Goal: Feedback & Contribution: Leave review/rating

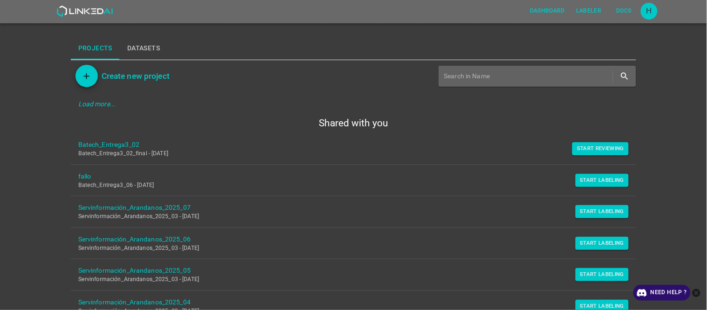
click at [590, 156] on p "Batech_Entrega3_02_final - [DATE]" at bounding box center [346, 154] width 536 height 8
click at [595, 145] on button "Start Reviewing" at bounding box center [600, 148] width 56 height 13
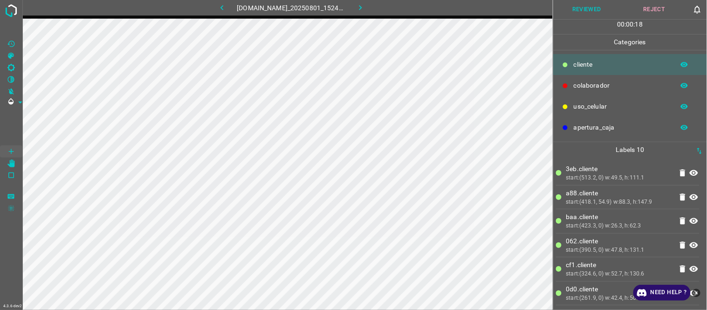
drag, startPoint x: 602, startPoint y: 249, endPoint x: 597, endPoint y: 250, distance: 5.2
click at [603, 250] on div "start:(390.5, 0) w:47.8, h:131.1" at bounding box center [619, 250] width 106 height 8
click at [612, 275] on div "start:(324.6, 0) w:52.7, h:130.6" at bounding box center [619, 274] width 106 height 8
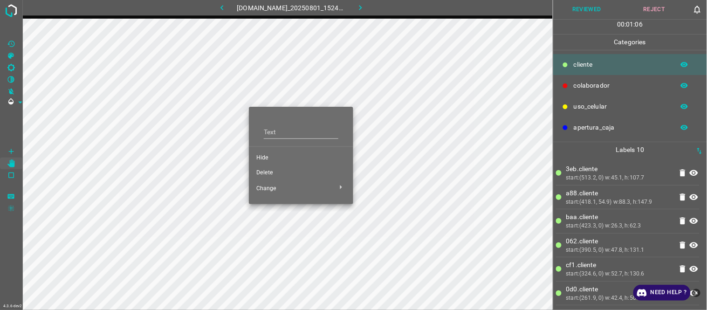
click at [261, 151] on li "Hide" at bounding box center [301, 157] width 104 height 15
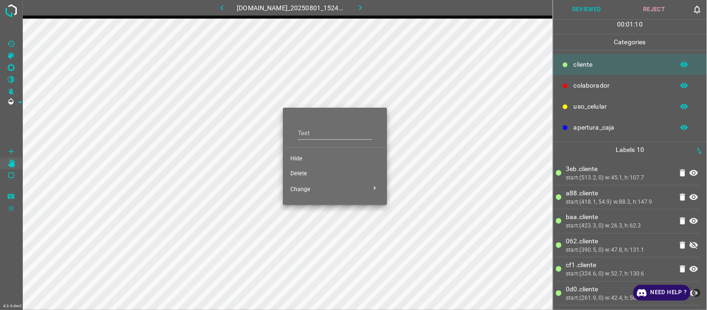
click at [303, 173] on span "Delete" at bounding box center [334, 174] width 89 height 8
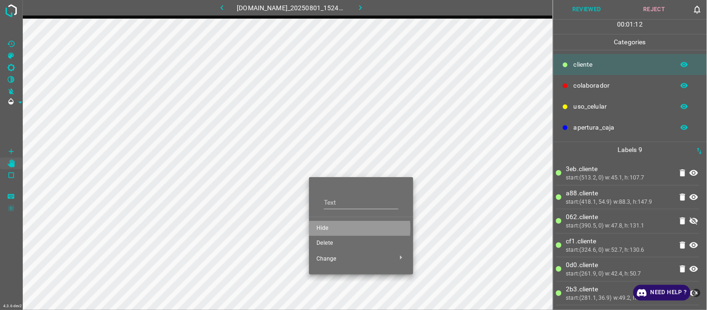
click at [328, 228] on span "Hide" at bounding box center [360, 228] width 89 height 8
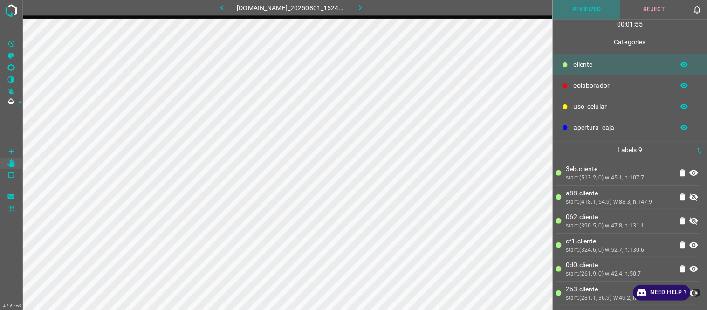
click at [576, 16] on button "Reviewed" at bounding box center [587, 9] width 68 height 19
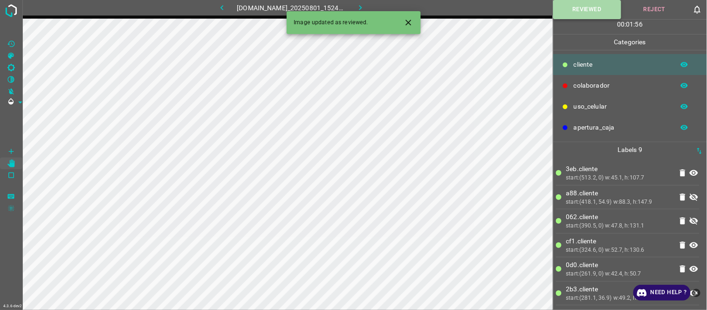
click at [567, 12] on button "Reviewed" at bounding box center [587, 9] width 68 height 19
click at [363, 8] on icon "button" at bounding box center [360, 8] width 10 height 10
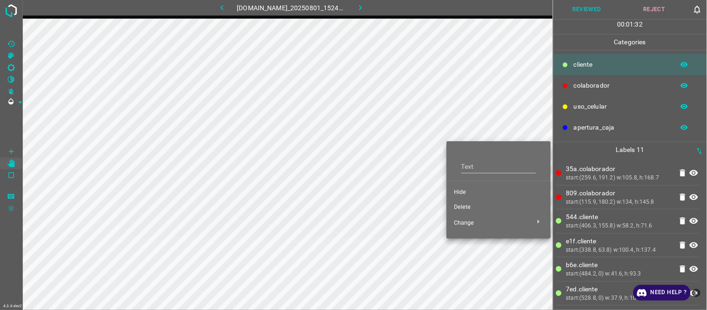
click at [459, 189] on span "Hide" at bounding box center [498, 192] width 89 height 8
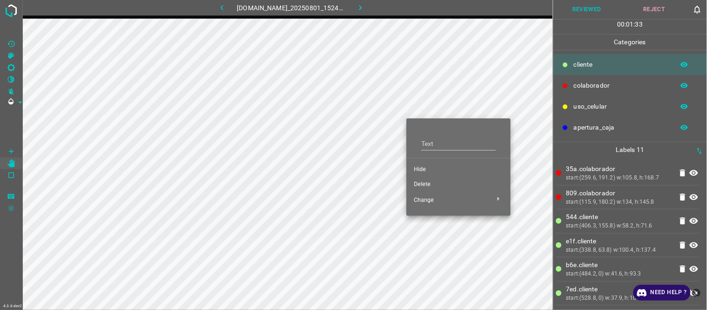
click at [415, 170] on span "Hide" at bounding box center [458, 169] width 89 height 8
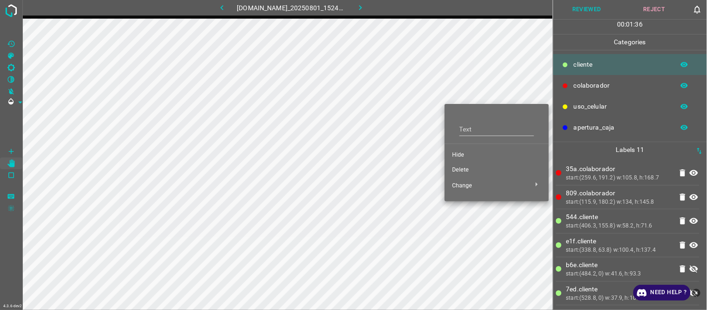
click at [459, 168] on span "Delete" at bounding box center [496, 170] width 89 height 8
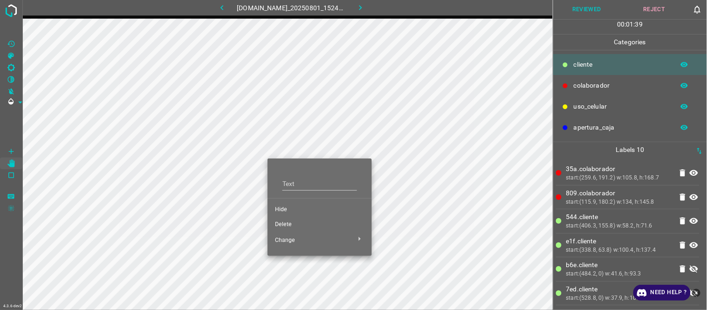
click at [285, 207] on span "Hide" at bounding box center [319, 209] width 89 height 8
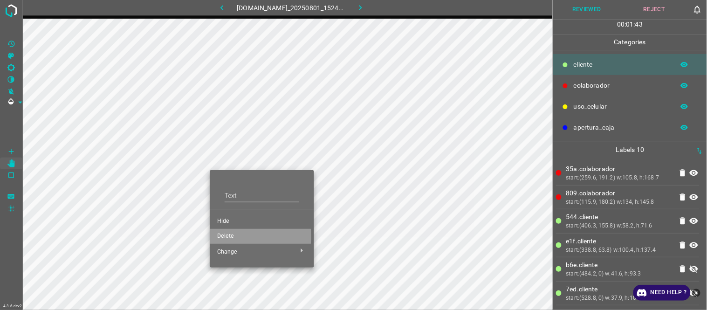
click at [229, 236] on span "Delete" at bounding box center [261, 236] width 89 height 8
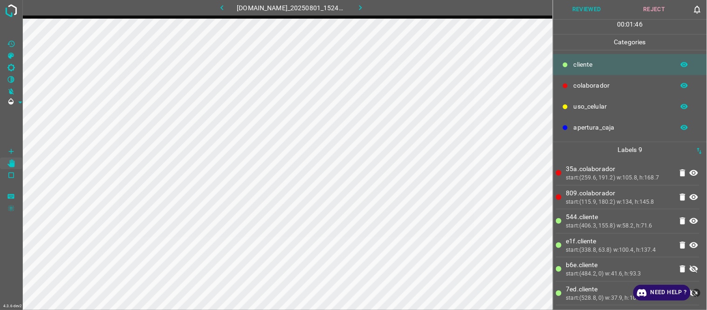
click at [598, 8] on button "Reviewed" at bounding box center [587, 9] width 68 height 19
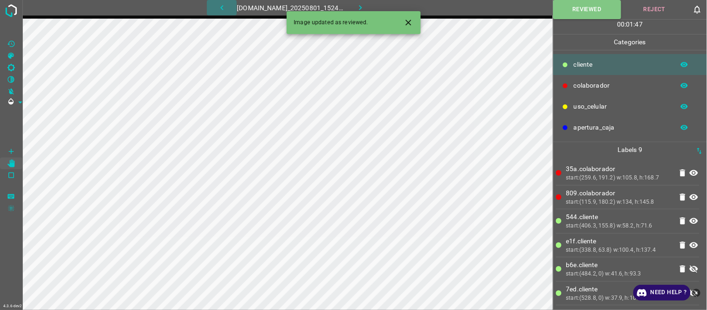
click at [217, 3] on icon "button" at bounding box center [222, 8] width 10 height 10
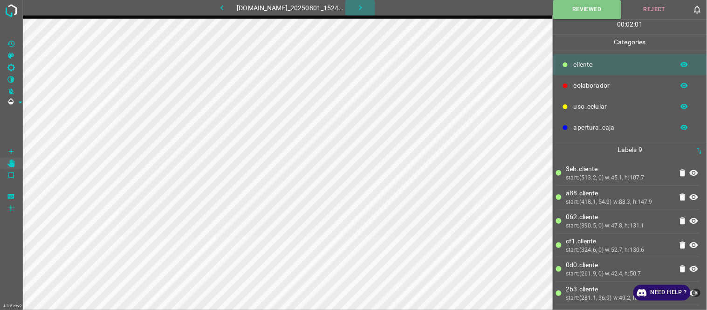
click at [365, 5] on icon "button" at bounding box center [360, 8] width 10 height 10
click at [594, 8] on button "Reviewed" at bounding box center [587, 9] width 68 height 19
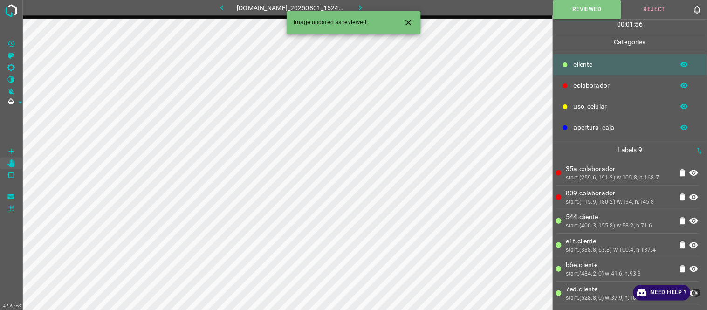
click at [365, 6] on icon "button" at bounding box center [360, 8] width 10 height 10
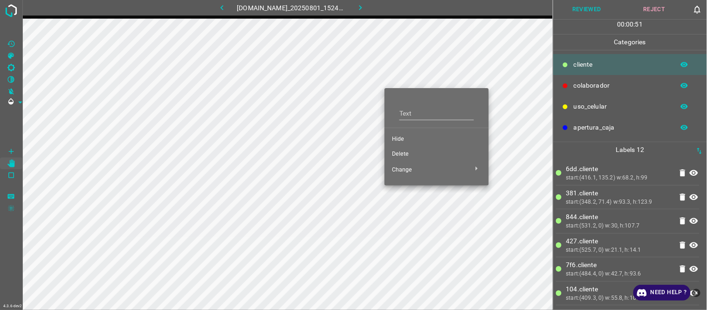
click at [403, 138] on span "Hide" at bounding box center [436, 139] width 89 height 8
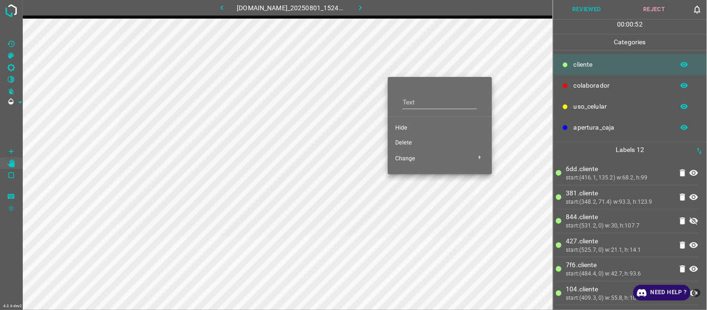
click at [406, 140] on span "Delete" at bounding box center [439, 143] width 89 height 8
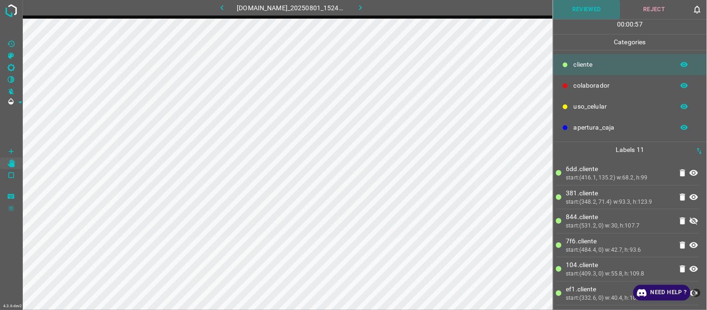
click at [595, 7] on button "Reviewed" at bounding box center [587, 9] width 68 height 19
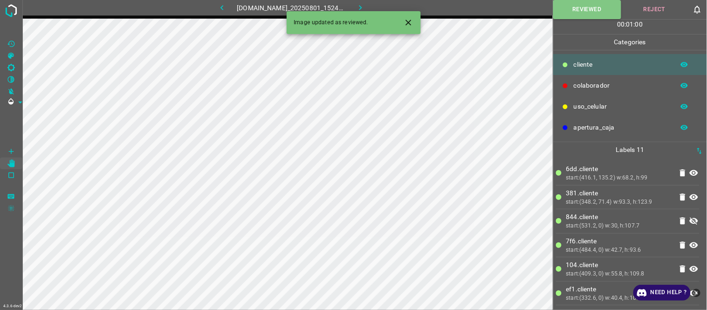
click at [371, 5] on button "button" at bounding box center [360, 7] width 30 height 15
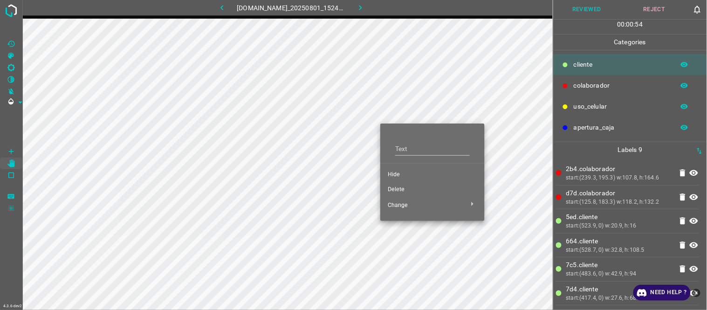
click at [394, 169] on li "Hide" at bounding box center [432, 174] width 104 height 15
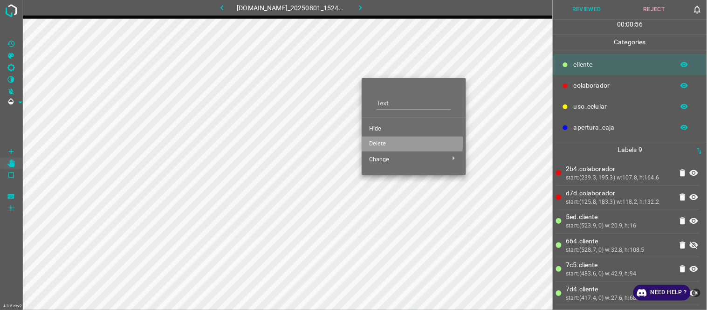
click at [382, 142] on span "Delete" at bounding box center [413, 144] width 89 height 8
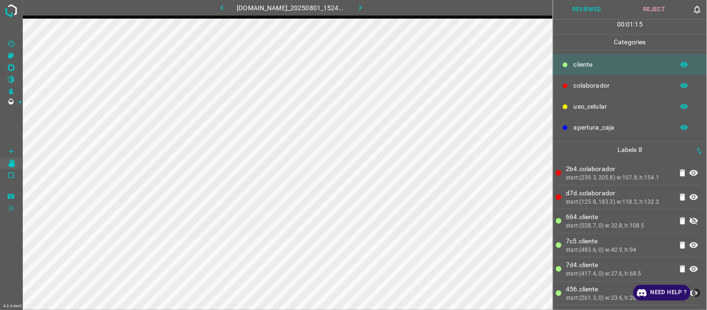
click at [580, 17] on button "Reviewed" at bounding box center [587, 9] width 68 height 19
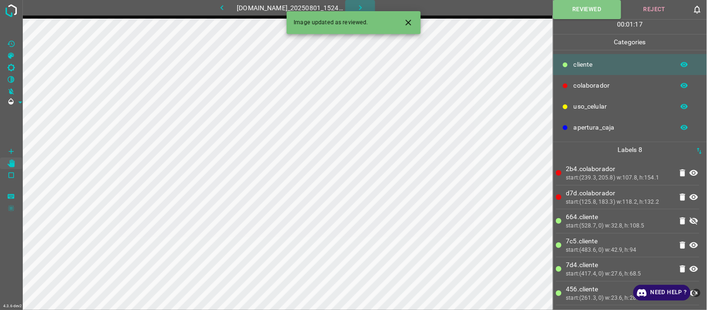
click at [360, 8] on button "button" at bounding box center [360, 7] width 30 height 15
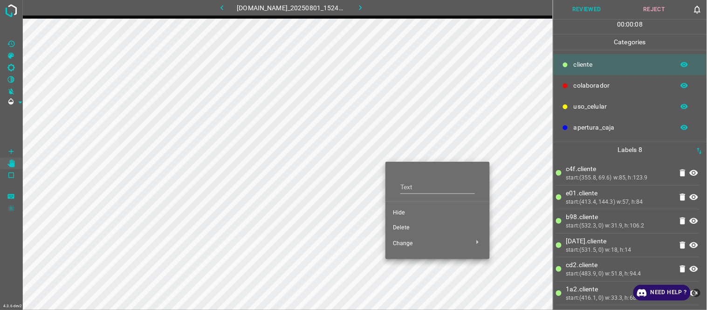
click at [402, 211] on span "Hide" at bounding box center [437, 213] width 89 height 8
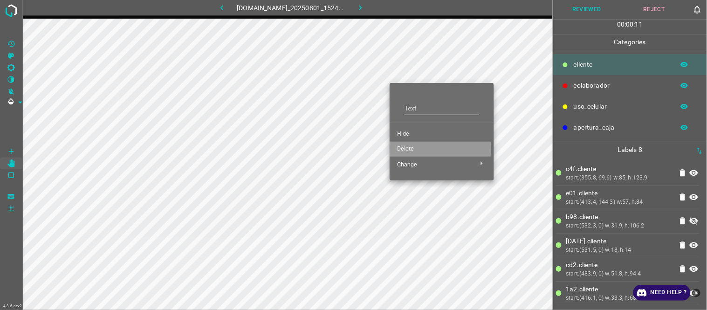
click at [404, 148] on span "Delete" at bounding box center [441, 149] width 89 height 8
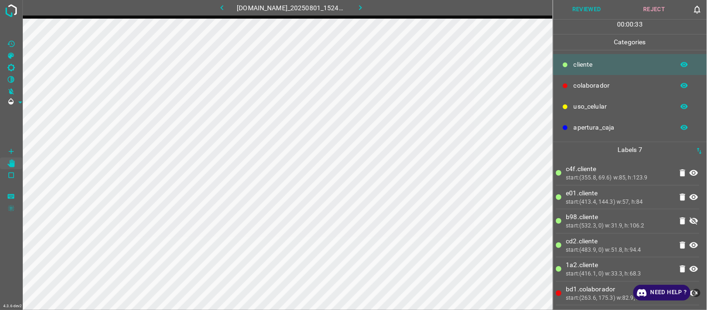
click at [571, 11] on button "Reviewed" at bounding box center [587, 9] width 68 height 19
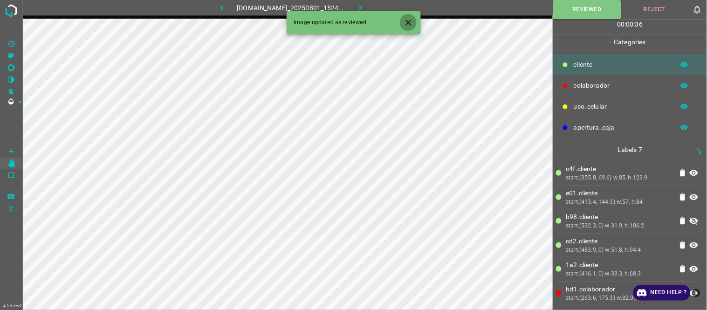
click at [415, 24] on button "Close" at bounding box center [408, 22] width 17 height 17
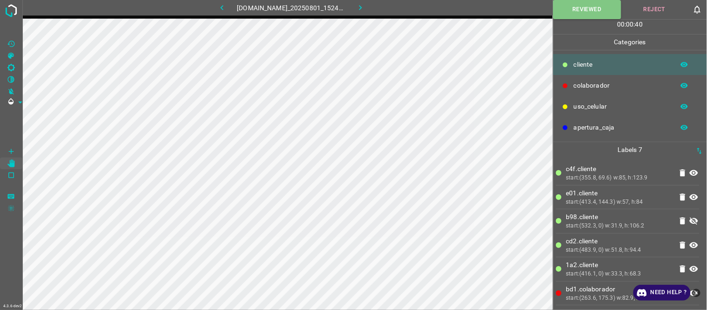
click at [365, 5] on icon "button" at bounding box center [360, 8] width 10 height 10
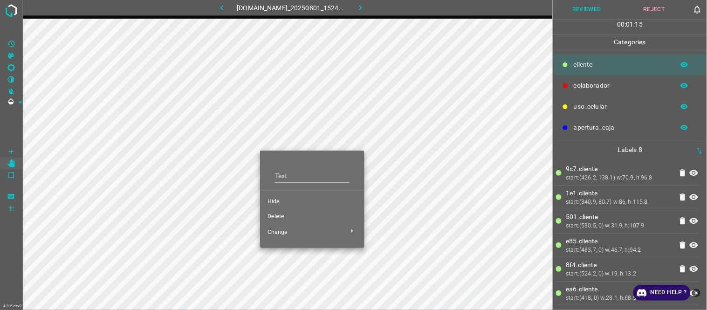
click at [279, 195] on li "Hide" at bounding box center [312, 201] width 104 height 15
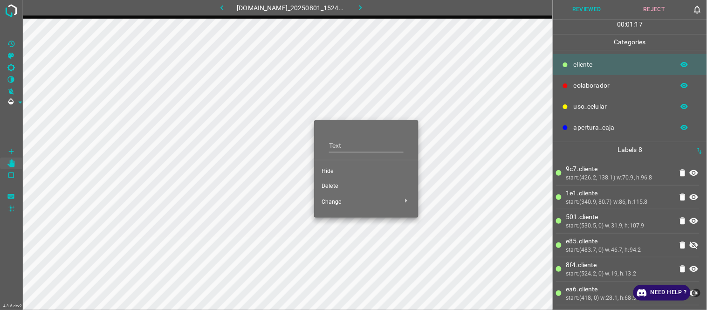
click at [329, 168] on span "Hide" at bounding box center [365, 171] width 89 height 8
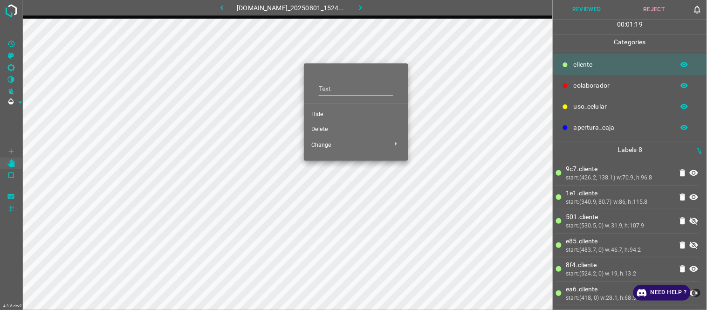
click at [319, 131] on span "Delete" at bounding box center [355, 129] width 89 height 8
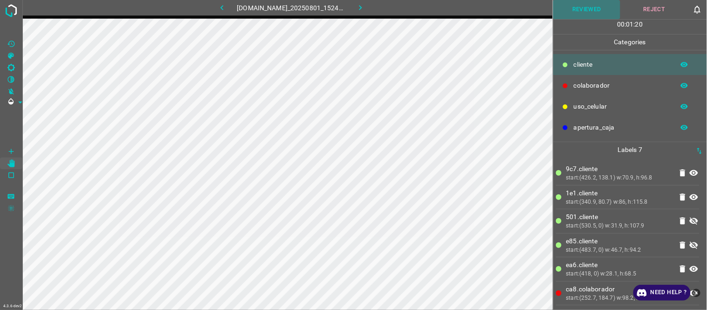
click at [579, 8] on button "Reviewed" at bounding box center [587, 9] width 68 height 19
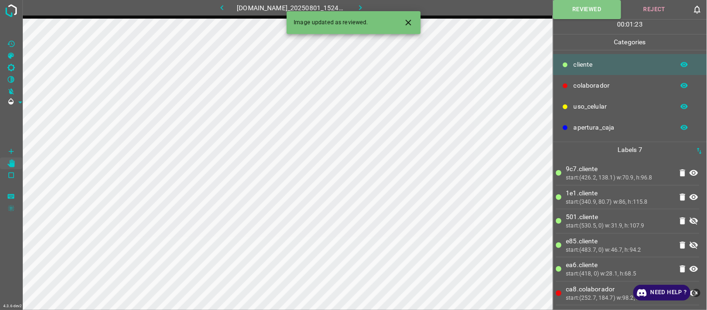
click at [372, 7] on button "button" at bounding box center [360, 7] width 30 height 15
click at [219, 6] on icon "button" at bounding box center [222, 8] width 10 height 10
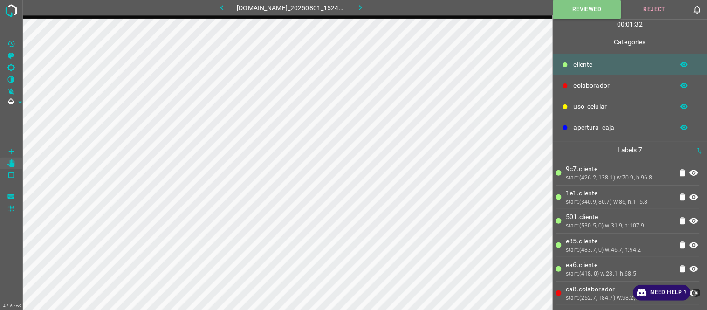
click at [360, 6] on button "button" at bounding box center [360, 7] width 30 height 15
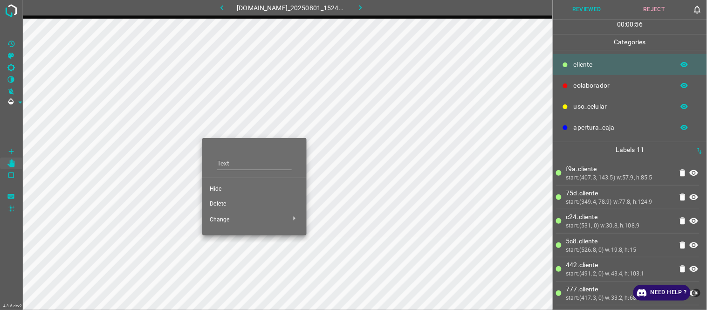
click at [230, 190] on span "Hide" at bounding box center [254, 189] width 89 height 8
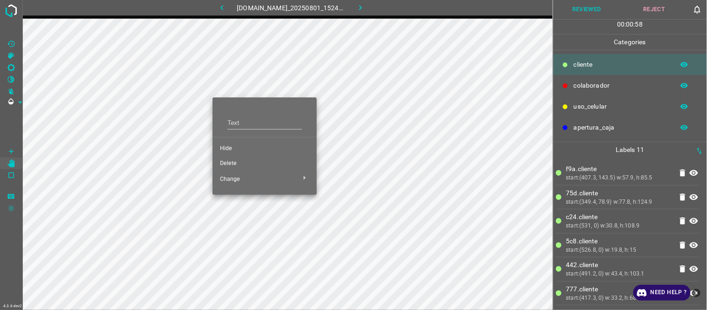
click at [231, 150] on span "Hide" at bounding box center [264, 148] width 89 height 8
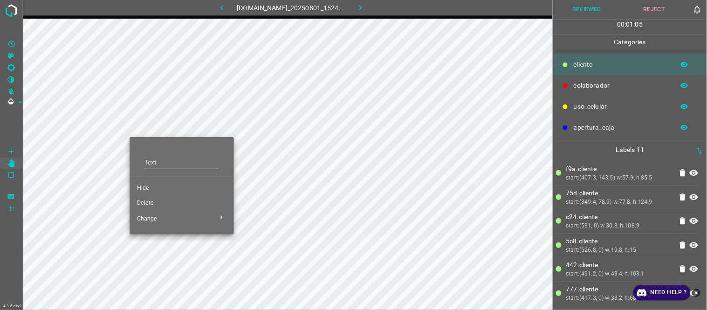
click at [160, 184] on li "Hide" at bounding box center [181, 188] width 104 height 15
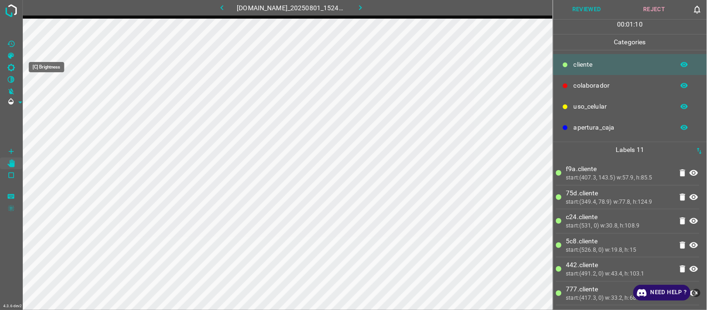
drag, startPoint x: 11, startPoint y: 66, endPoint x: 21, endPoint y: 77, distance: 15.2
click at [11, 66] on icon "[C] Brightness" at bounding box center [11, 67] width 8 height 8
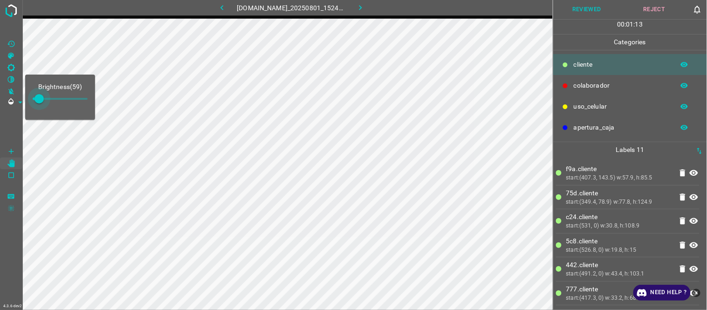
type input "76"
click at [41, 102] on span at bounding box center [40, 98] width 9 height 9
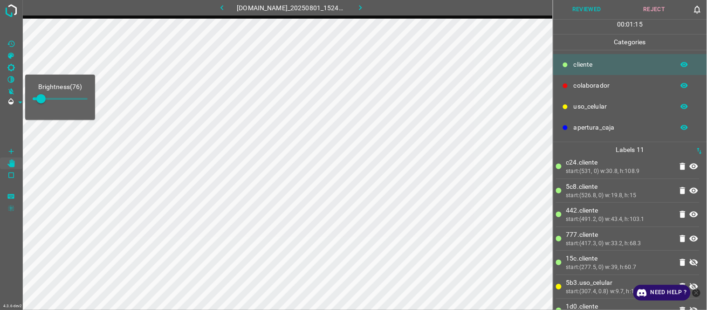
scroll to position [119, 0]
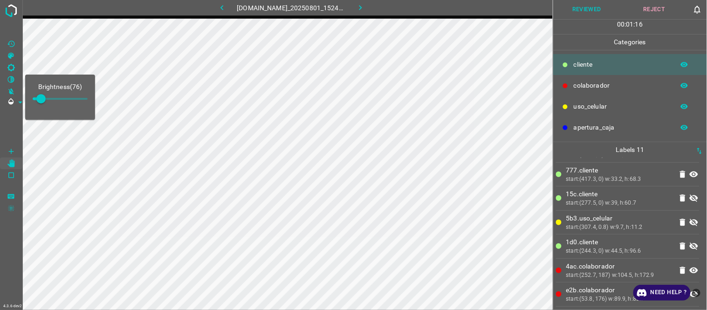
click at [662, 222] on icon at bounding box center [683, 221] width 6 height 7
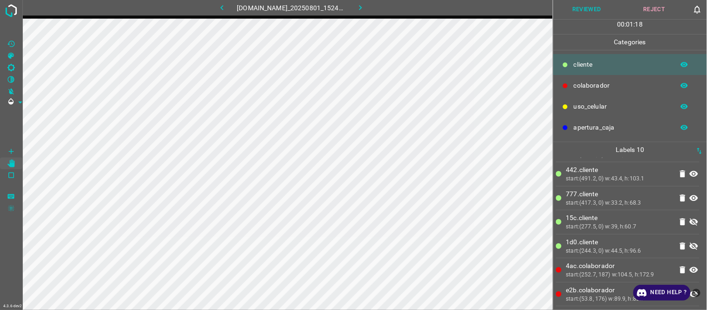
click at [219, 3] on icon "button" at bounding box center [222, 8] width 10 height 10
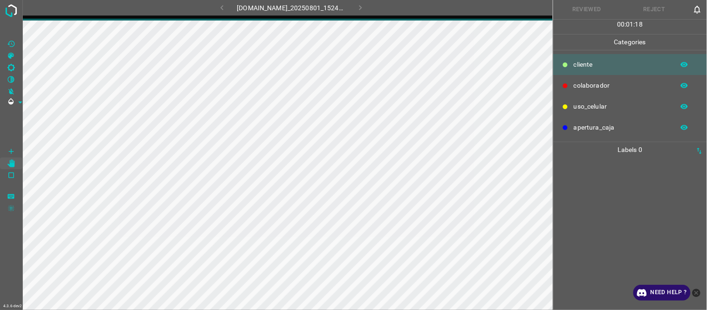
scroll to position [0, 0]
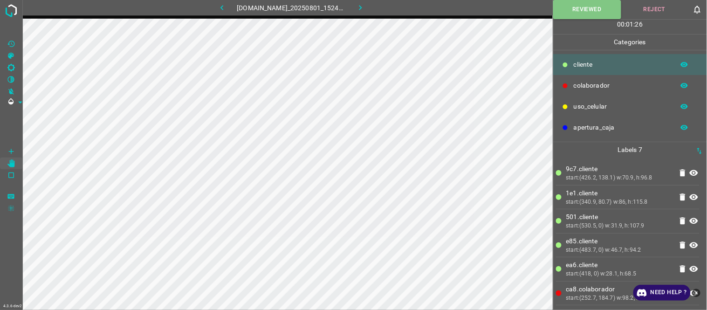
click at [365, 7] on icon "button" at bounding box center [360, 8] width 10 height 10
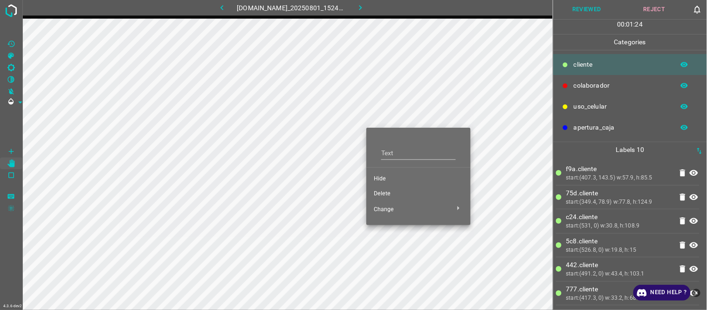
click at [386, 176] on span "Hide" at bounding box center [418, 179] width 89 height 8
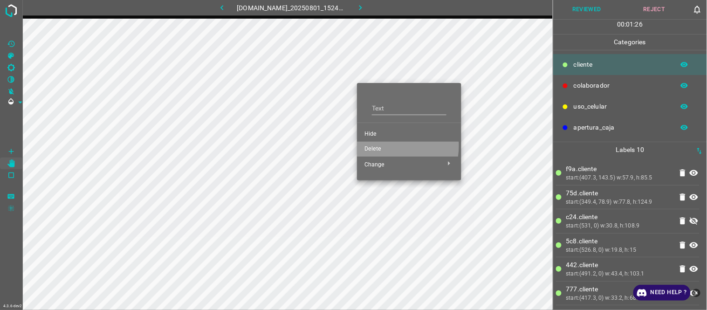
click at [378, 145] on span "Delete" at bounding box center [408, 149] width 89 height 8
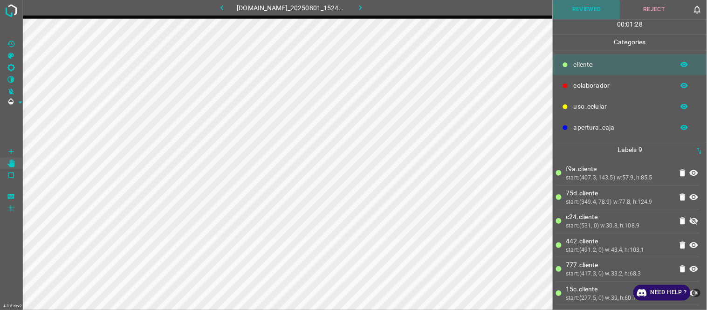
click at [594, 12] on button "Reviewed" at bounding box center [587, 9] width 68 height 19
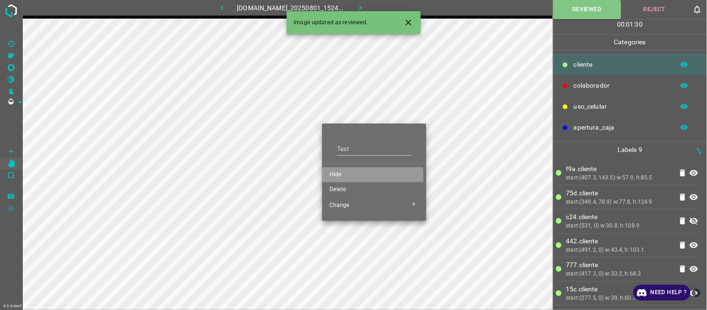
click at [334, 177] on span "Hide" at bounding box center [373, 174] width 89 height 8
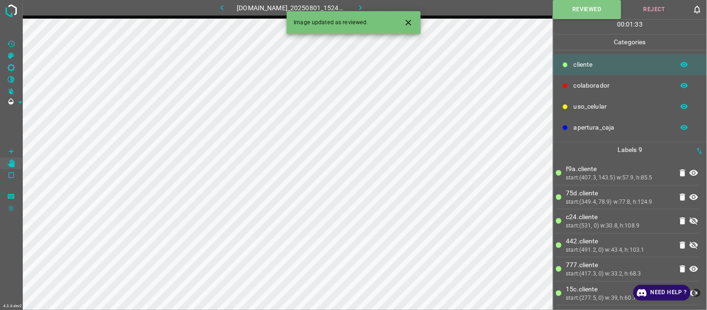
click at [365, 7] on icon "button" at bounding box center [360, 8] width 10 height 10
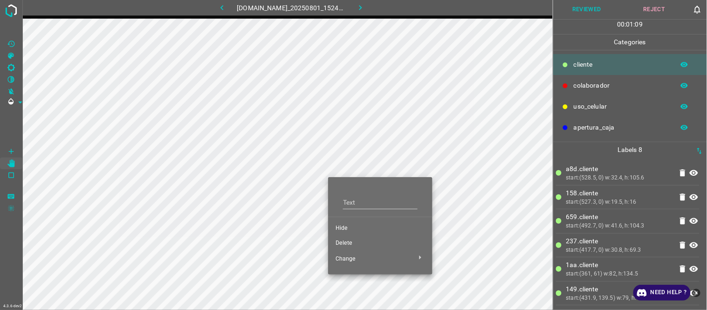
click at [351, 226] on span "Hide" at bounding box center [379, 228] width 89 height 8
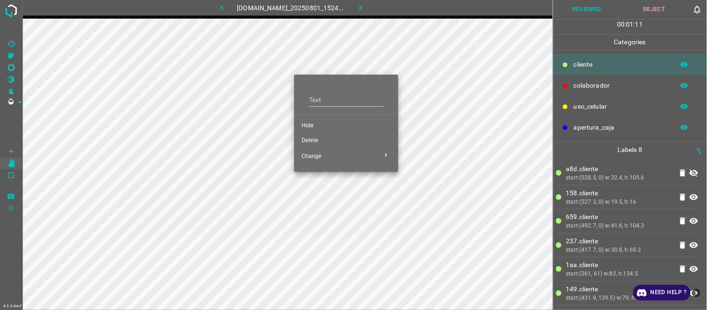
click at [315, 139] on span "Delete" at bounding box center [345, 140] width 89 height 8
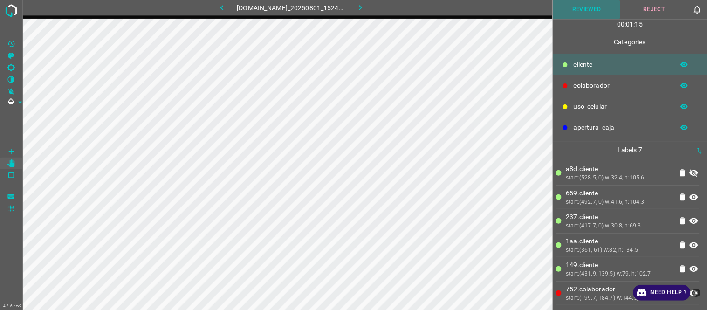
click at [585, 6] on button "Reviewed" at bounding box center [587, 9] width 68 height 19
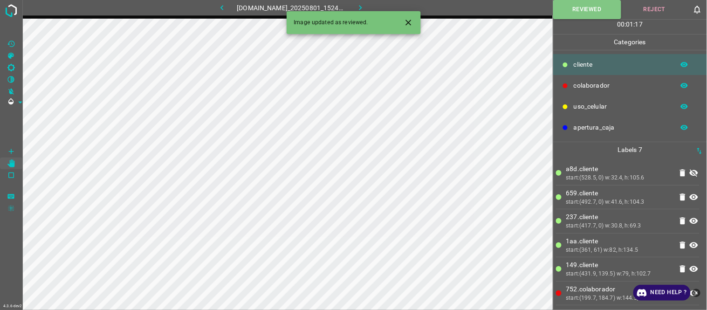
click at [360, 7] on button "button" at bounding box center [360, 7] width 30 height 15
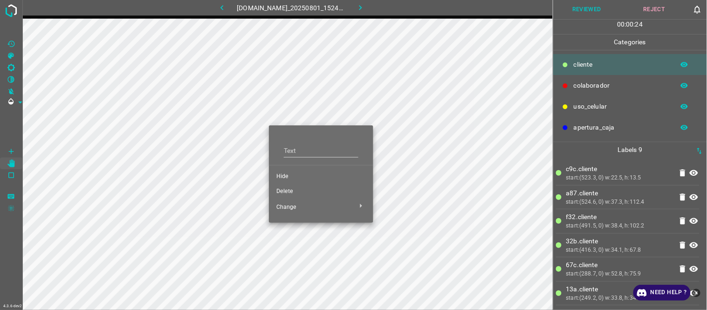
click at [283, 177] on span "Hide" at bounding box center [320, 176] width 89 height 8
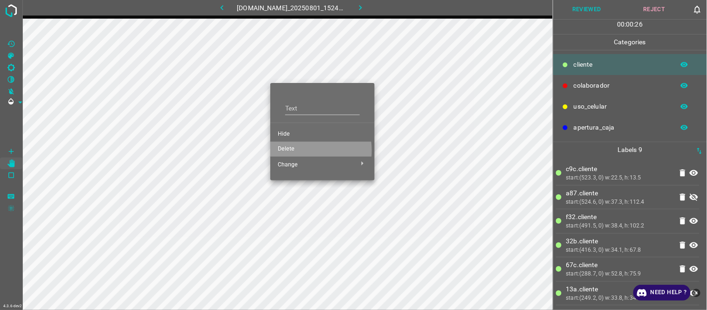
click at [289, 150] on span "Delete" at bounding box center [322, 149] width 89 height 8
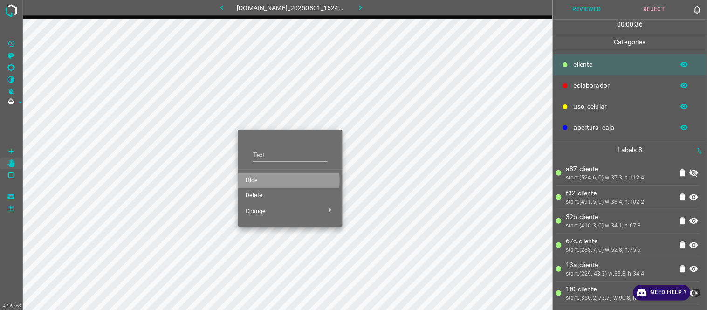
click at [252, 180] on span "Hide" at bounding box center [289, 181] width 89 height 8
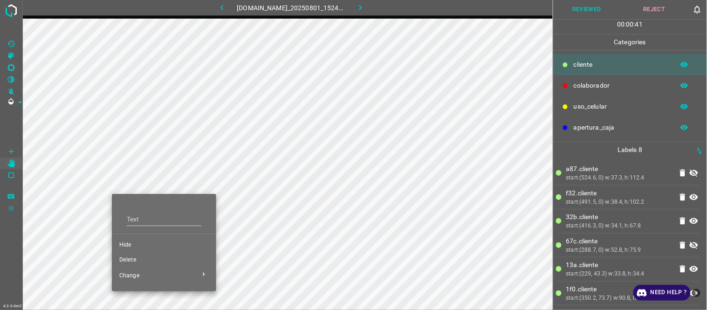
click at [145, 260] on span "Delete" at bounding box center [163, 260] width 89 height 8
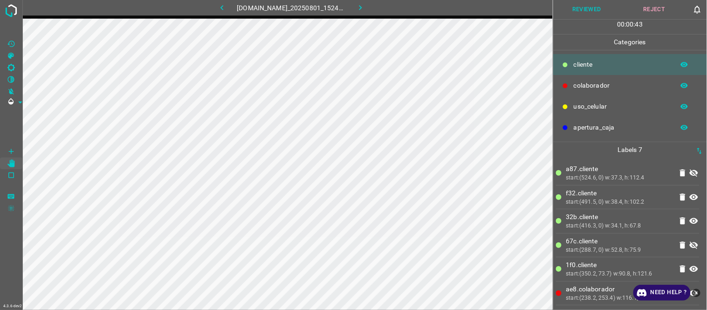
click at [7, 63] on icon "[C] Brightness" at bounding box center [11, 67] width 8 height 8
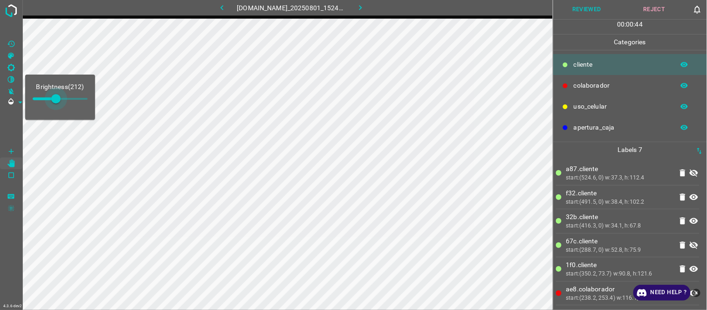
type input "237"
drag, startPoint x: 49, startPoint y: 101, endPoint x: 59, endPoint y: 104, distance: 9.9
click at [59, 103] on span at bounding box center [58, 98] width 9 height 9
drag, startPoint x: 595, startPoint y: 2, endPoint x: 563, endPoint y: 10, distance: 33.0
click at [594, 3] on button "Reviewed" at bounding box center [587, 9] width 68 height 19
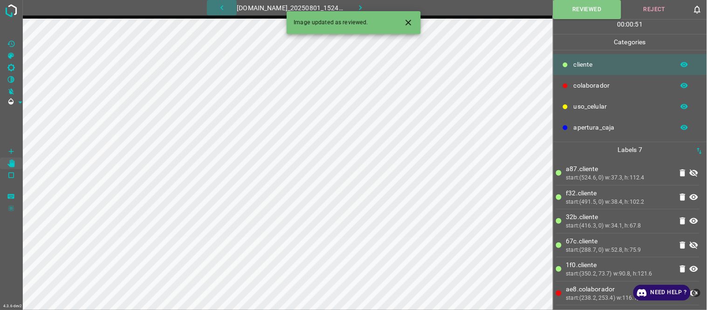
click at [221, 7] on button "button" at bounding box center [222, 7] width 30 height 15
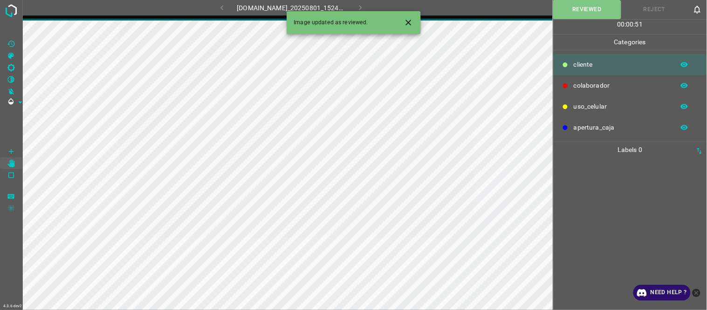
click at [407, 22] on icon "Close" at bounding box center [408, 23] width 10 height 10
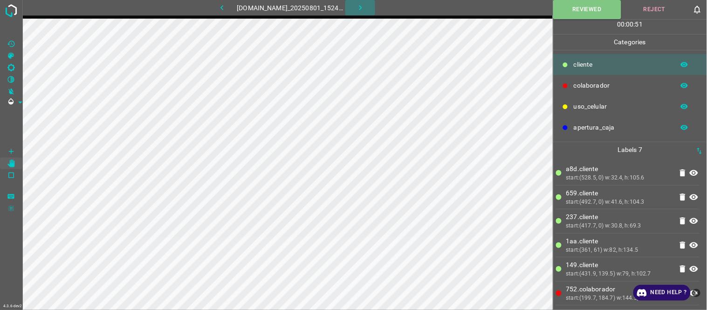
click at [363, 7] on icon "button" at bounding box center [360, 8] width 10 height 10
click at [360, 5] on button "button" at bounding box center [360, 7] width 30 height 15
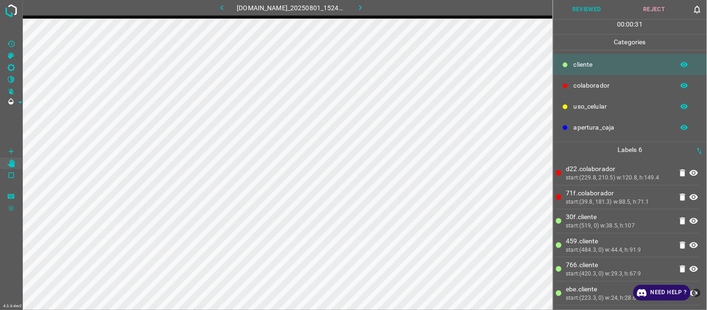
click at [603, 3] on button "Reviewed" at bounding box center [587, 9] width 68 height 19
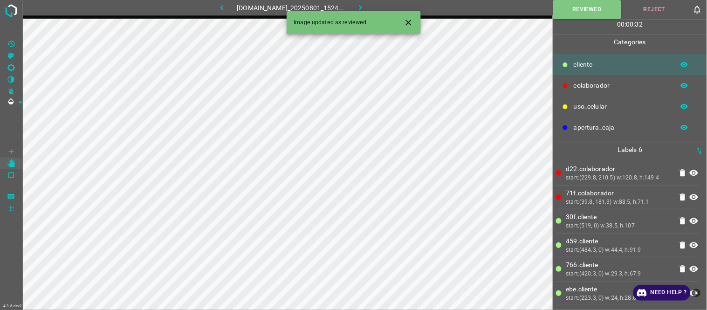
click at [365, 5] on icon "button" at bounding box center [360, 8] width 10 height 10
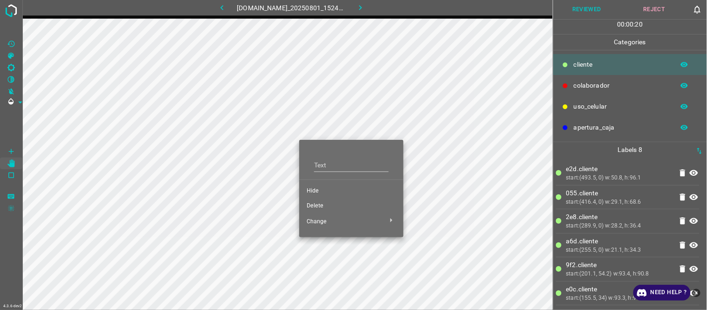
click at [319, 189] on span "Hide" at bounding box center [350, 191] width 89 height 8
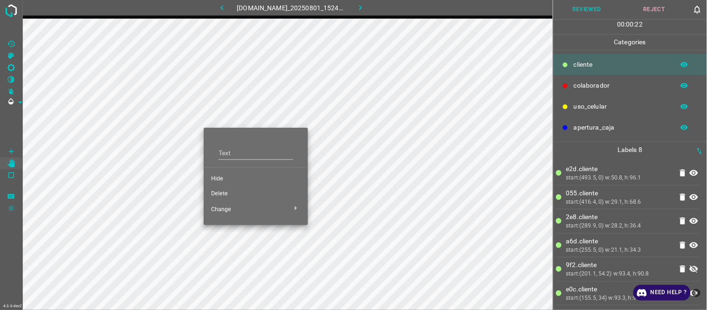
click at [360, 177] on div at bounding box center [353, 155] width 707 height 310
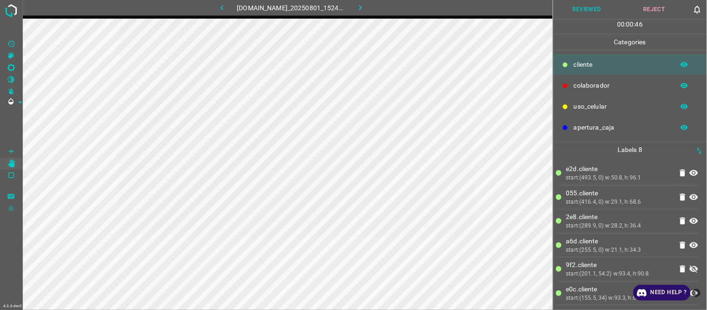
click at [570, 5] on button "Reviewed" at bounding box center [587, 9] width 68 height 19
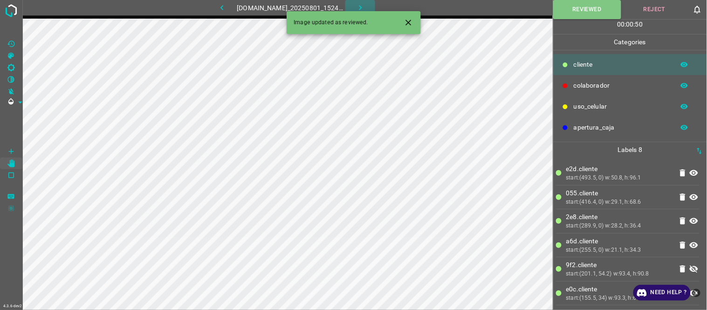
click at [365, 7] on icon "button" at bounding box center [360, 8] width 10 height 10
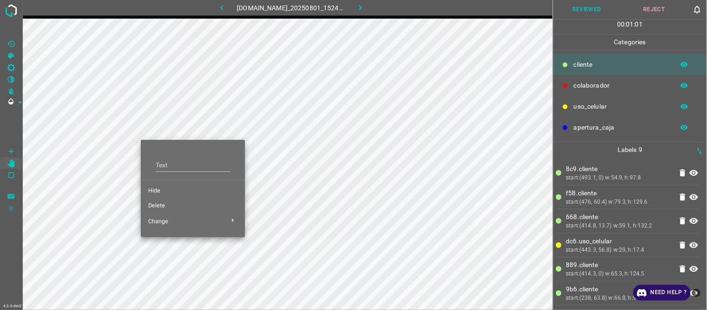
click at [150, 80] on div at bounding box center [353, 155] width 707 height 310
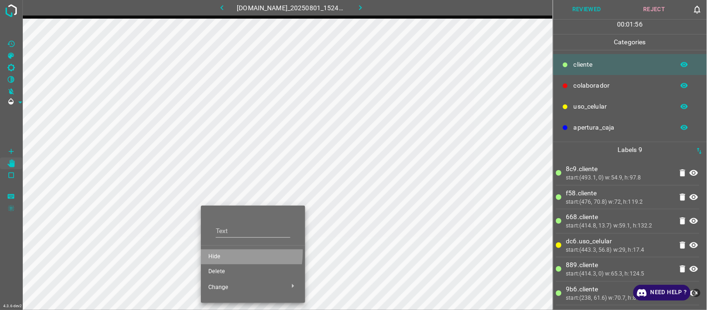
click at [216, 252] on li "Hide" at bounding box center [253, 256] width 104 height 15
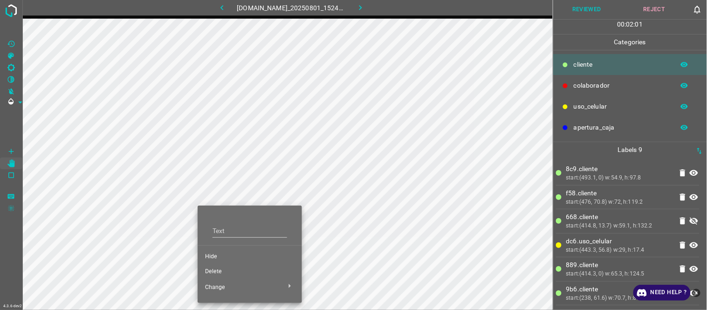
click at [214, 254] on span "Hide" at bounding box center [249, 256] width 89 height 8
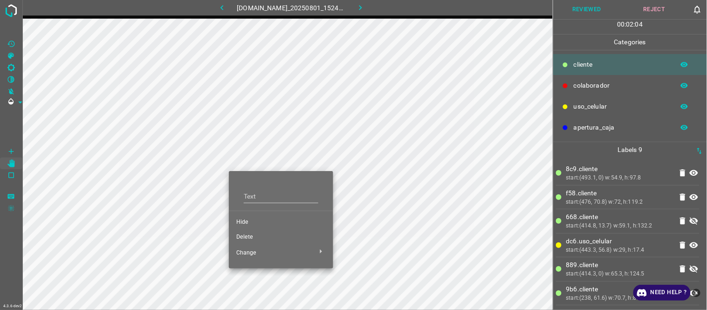
click at [242, 223] on span "Hide" at bounding box center [280, 222] width 89 height 8
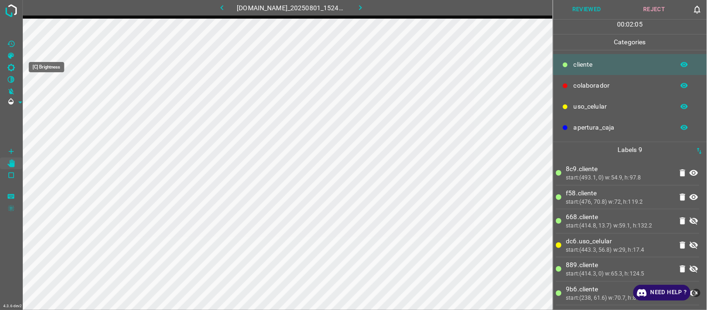
click at [16, 66] on Brightness"] "[C] Brightness" at bounding box center [11, 67] width 22 height 12
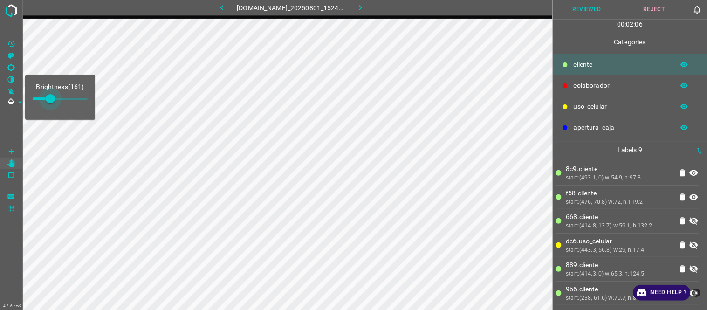
type input "191"
drag, startPoint x: 45, startPoint y: 99, endPoint x: 54, endPoint y: 99, distance: 8.4
click at [54, 99] on span at bounding box center [53, 98] width 9 height 9
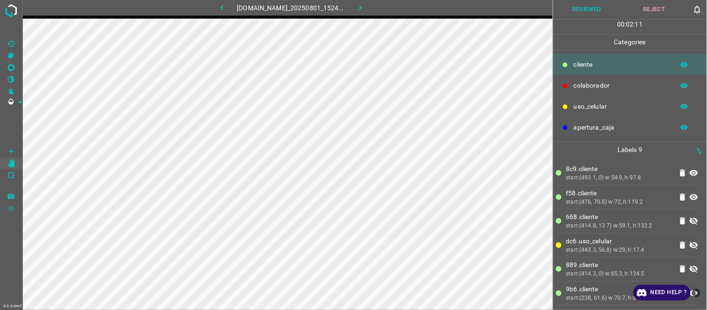
click at [662, 222] on icon at bounding box center [693, 221] width 8 height 7
click at [662, 222] on icon at bounding box center [693, 221] width 8 height 6
click at [662, 222] on icon at bounding box center [693, 221] width 8 height 7
click at [662, 249] on icon at bounding box center [693, 244] width 11 height 11
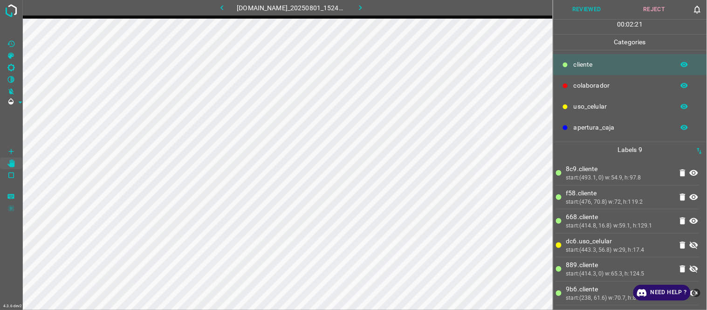
click at [662, 249] on icon at bounding box center [693, 244] width 11 height 11
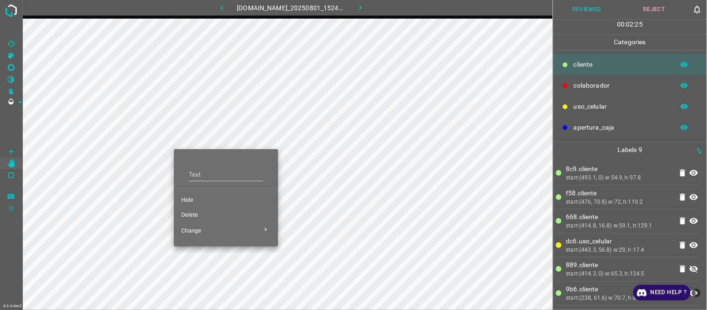
click at [189, 203] on span "Hide" at bounding box center [225, 200] width 89 height 8
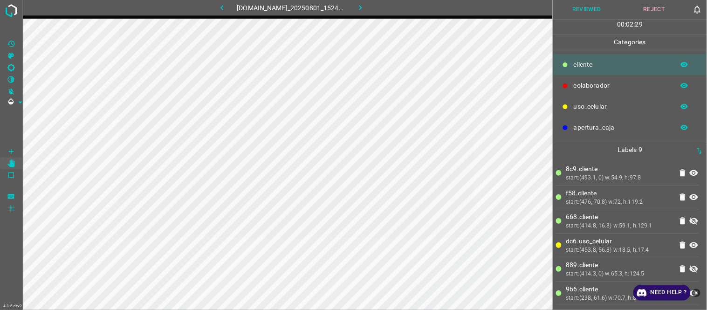
click at [662, 267] on icon at bounding box center [693, 268] width 11 height 11
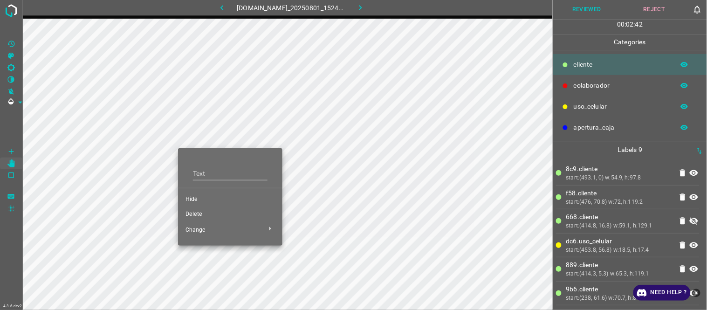
click at [197, 199] on span "Hide" at bounding box center [229, 199] width 89 height 8
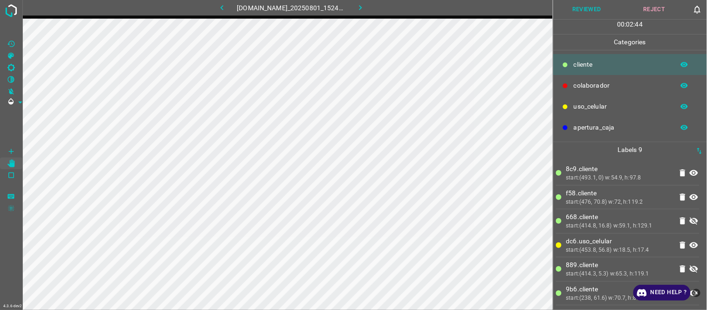
click at [662, 268] on icon at bounding box center [693, 268] width 8 height 7
click at [583, 3] on button "Reviewed" at bounding box center [587, 9] width 68 height 19
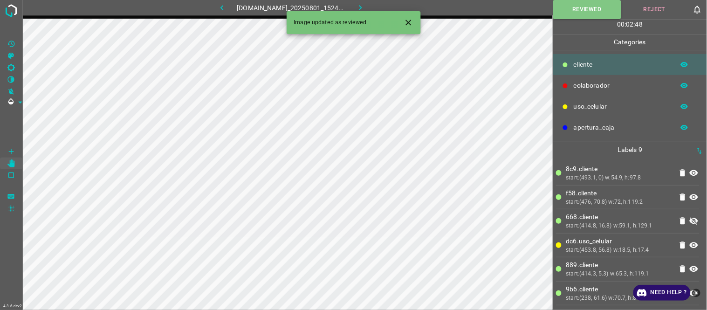
click at [365, 7] on icon "button" at bounding box center [360, 8] width 10 height 10
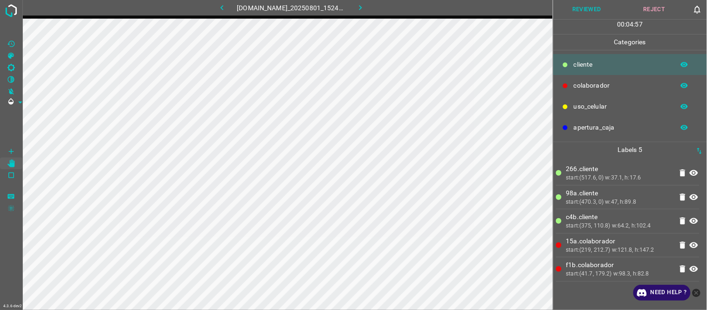
click at [217, 5] on icon "button" at bounding box center [222, 8] width 10 height 10
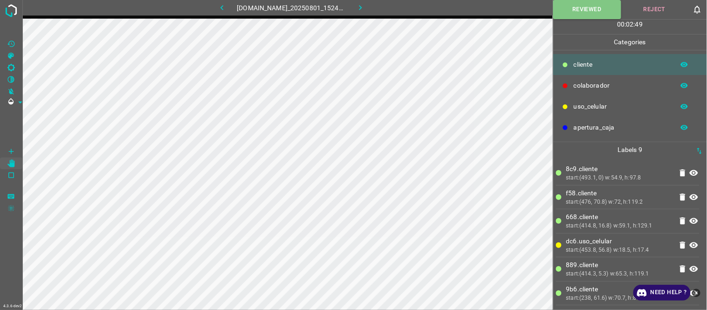
click at [365, 10] on icon "button" at bounding box center [360, 8] width 10 height 10
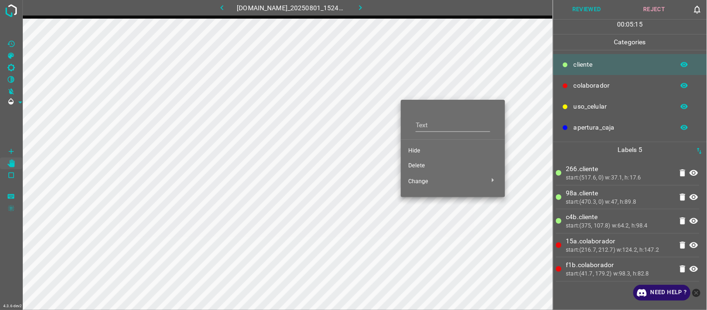
click at [417, 164] on span "Delete" at bounding box center [452, 166] width 89 height 8
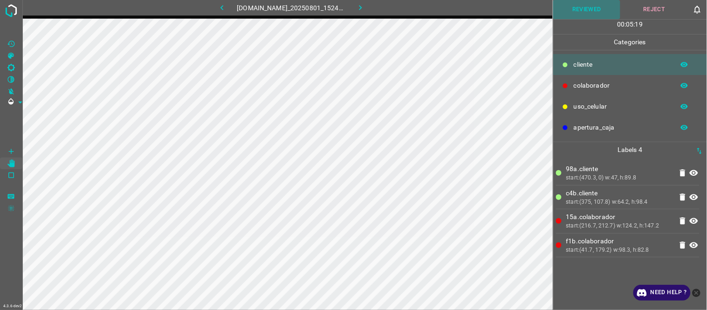
click at [595, 3] on button "Reviewed" at bounding box center [587, 9] width 68 height 19
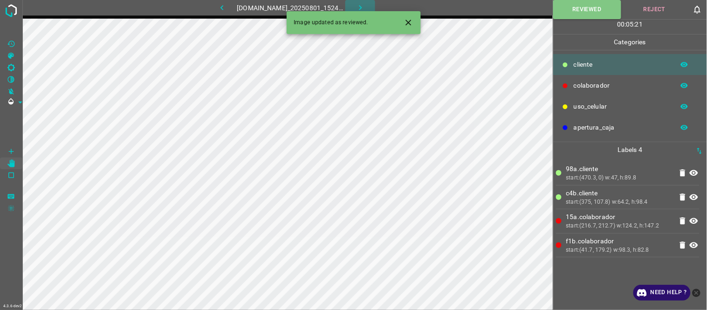
click at [359, 3] on button "button" at bounding box center [360, 7] width 30 height 15
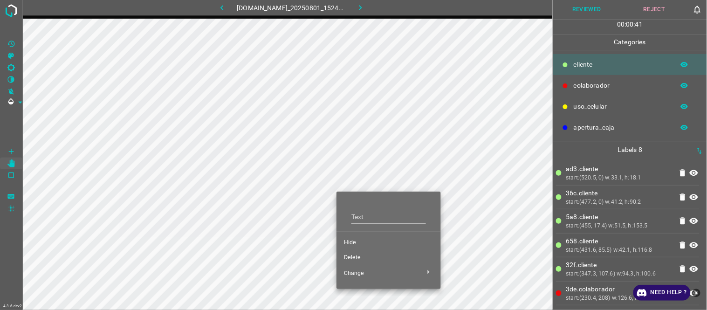
click at [352, 241] on span "Hide" at bounding box center [388, 242] width 89 height 8
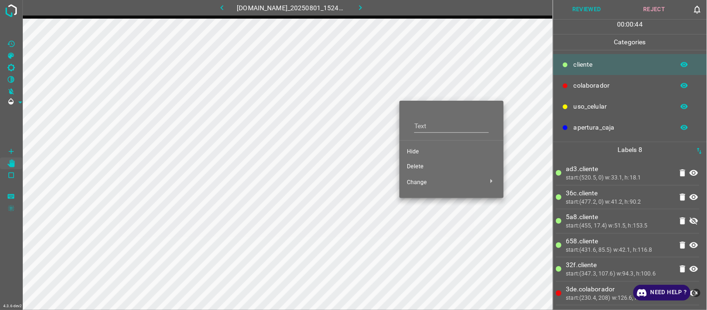
click at [417, 164] on span "Delete" at bounding box center [451, 167] width 89 height 8
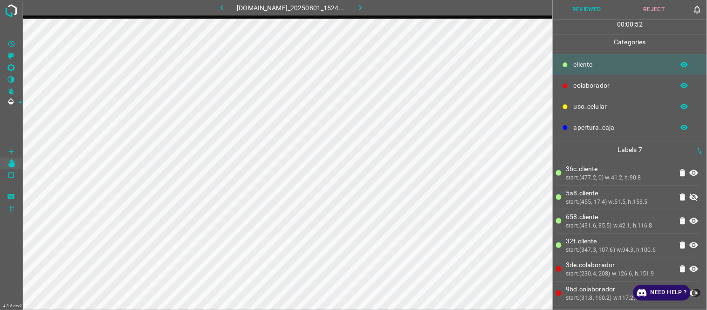
click at [591, 8] on button "Reviewed" at bounding box center [587, 9] width 68 height 19
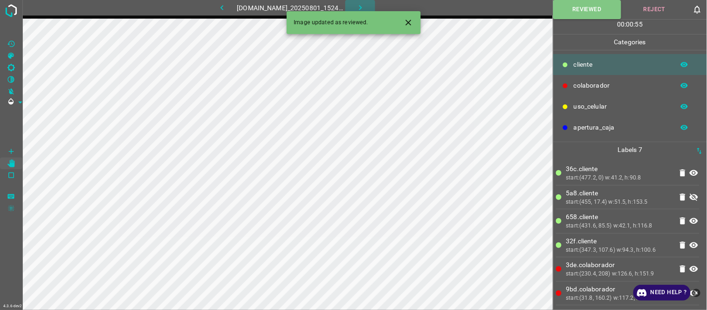
click at [365, 6] on icon "button" at bounding box center [360, 8] width 10 height 10
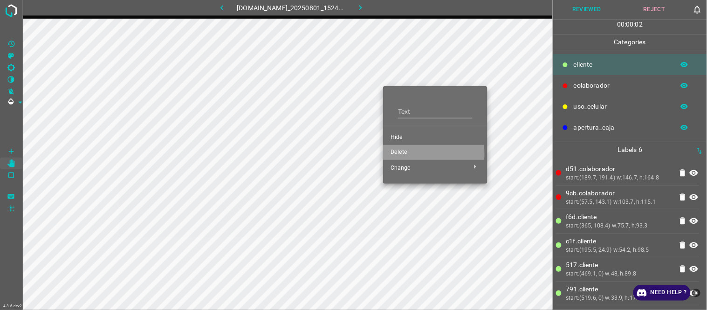
click at [401, 154] on span "Delete" at bounding box center [434, 152] width 89 height 8
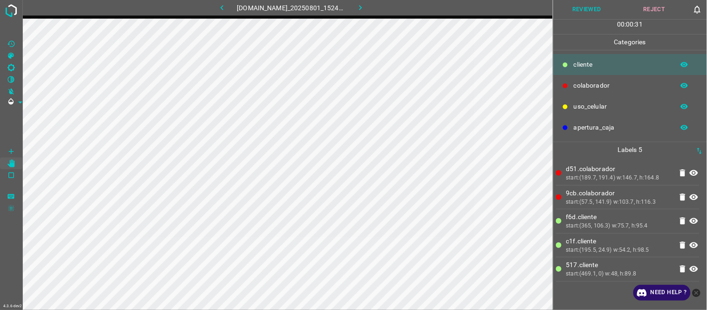
click at [609, 20] on div "00 : 00 : 31" at bounding box center [630, 27] width 154 height 14
click at [602, 16] on button "Reviewed" at bounding box center [587, 9] width 68 height 19
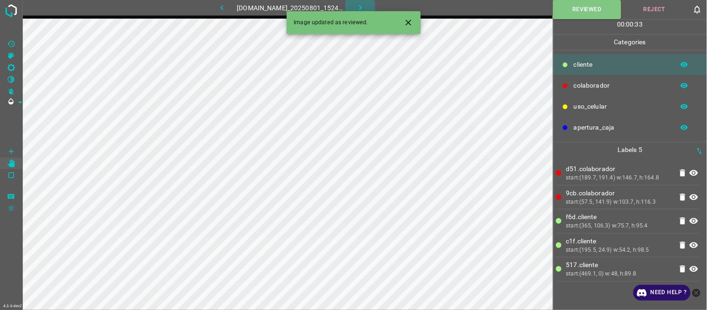
click at [364, 7] on icon "button" at bounding box center [360, 8] width 10 height 10
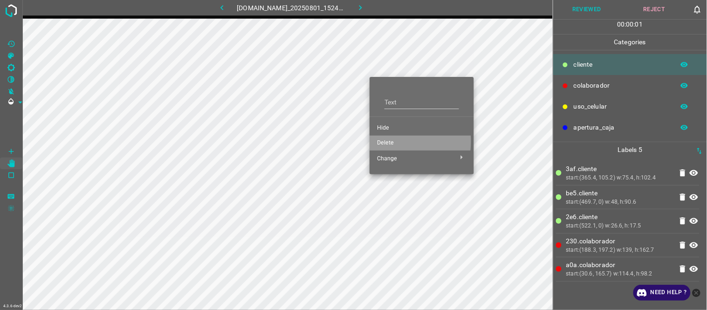
click at [383, 141] on span "Delete" at bounding box center [421, 143] width 89 height 8
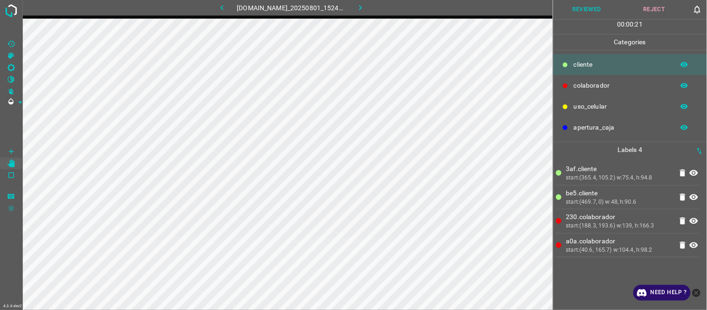
click at [603, 7] on button "Reviewed" at bounding box center [587, 9] width 68 height 19
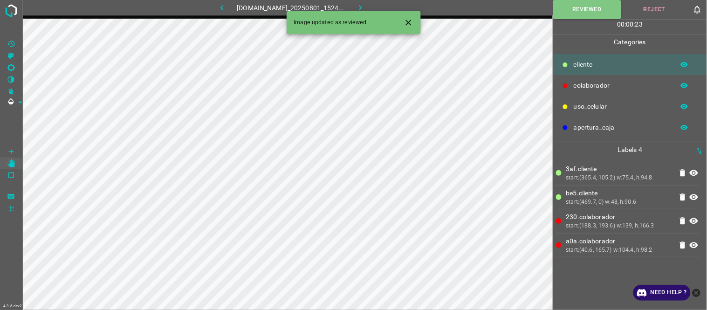
click at [365, 6] on icon "button" at bounding box center [360, 8] width 10 height 10
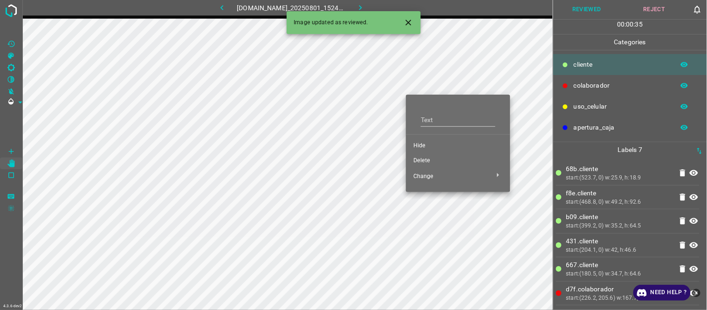
click at [422, 159] on span "Delete" at bounding box center [457, 160] width 89 height 8
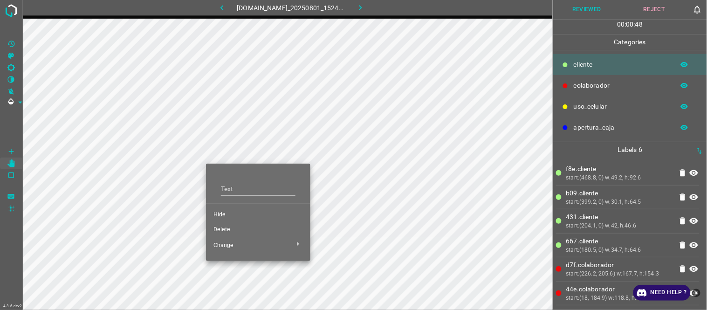
click at [226, 213] on span "Hide" at bounding box center [257, 215] width 89 height 8
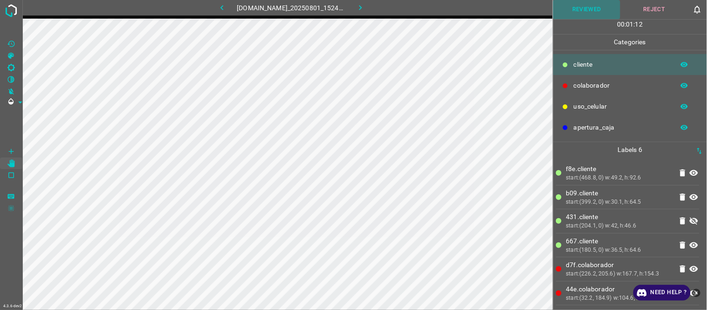
click at [578, 8] on button "Reviewed" at bounding box center [587, 9] width 68 height 19
click at [363, 10] on icon "button" at bounding box center [360, 8] width 10 height 10
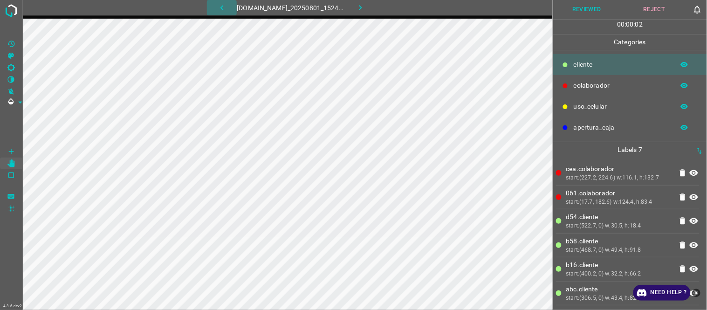
click at [217, 5] on icon "button" at bounding box center [222, 8] width 10 height 10
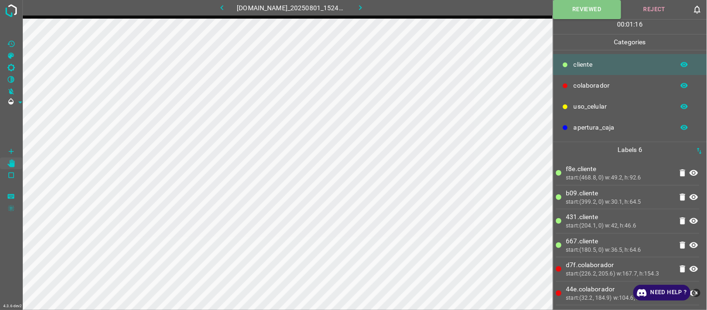
click at [360, 5] on button "button" at bounding box center [360, 7] width 30 height 15
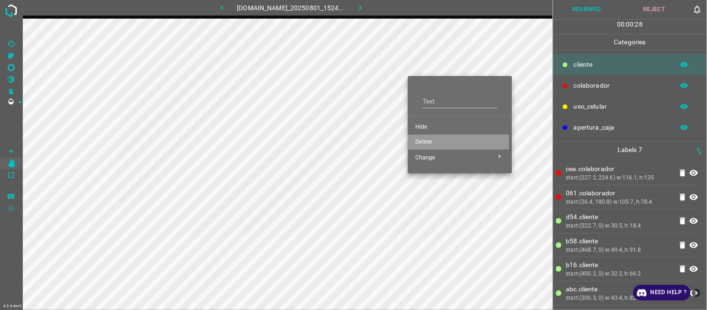
click at [427, 142] on span "Delete" at bounding box center [459, 142] width 89 height 8
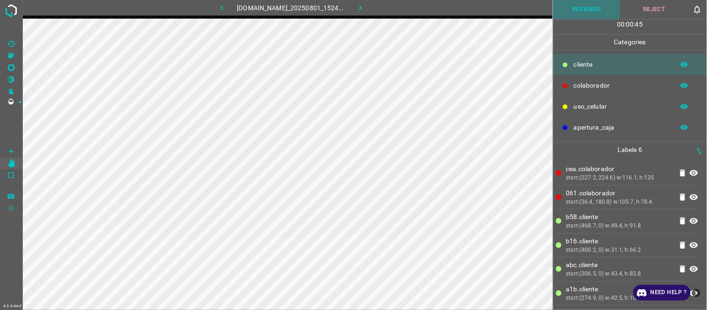
click at [603, 10] on button "Reviewed" at bounding box center [587, 9] width 68 height 19
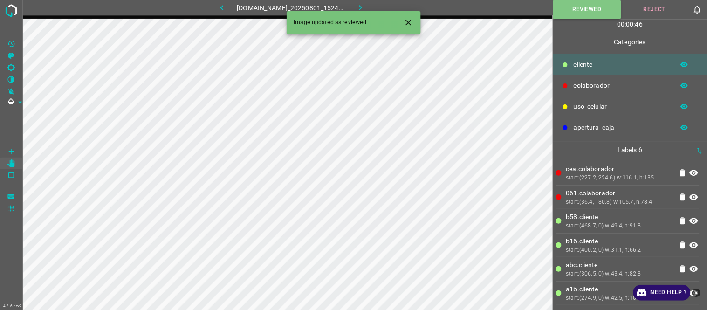
click at [360, 5] on button "button" at bounding box center [360, 7] width 30 height 15
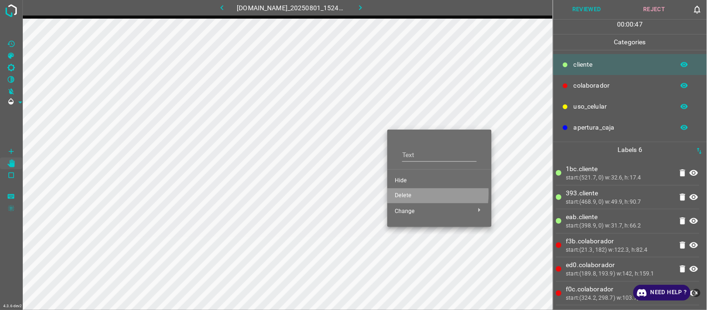
click at [401, 193] on span "Delete" at bounding box center [438, 195] width 89 height 8
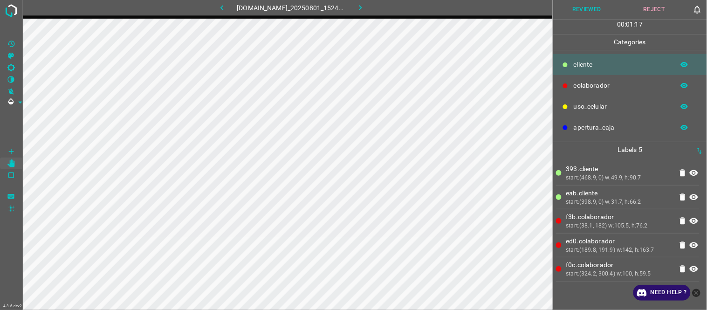
click at [590, 10] on button "Reviewed" at bounding box center [587, 9] width 68 height 19
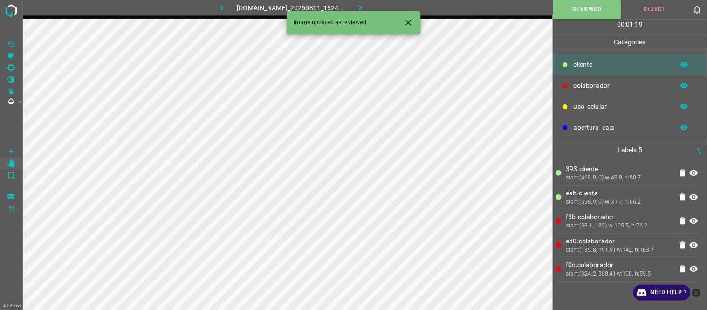
click at [368, 12] on div "Image updated as reviewed." at bounding box center [353, 22] width 134 height 23
click at [364, 8] on icon "button" at bounding box center [360, 8] width 10 height 10
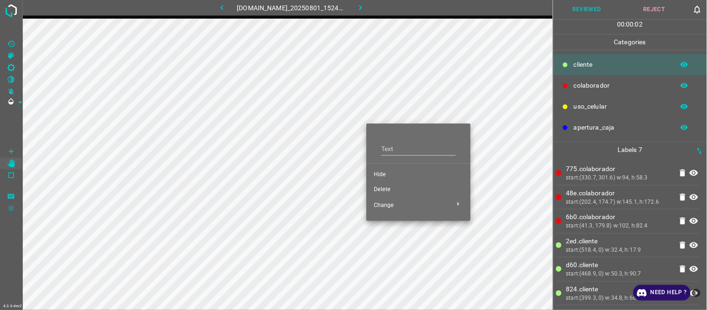
click at [385, 192] on span "Delete" at bounding box center [418, 189] width 89 height 8
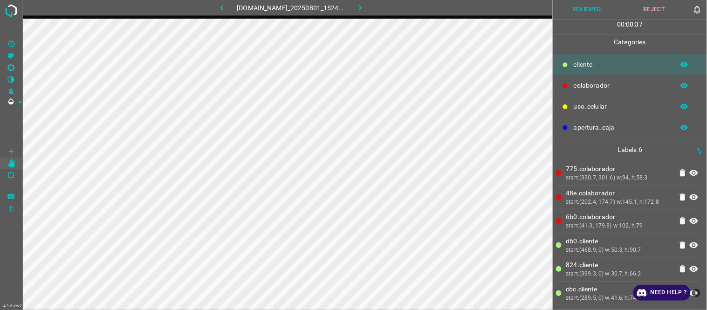
click at [593, 15] on button "Reviewed" at bounding box center [587, 9] width 68 height 19
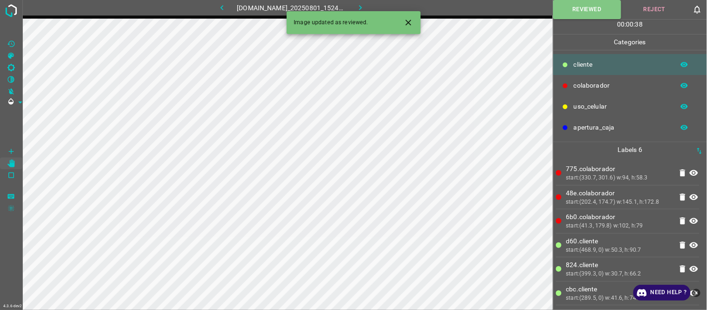
click at [361, 6] on icon "button" at bounding box center [360, 8] width 10 height 10
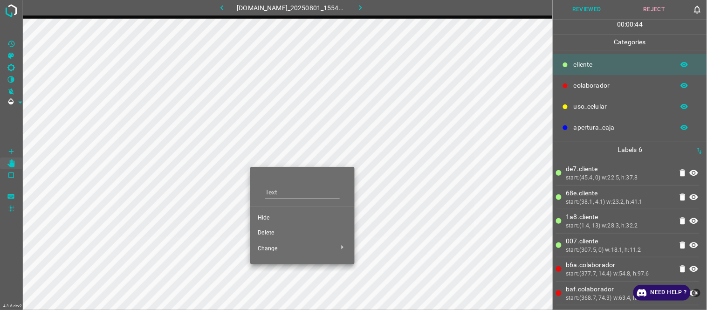
click at [268, 218] on span "Hide" at bounding box center [302, 218] width 89 height 8
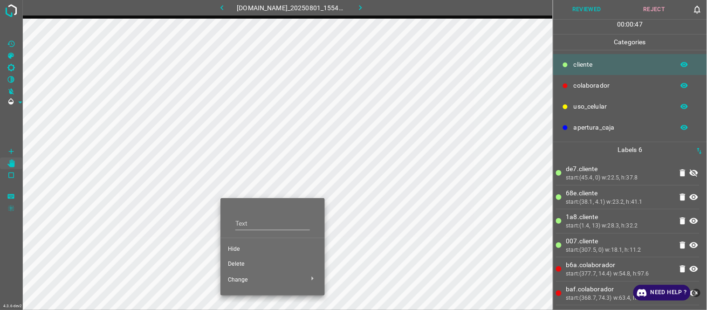
click at [247, 244] on li "Hide" at bounding box center [272, 249] width 104 height 15
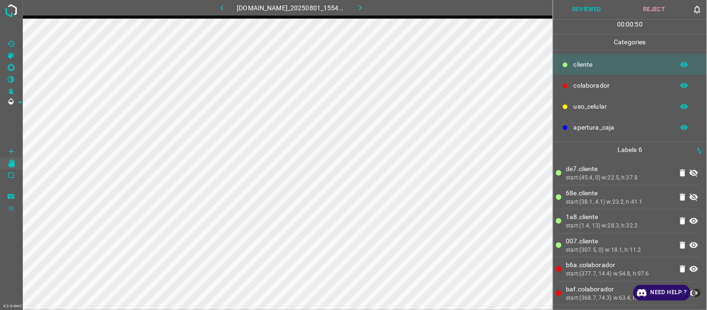
click at [662, 194] on icon at bounding box center [693, 196] width 11 height 11
click at [662, 177] on icon at bounding box center [693, 172] width 11 height 11
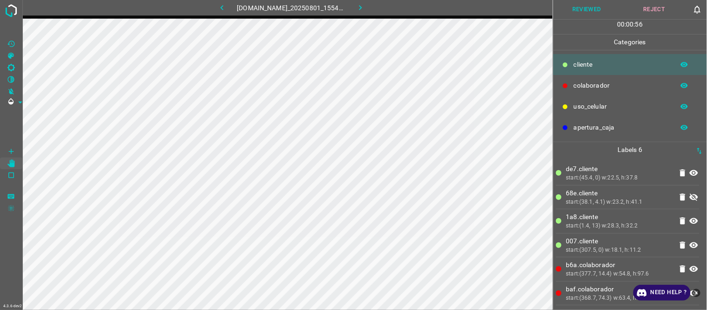
click at [662, 171] on icon at bounding box center [683, 173] width 6 height 7
click at [662, 174] on icon at bounding box center [693, 172] width 11 height 11
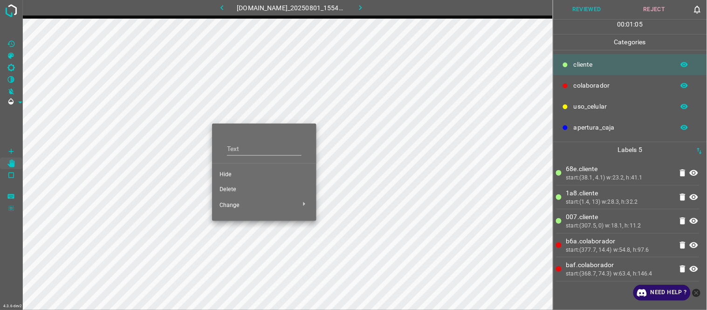
click at [238, 192] on span "Delete" at bounding box center [263, 189] width 89 height 8
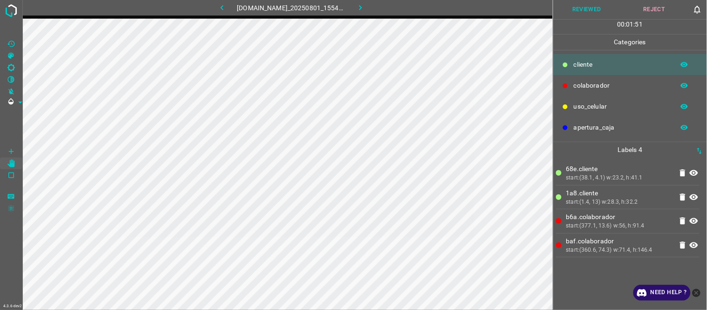
click at [585, 7] on button "Reviewed" at bounding box center [587, 9] width 68 height 19
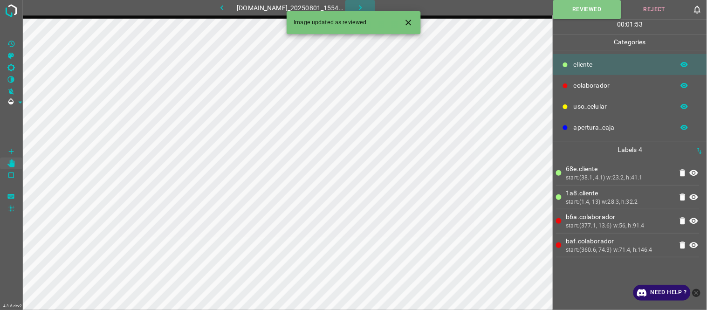
click at [365, 5] on icon "button" at bounding box center [360, 8] width 10 height 10
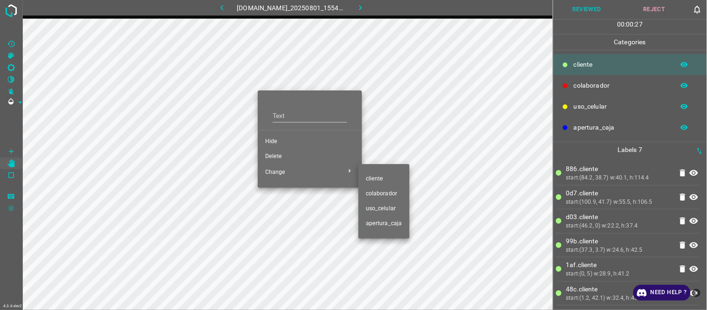
click at [278, 154] on div at bounding box center [353, 155] width 707 height 310
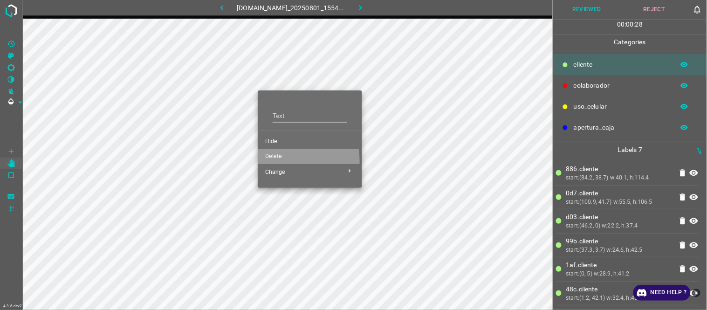
click at [283, 161] on li "Delete" at bounding box center [310, 156] width 104 height 15
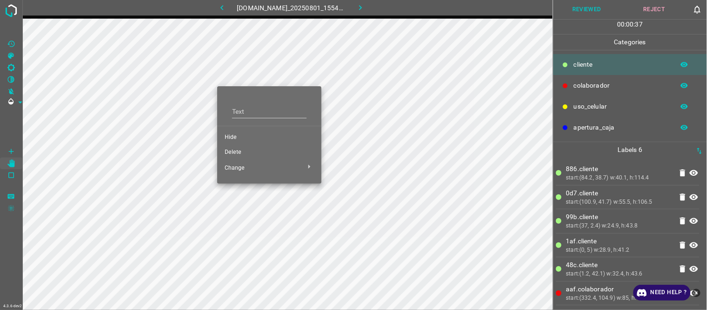
click at [245, 136] on span "Hide" at bounding box center [268, 137] width 89 height 8
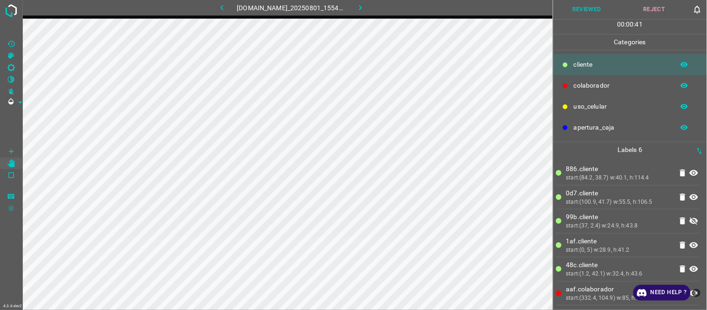
click at [662, 223] on icon at bounding box center [693, 221] width 8 height 7
click at [579, 8] on button "Reviewed" at bounding box center [587, 9] width 68 height 19
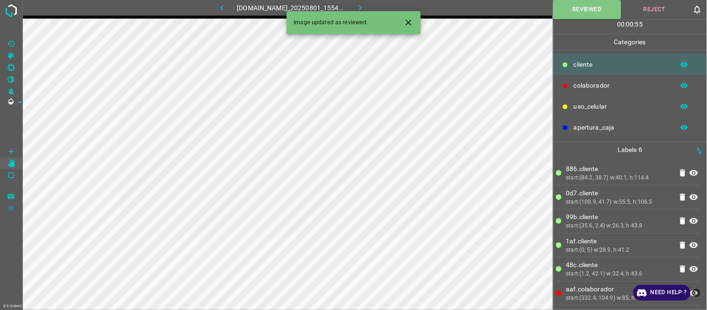
click at [365, 3] on icon "button" at bounding box center [360, 8] width 10 height 10
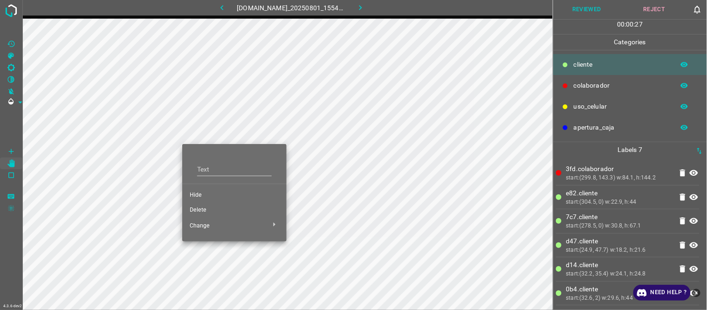
click at [202, 198] on span "Hide" at bounding box center [234, 195] width 89 height 8
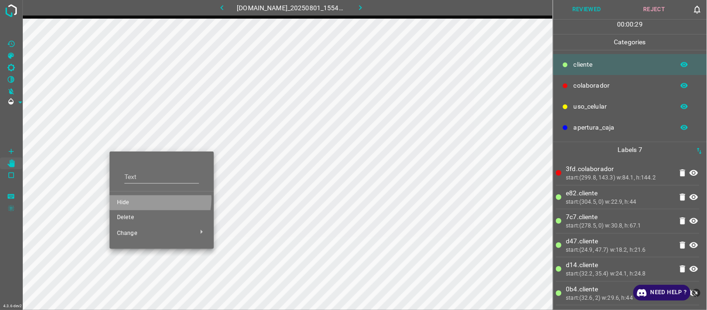
click at [148, 199] on span "Hide" at bounding box center [161, 202] width 89 height 8
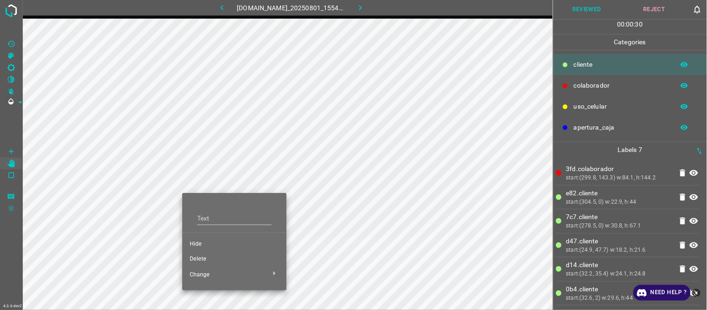
click at [205, 244] on span "Hide" at bounding box center [234, 244] width 89 height 8
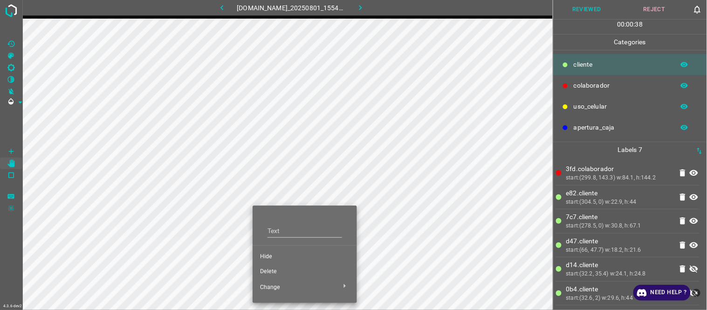
click at [273, 272] on span "Delete" at bounding box center [304, 271] width 89 height 8
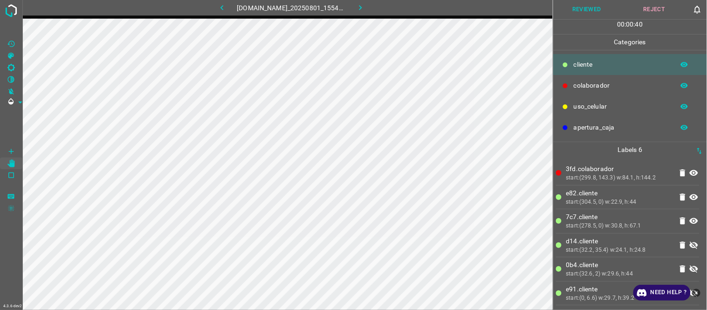
click at [217, 7] on icon "button" at bounding box center [222, 8] width 10 height 10
click at [360, 12] on button "button" at bounding box center [360, 7] width 30 height 15
click at [600, 7] on button "Reviewed" at bounding box center [587, 9] width 68 height 19
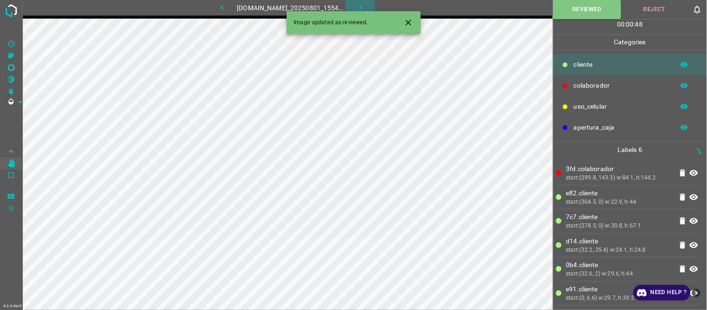
click at [365, 7] on icon "button" at bounding box center [360, 8] width 10 height 10
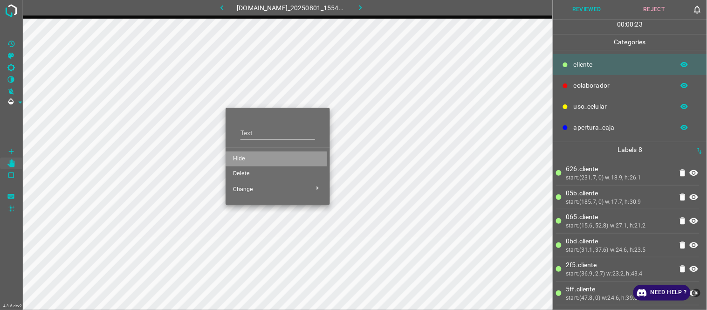
click at [241, 159] on span "Hide" at bounding box center [277, 159] width 89 height 8
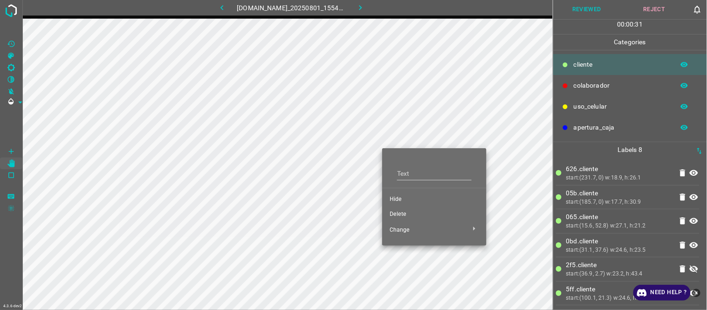
click at [403, 213] on span "Delete" at bounding box center [433, 214] width 89 height 8
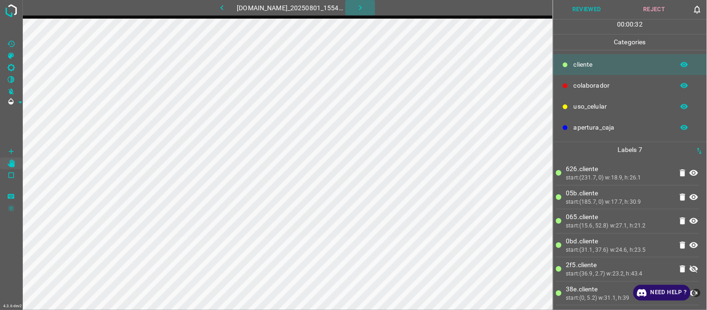
click at [365, 5] on icon "button" at bounding box center [360, 8] width 10 height 10
click at [218, 5] on icon "button" at bounding box center [222, 8] width 10 height 10
click at [589, 7] on button "Reviewed" at bounding box center [587, 9] width 68 height 19
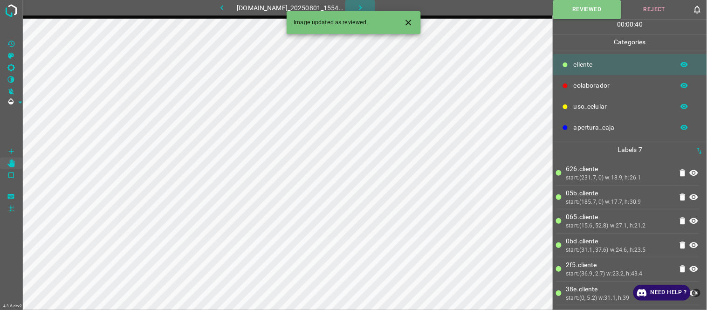
click at [363, 5] on icon "button" at bounding box center [360, 8] width 10 height 10
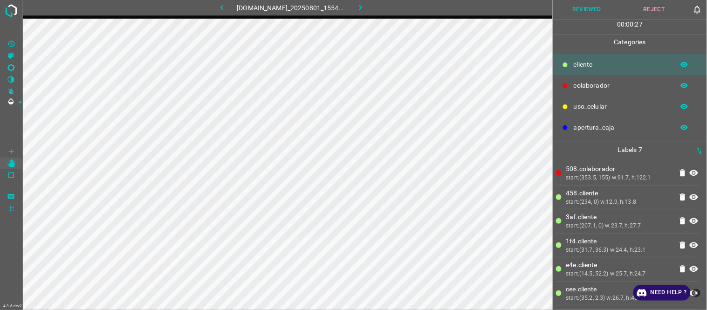
click at [583, 6] on button "Reviewed" at bounding box center [587, 9] width 68 height 19
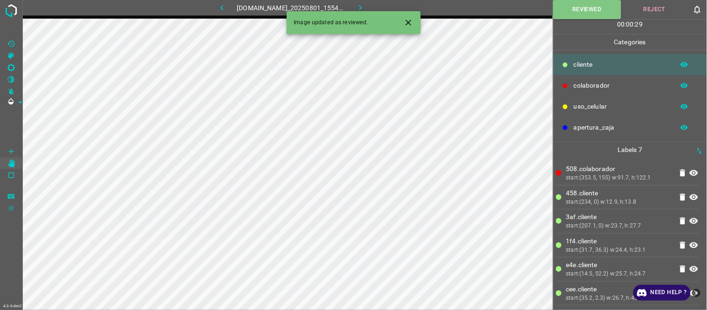
click at [365, 7] on icon "button" at bounding box center [360, 8] width 10 height 10
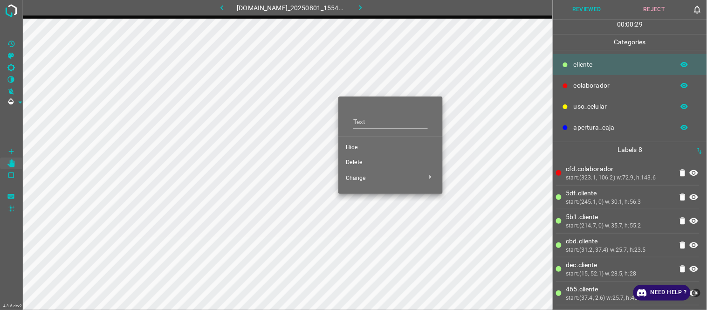
click at [363, 166] on span "Delete" at bounding box center [390, 162] width 89 height 8
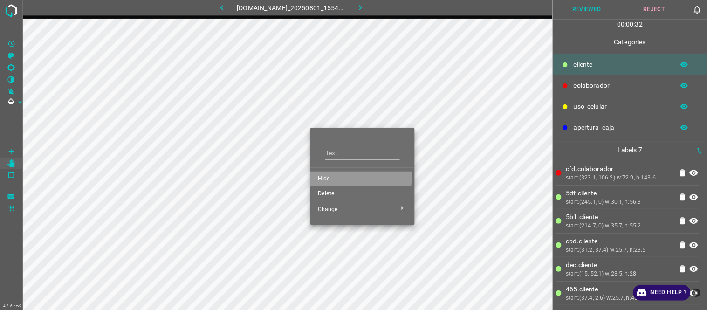
click at [326, 176] on span "Hide" at bounding box center [362, 179] width 89 height 8
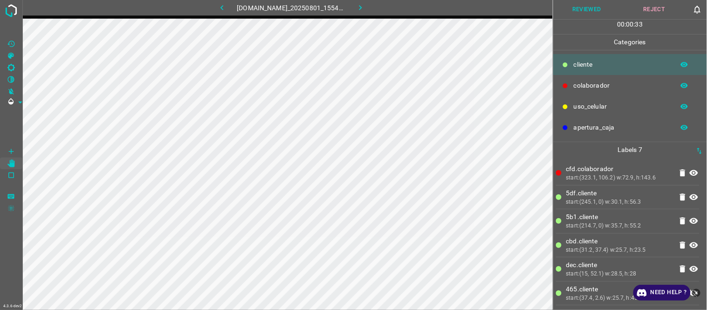
click at [597, 11] on button "Reviewed" at bounding box center [587, 9] width 68 height 19
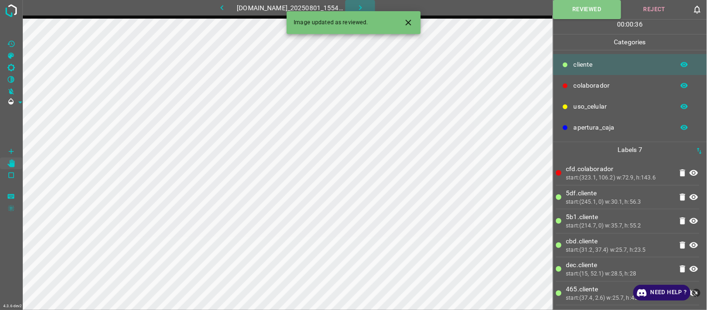
click at [365, 3] on icon "button" at bounding box center [360, 8] width 10 height 10
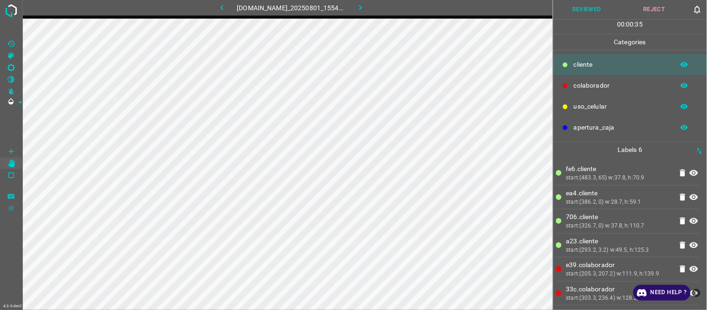
click at [590, 8] on button "Reviewed" at bounding box center [587, 9] width 68 height 19
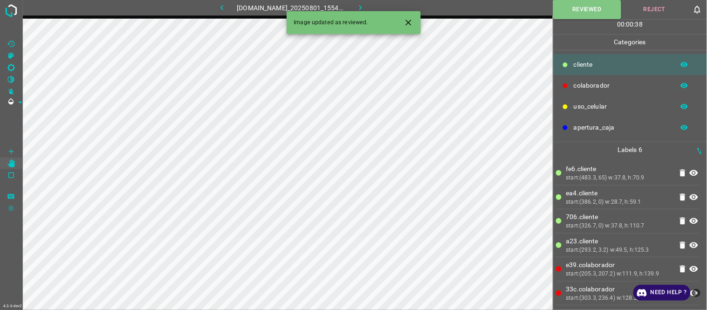
click at [365, 8] on icon "button" at bounding box center [360, 8] width 10 height 10
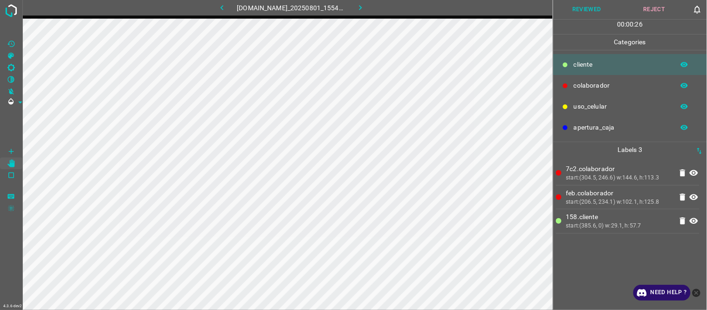
click at [604, 6] on button "Reviewed" at bounding box center [587, 9] width 68 height 19
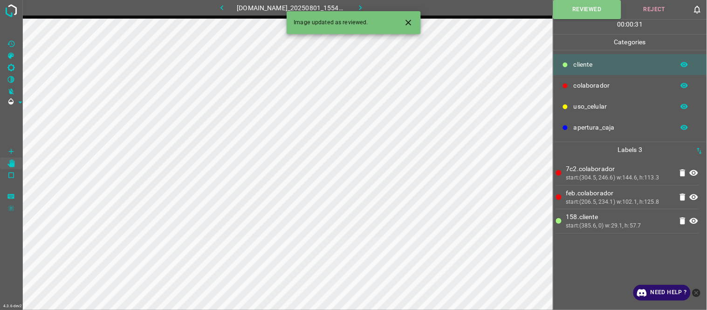
click at [361, 5] on icon "button" at bounding box center [360, 8] width 10 height 10
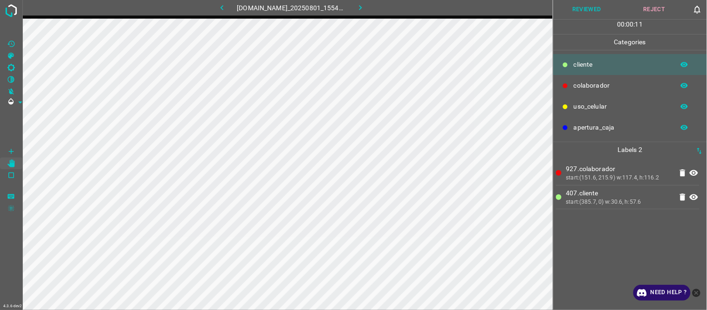
click at [593, 13] on button "Reviewed" at bounding box center [587, 9] width 68 height 19
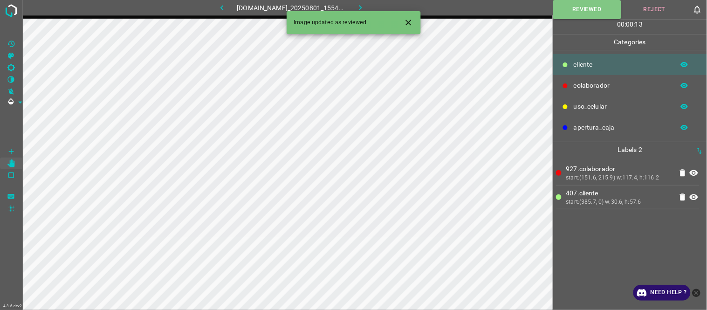
click at [361, 7] on icon "button" at bounding box center [360, 8] width 10 height 10
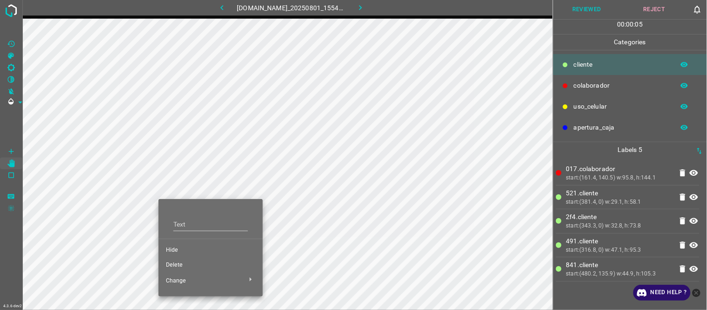
click at [180, 252] on span "Hide" at bounding box center [210, 250] width 89 height 8
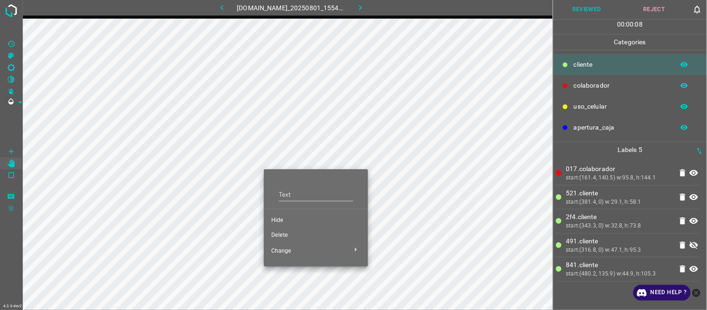
click at [280, 222] on span "Hide" at bounding box center [315, 220] width 89 height 8
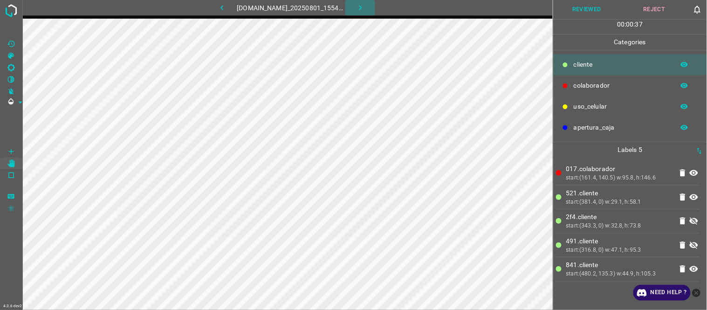
click at [355, 7] on button "button" at bounding box center [360, 7] width 30 height 15
click at [225, 8] on button "button" at bounding box center [222, 7] width 30 height 15
click at [604, 15] on button "Reviewed" at bounding box center [587, 9] width 68 height 19
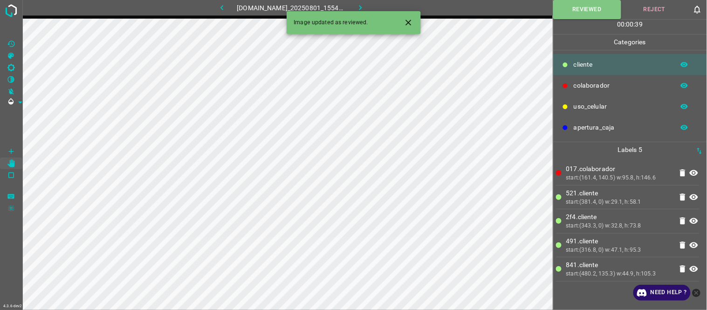
click at [365, 3] on icon "button" at bounding box center [360, 8] width 10 height 10
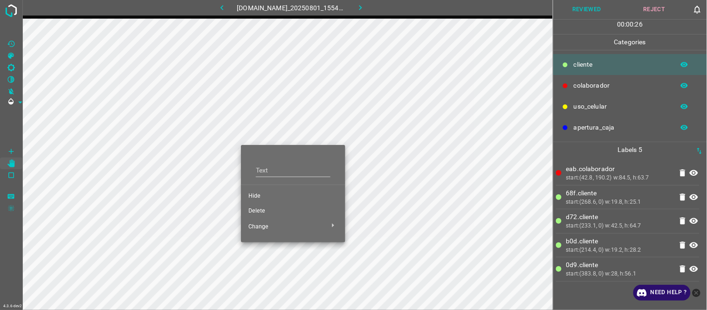
click at [257, 191] on li "Hide" at bounding box center [293, 196] width 104 height 15
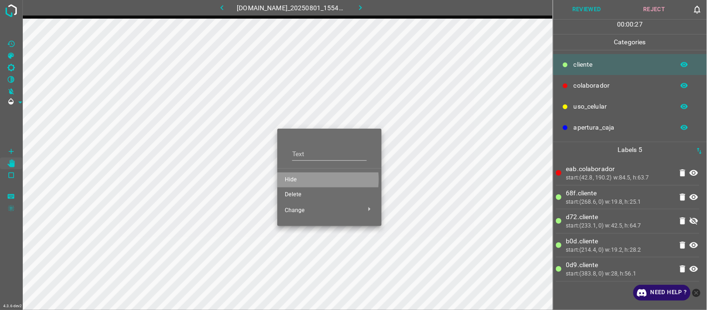
click at [300, 179] on span "Hide" at bounding box center [329, 180] width 89 height 8
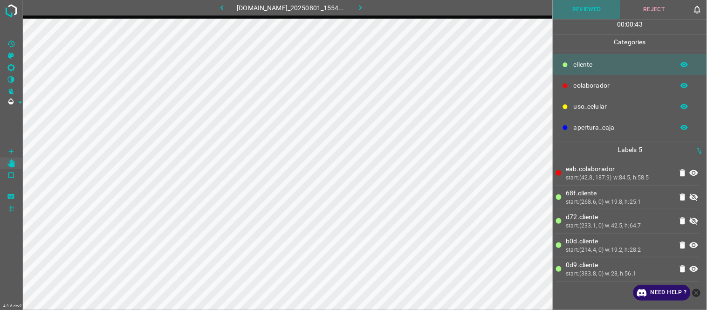
click at [572, 3] on button "Reviewed" at bounding box center [587, 9] width 68 height 19
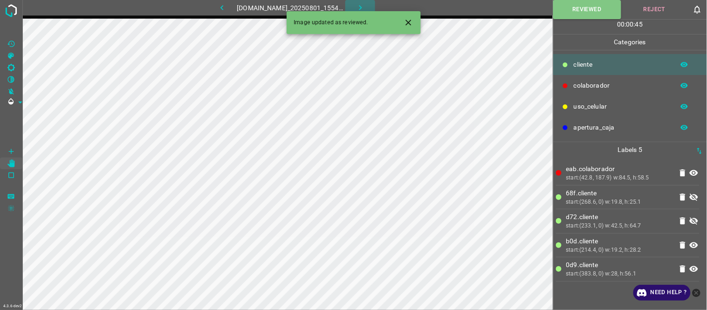
click at [365, 6] on icon "button" at bounding box center [360, 8] width 10 height 10
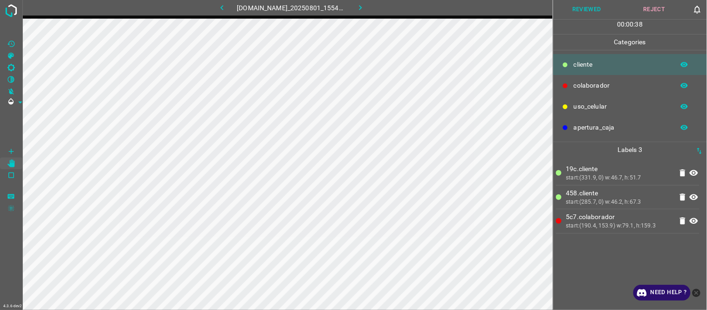
click at [619, 1] on button "Reviewed" at bounding box center [587, 9] width 68 height 19
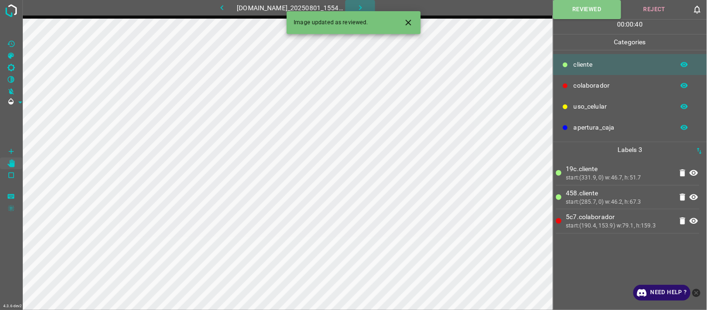
click at [365, 6] on icon "button" at bounding box center [360, 8] width 10 height 10
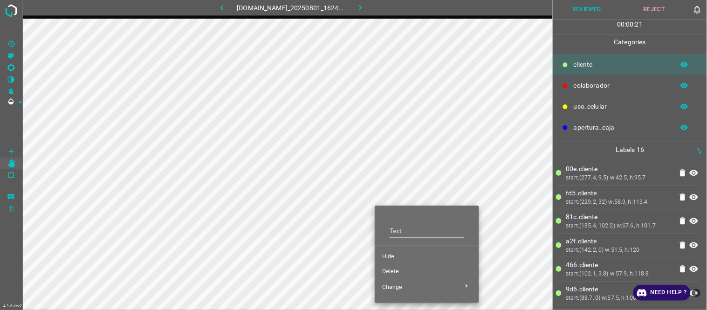
click at [396, 254] on span "Hide" at bounding box center [426, 256] width 89 height 8
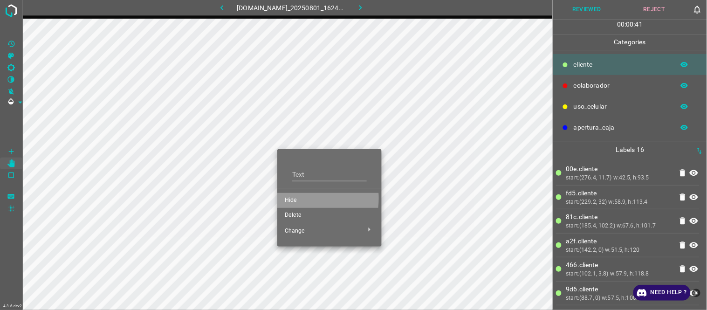
click at [299, 198] on span "Hide" at bounding box center [329, 200] width 89 height 8
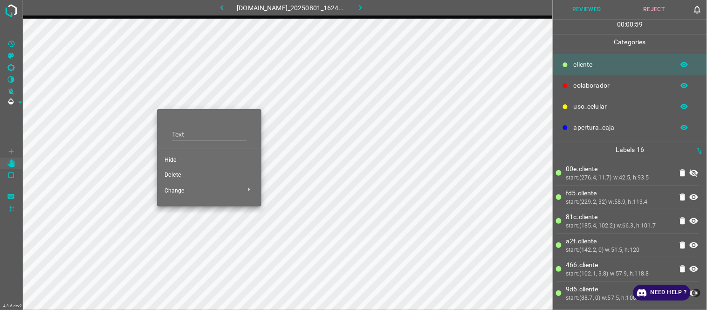
click at [179, 174] on span "Delete" at bounding box center [208, 175] width 89 height 8
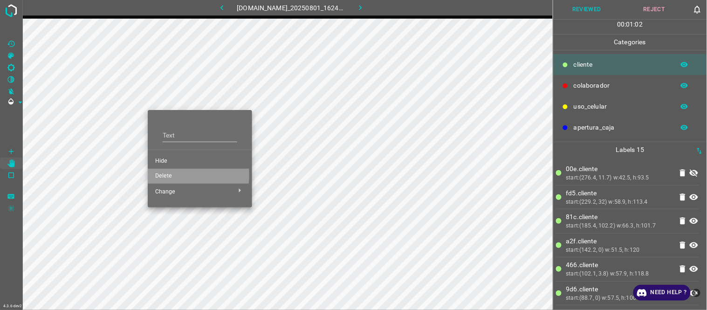
click at [170, 175] on span "Delete" at bounding box center [199, 176] width 89 height 8
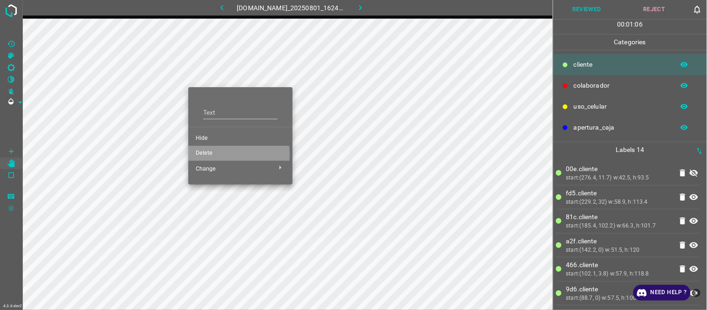
click at [210, 155] on span "Delete" at bounding box center [240, 153] width 89 height 8
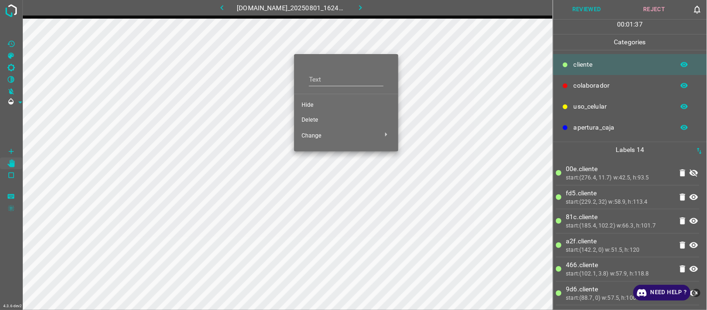
click at [309, 104] on span "Hide" at bounding box center [345, 105] width 89 height 8
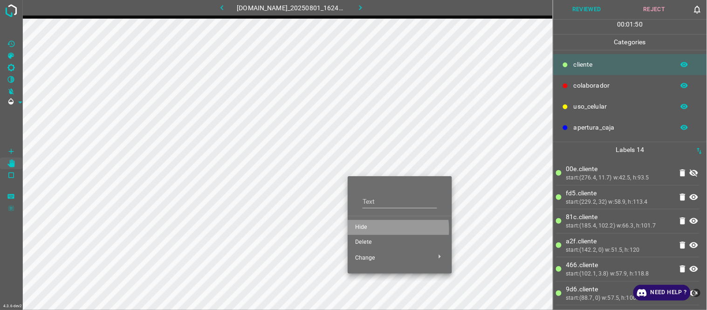
click at [375, 229] on span "Hide" at bounding box center [399, 227] width 89 height 8
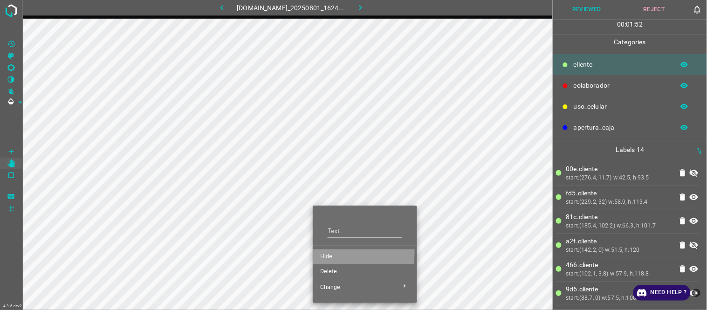
click at [334, 253] on span "Hide" at bounding box center [364, 256] width 89 height 8
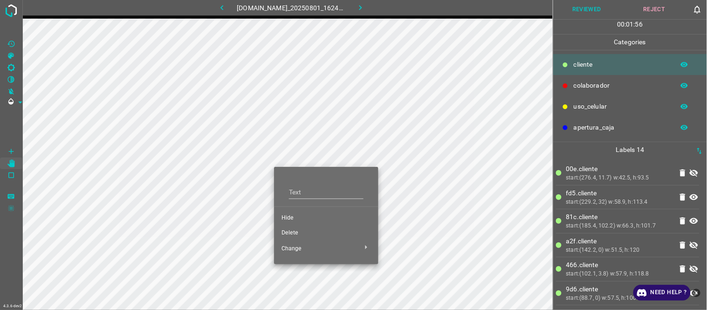
click at [292, 214] on span "Hide" at bounding box center [325, 218] width 89 height 8
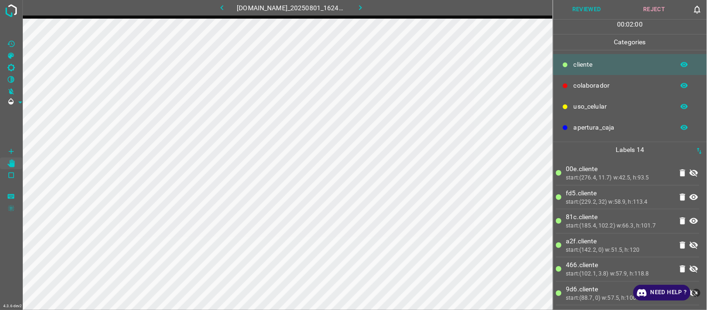
click at [662, 245] on icon at bounding box center [693, 244] width 8 height 7
click at [662, 245] on icon at bounding box center [693, 245] width 8 height 6
click at [662, 245] on icon at bounding box center [693, 244] width 8 height 7
click at [662, 245] on icon at bounding box center [693, 245] width 8 height 6
click at [662, 272] on icon at bounding box center [693, 268] width 11 height 11
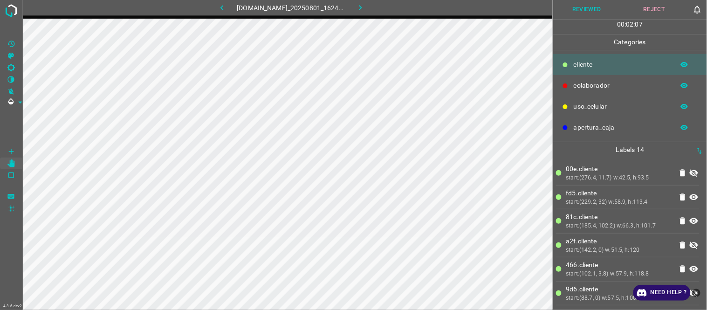
click at [662, 272] on icon at bounding box center [693, 268] width 11 height 11
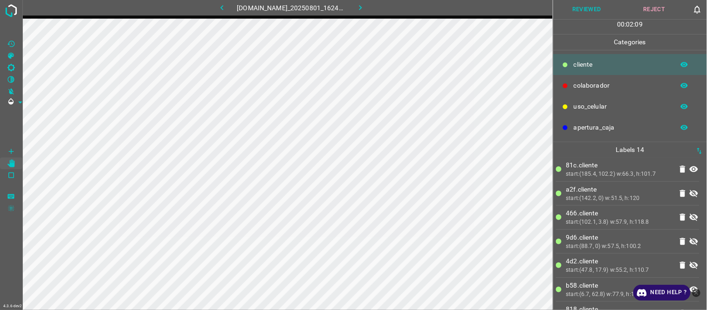
click at [662, 241] on icon at bounding box center [693, 241] width 8 height 7
click at [662, 240] on icon at bounding box center [693, 241] width 11 height 11
click at [662, 268] on icon at bounding box center [693, 265] width 8 height 7
click at [662, 268] on icon at bounding box center [693, 264] width 11 height 11
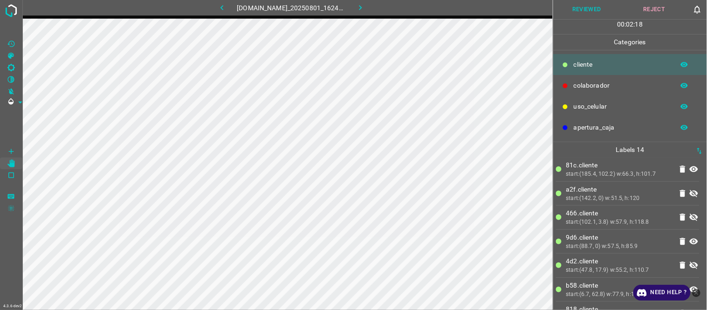
click at [662, 241] on icon at bounding box center [693, 241] width 11 height 11
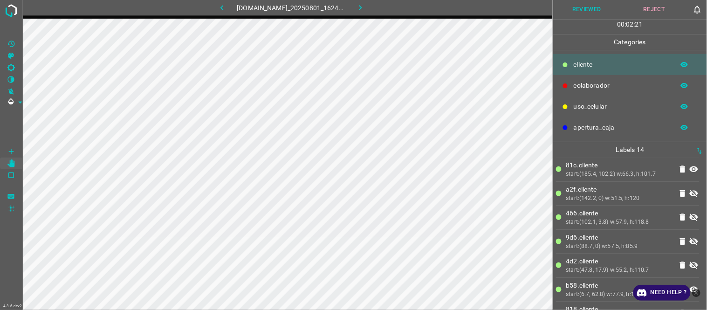
click at [662, 241] on icon at bounding box center [693, 241] width 11 height 11
click at [588, 10] on button "Reviewed" at bounding box center [587, 9] width 68 height 19
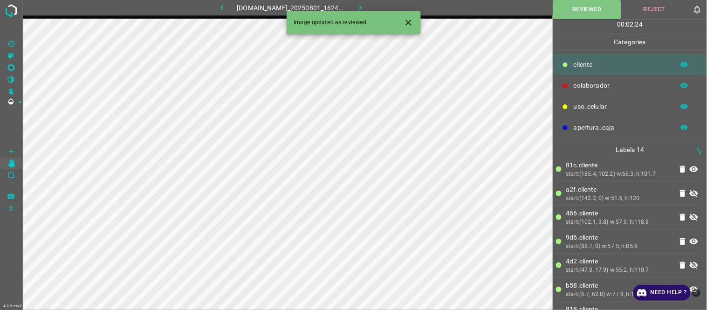
click at [365, 5] on icon "button" at bounding box center [360, 8] width 10 height 10
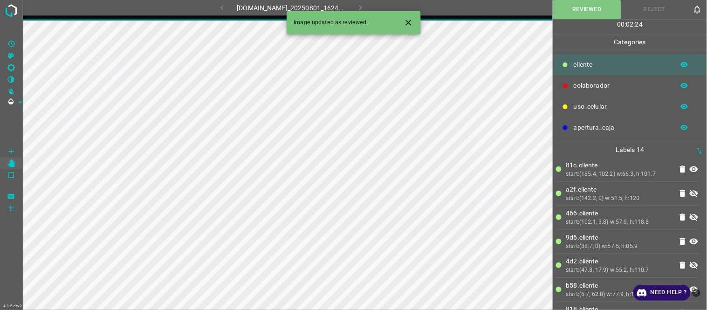
scroll to position [0, 0]
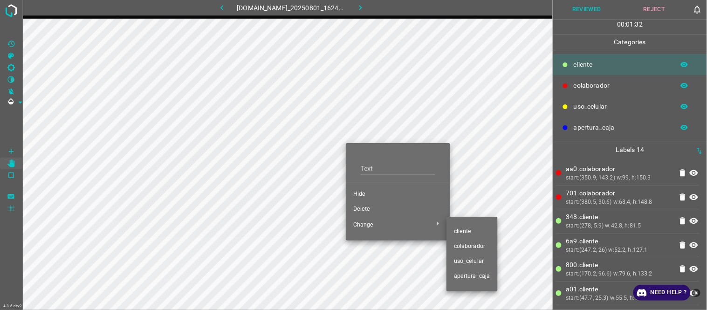
click at [368, 210] on div at bounding box center [353, 155] width 707 height 310
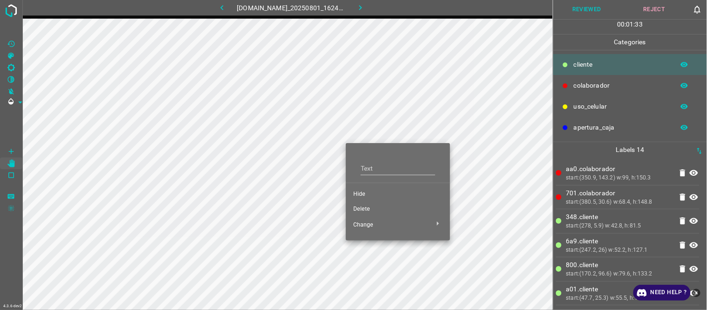
click at [367, 208] on span "Delete" at bounding box center [397, 209] width 89 height 8
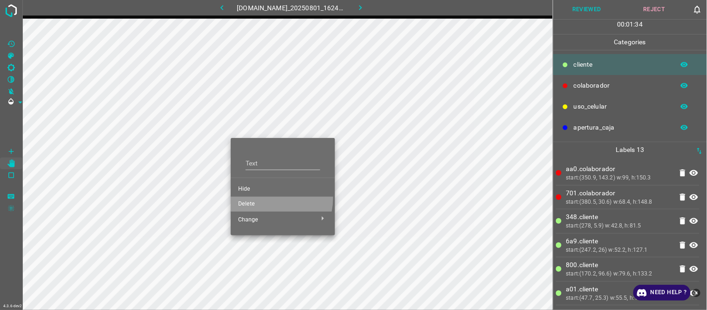
click at [267, 198] on li "Delete" at bounding box center [283, 204] width 104 height 15
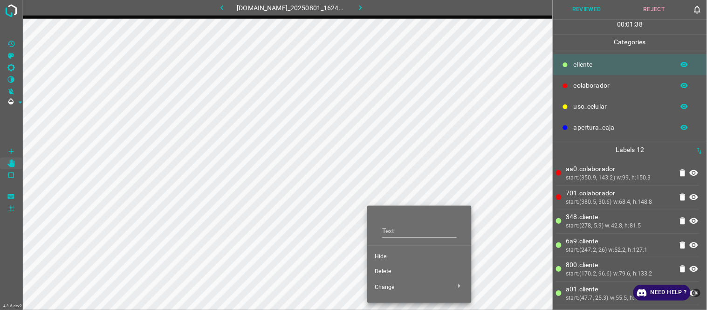
click at [380, 256] on span "Hide" at bounding box center [418, 256] width 89 height 8
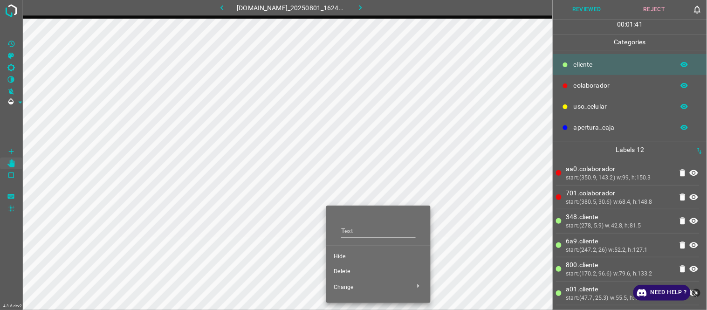
click at [354, 248] on ul "Text Hide Delete Change" at bounding box center [378, 254] width 104 height 90
click at [347, 254] on span "Hide" at bounding box center [377, 256] width 89 height 8
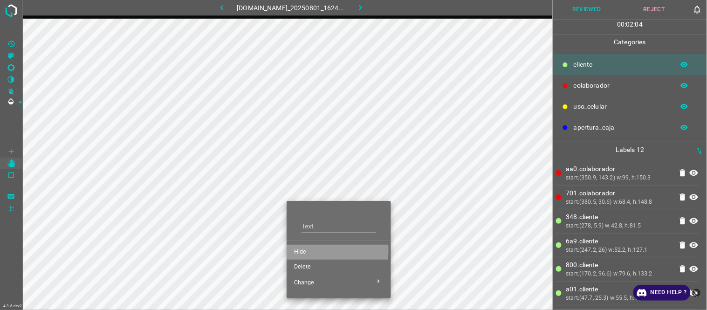
click at [313, 250] on span "Hide" at bounding box center [338, 252] width 89 height 8
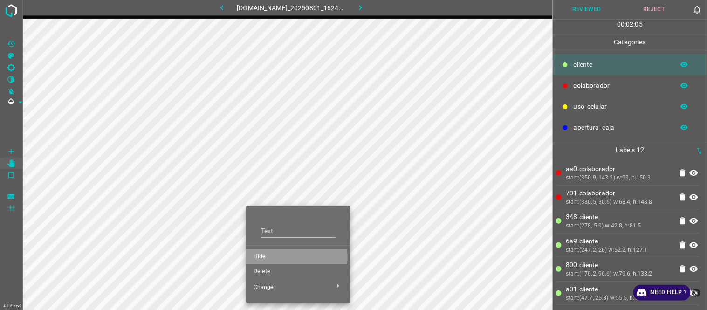
click at [270, 257] on span "Hide" at bounding box center [297, 256] width 89 height 8
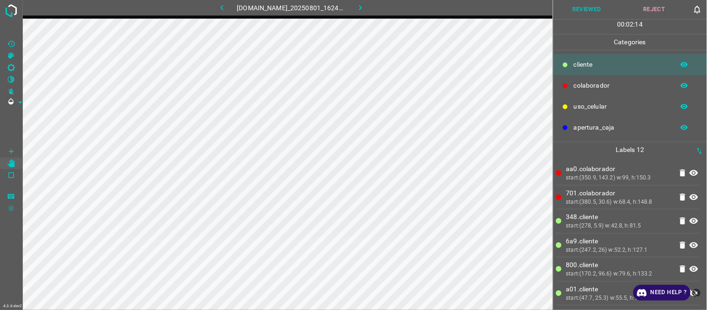
click at [593, 11] on button "Reviewed" at bounding box center [587, 9] width 68 height 19
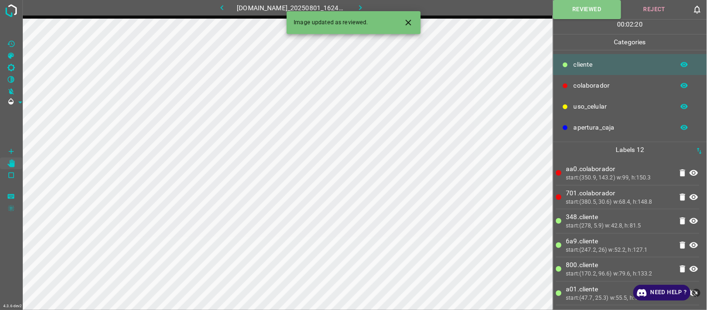
click at [364, 6] on icon "button" at bounding box center [360, 8] width 10 height 10
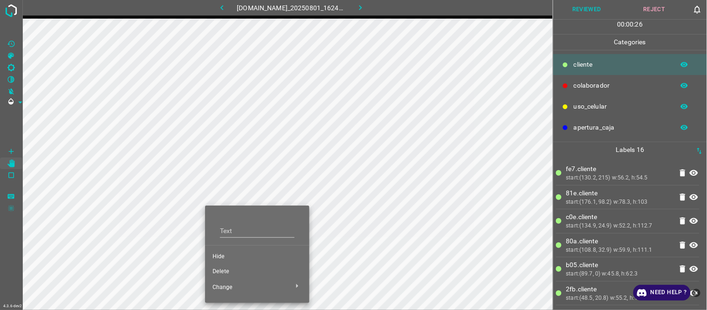
click at [222, 265] on li "Delete" at bounding box center [257, 271] width 104 height 15
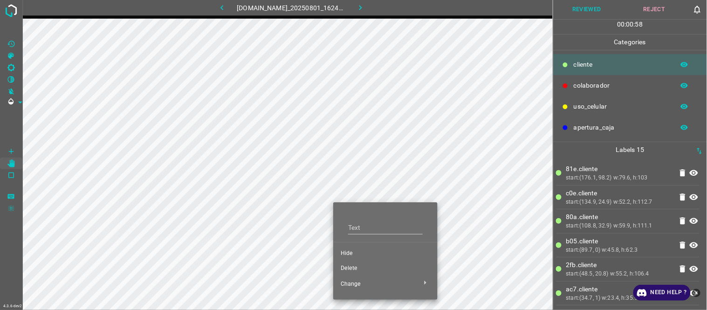
click at [352, 253] on span "Hide" at bounding box center [384, 253] width 89 height 8
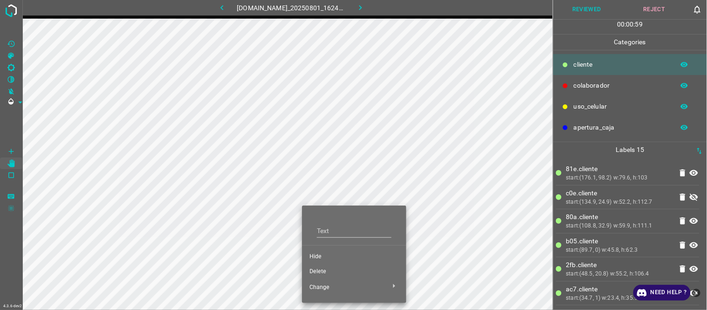
click at [325, 255] on span "Hide" at bounding box center [353, 256] width 89 height 8
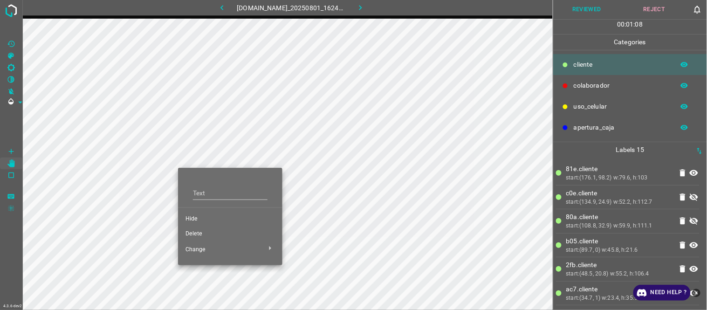
click at [158, 155] on div at bounding box center [353, 155] width 707 height 310
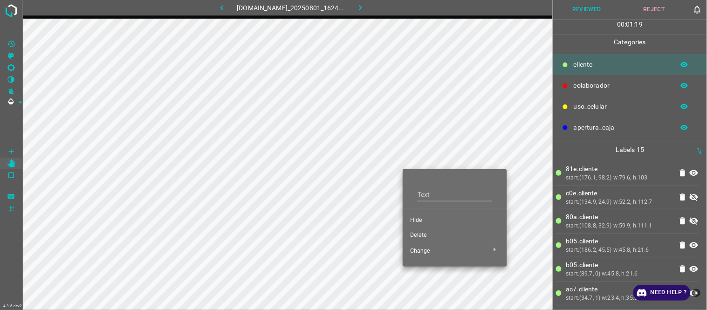
click at [426, 232] on span "Delete" at bounding box center [454, 235] width 89 height 8
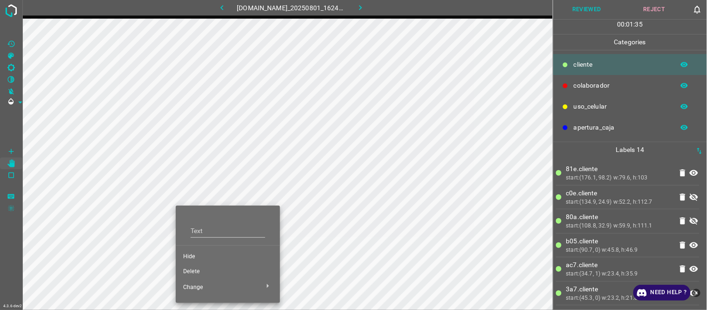
click at [191, 255] on span "Hide" at bounding box center [227, 256] width 89 height 8
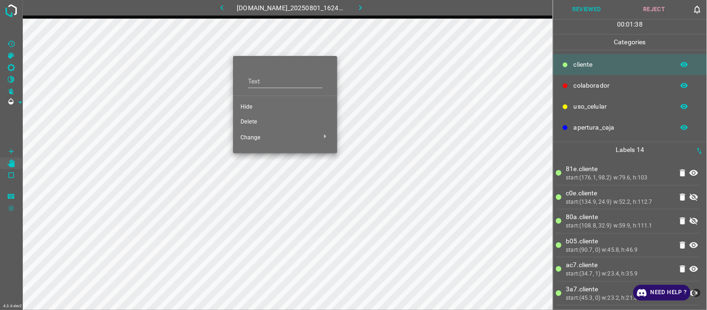
click at [252, 118] on span "Delete" at bounding box center [284, 122] width 89 height 8
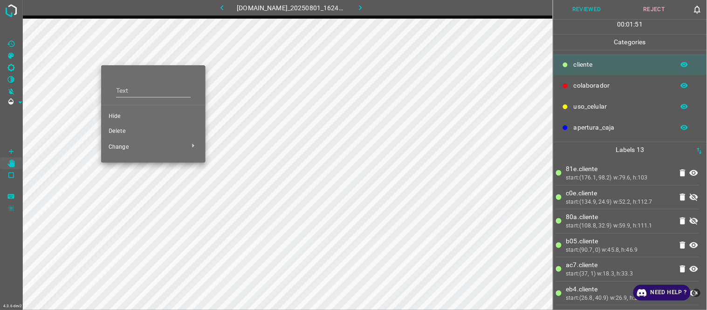
click at [128, 134] on span "Delete" at bounding box center [153, 131] width 89 height 8
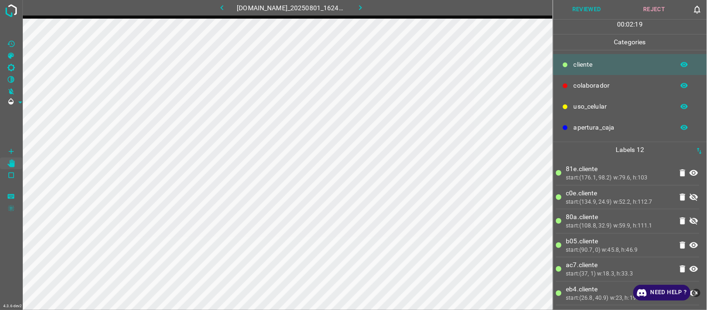
click at [217, 10] on icon "button" at bounding box center [222, 8] width 10 height 10
click at [365, 7] on icon "button" at bounding box center [360, 8] width 10 height 10
click at [579, 10] on button "Reviewed" at bounding box center [587, 9] width 68 height 19
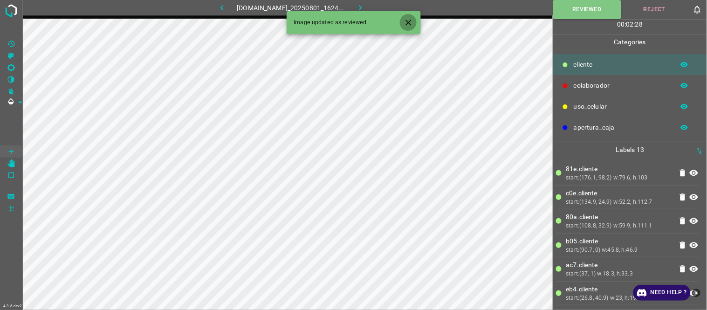
click at [410, 25] on icon "Close" at bounding box center [408, 23] width 10 height 10
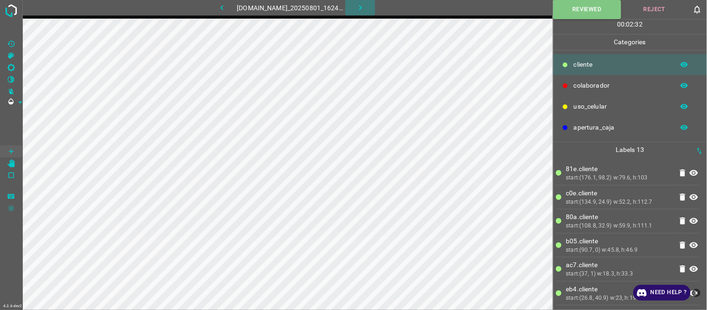
click at [364, 8] on icon "button" at bounding box center [360, 8] width 10 height 10
click at [11, 10] on img at bounding box center [11, 10] width 17 height 17
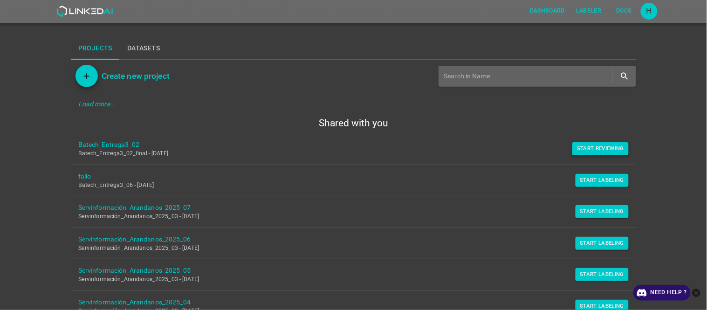
click at [578, 148] on button "Start Reviewing" at bounding box center [600, 148] width 56 height 13
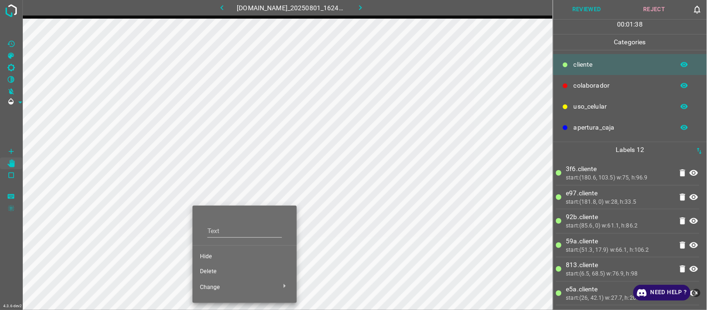
click at [215, 257] on span "Hide" at bounding box center [244, 256] width 89 height 8
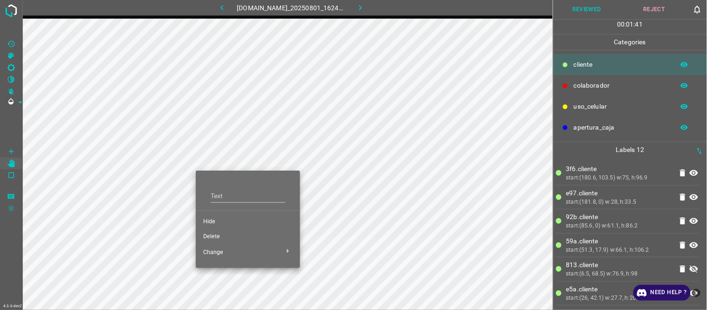
click at [206, 219] on span "Hide" at bounding box center [247, 222] width 89 height 8
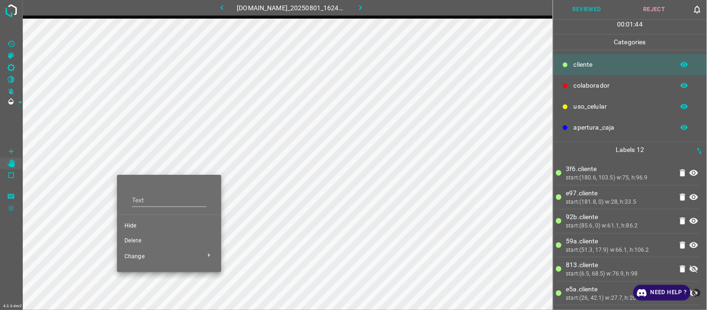
click at [130, 224] on span "Hide" at bounding box center [168, 226] width 89 height 8
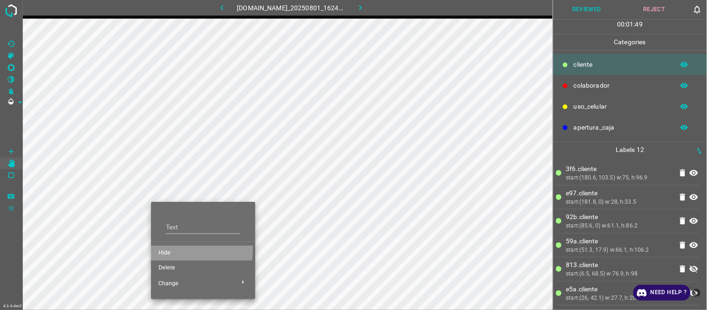
click at [166, 249] on span "Hide" at bounding box center [202, 253] width 89 height 8
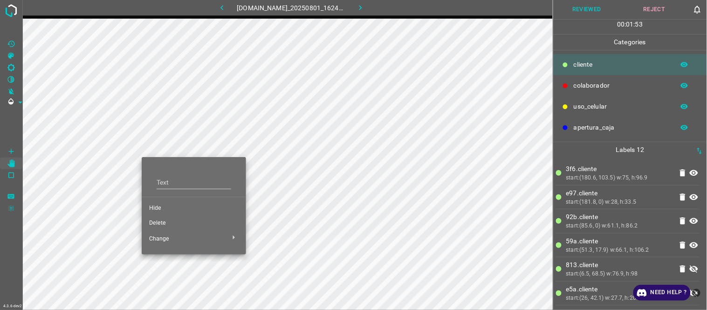
click at [151, 224] on span "Delete" at bounding box center [193, 223] width 89 height 8
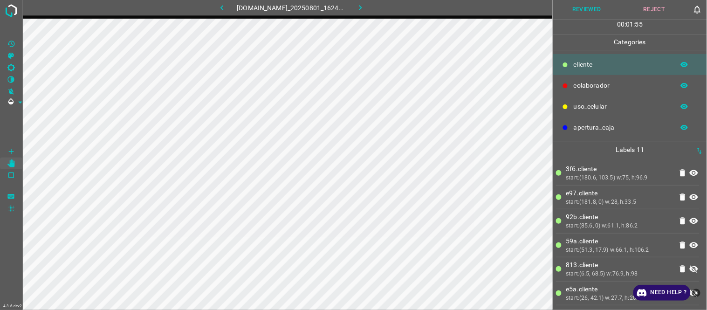
click at [592, 4] on button "Reviewed" at bounding box center [587, 9] width 68 height 19
click at [363, 5] on icon "button" at bounding box center [360, 8] width 10 height 10
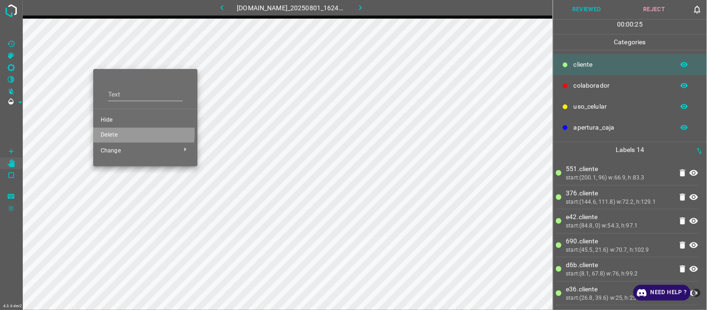
click at [114, 133] on span "Delete" at bounding box center [145, 135] width 89 height 8
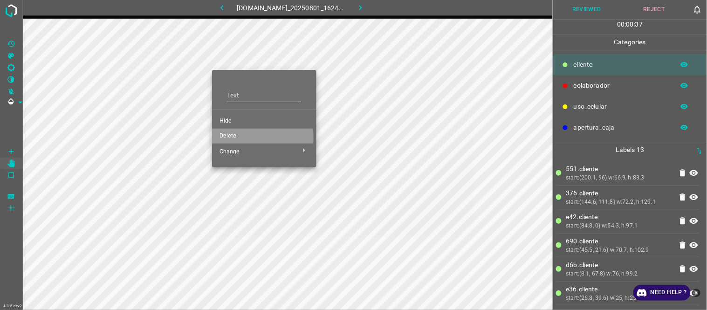
click at [231, 137] on span "Delete" at bounding box center [263, 136] width 89 height 8
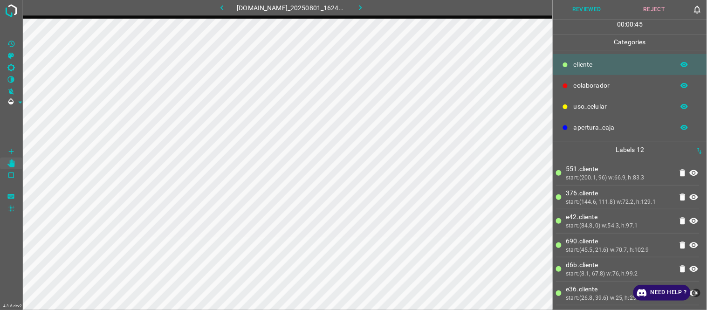
click at [578, 8] on button "Reviewed" at bounding box center [587, 9] width 68 height 19
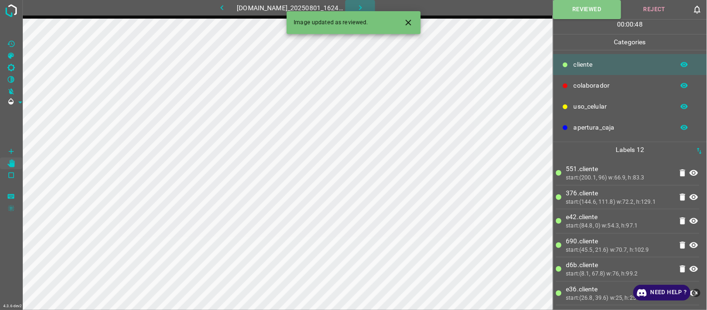
click at [365, 3] on icon "button" at bounding box center [360, 8] width 10 height 10
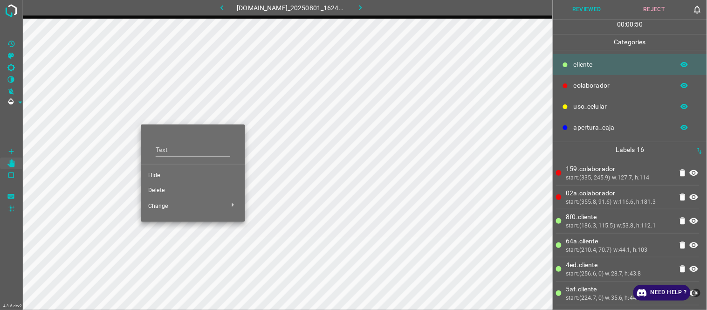
click at [169, 187] on span "Delete" at bounding box center [192, 190] width 89 height 8
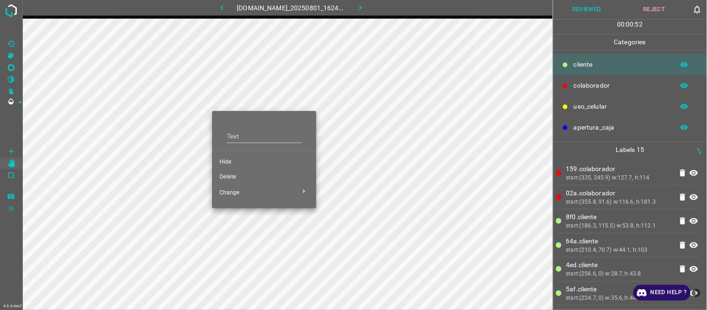
click at [242, 172] on li "Delete" at bounding box center [264, 177] width 104 height 15
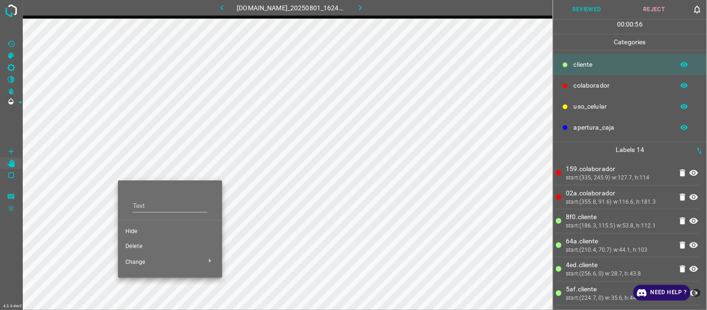
click at [141, 229] on span "Hide" at bounding box center [169, 231] width 89 height 8
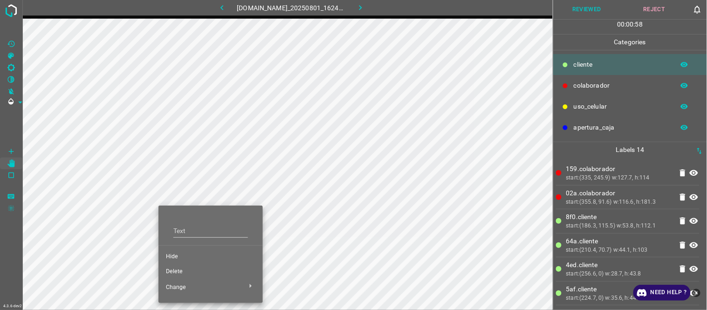
click at [182, 257] on span "Hide" at bounding box center [210, 256] width 89 height 8
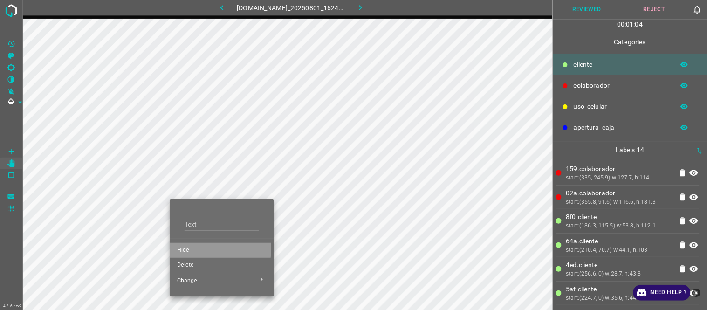
click at [182, 249] on span "Hide" at bounding box center [221, 250] width 89 height 8
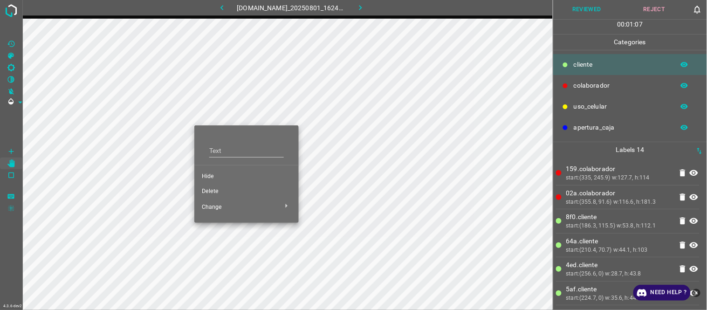
click at [218, 176] on span "Hide" at bounding box center [246, 176] width 89 height 8
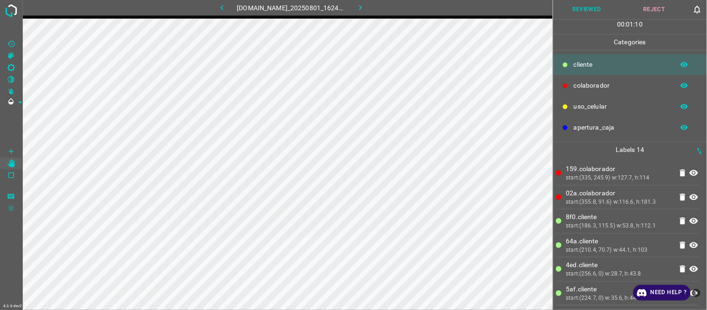
click at [601, 12] on button "Reviewed" at bounding box center [587, 9] width 68 height 19
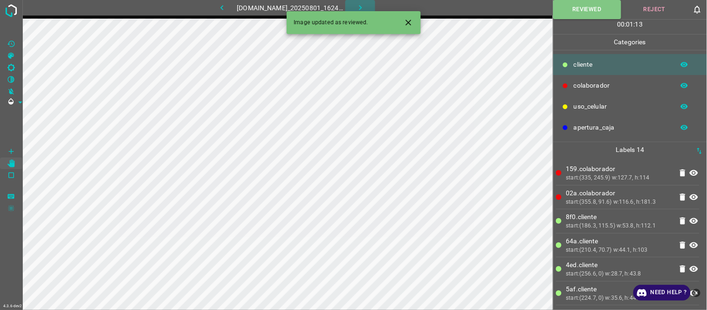
click at [362, 8] on icon "button" at bounding box center [360, 8] width 10 height 10
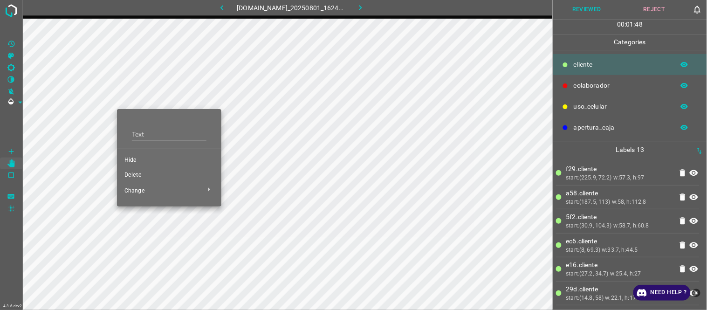
click at [138, 175] on span "Delete" at bounding box center [168, 175] width 89 height 8
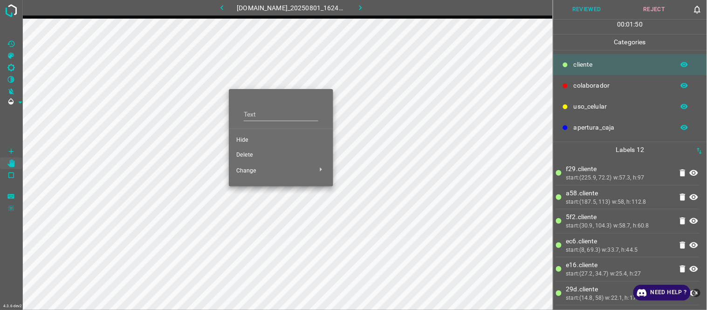
click at [254, 151] on span "Delete" at bounding box center [280, 155] width 89 height 8
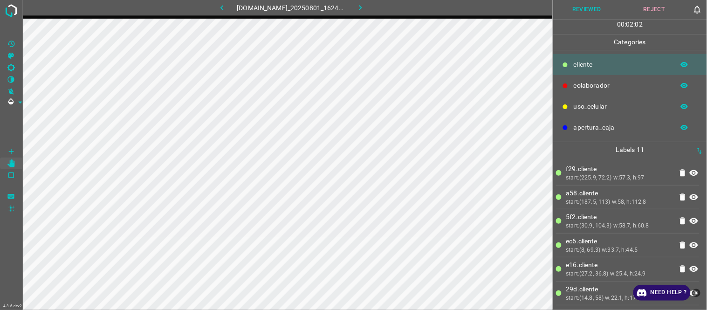
click at [592, 6] on button "Reviewed" at bounding box center [587, 9] width 68 height 19
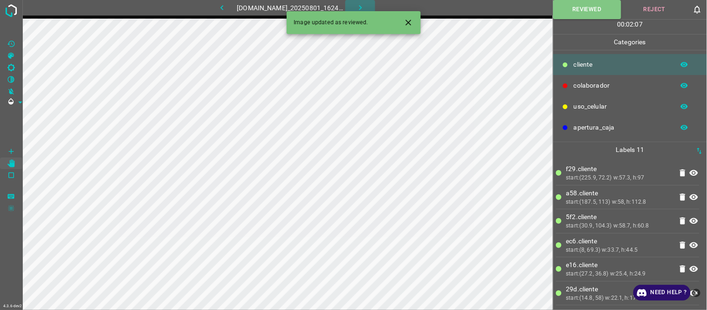
click at [365, 7] on icon "button" at bounding box center [360, 8] width 10 height 10
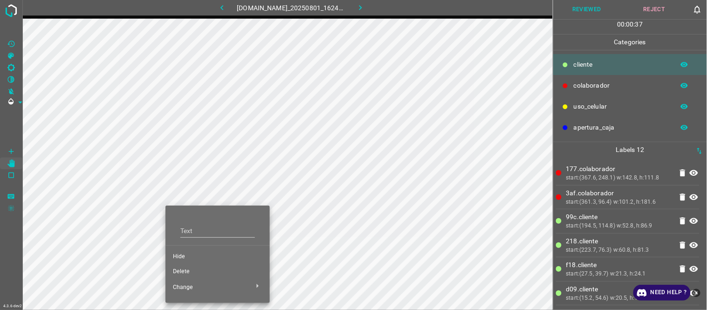
click at [186, 253] on span "Hide" at bounding box center [217, 256] width 89 height 8
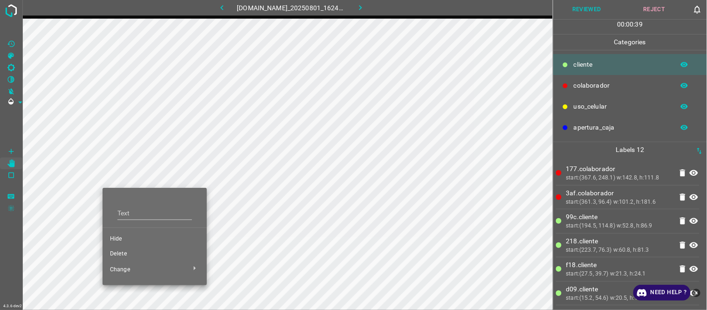
click at [118, 238] on span "Hide" at bounding box center [154, 239] width 89 height 8
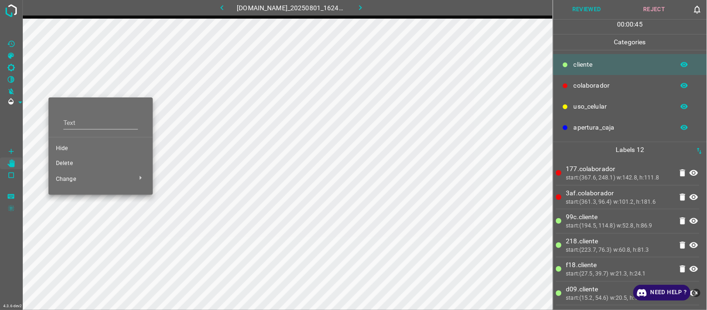
click at [70, 161] on span "Delete" at bounding box center [100, 163] width 89 height 8
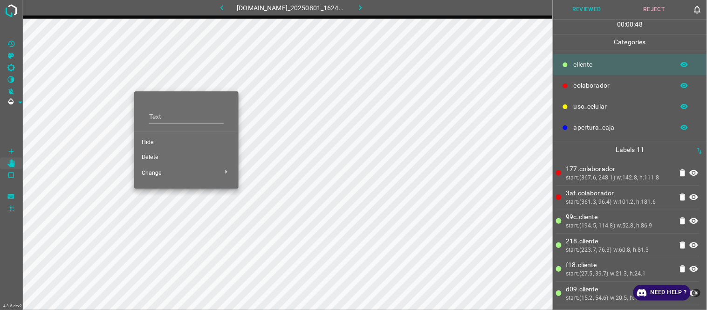
click at [76, 103] on div at bounding box center [353, 155] width 707 height 310
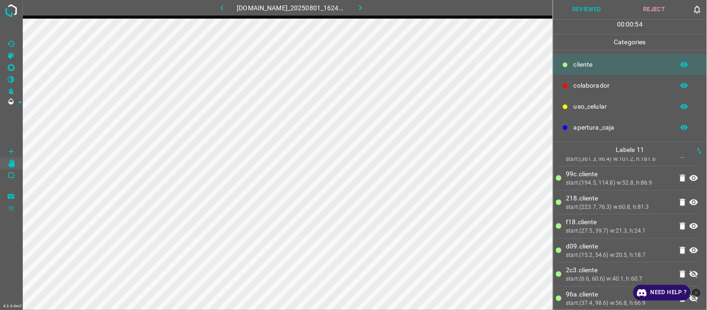
scroll to position [119, 0]
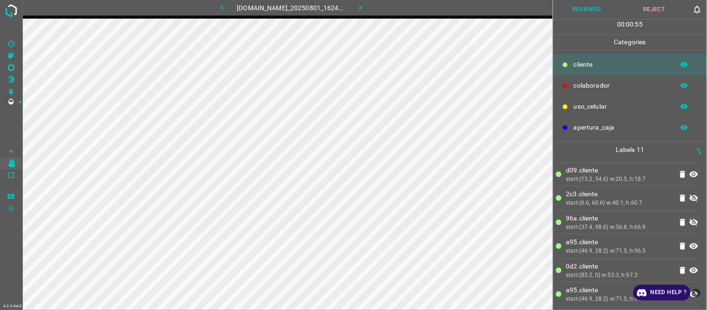
click at [662, 219] on icon at bounding box center [693, 222] width 11 height 11
click at [662, 194] on icon at bounding box center [693, 197] width 11 height 11
click at [662, 285] on icon "close-help" at bounding box center [696, 292] width 8 height 8
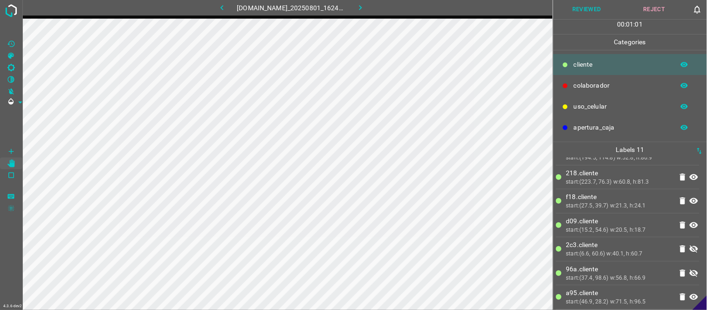
scroll to position [0, 0]
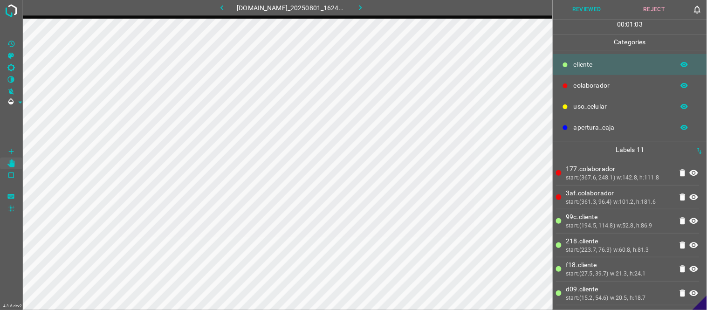
click at [371, 12] on button "button" at bounding box center [360, 7] width 30 height 15
click at [224, 6] on button "button" at bounding box center [222, 7] width 30 height 15
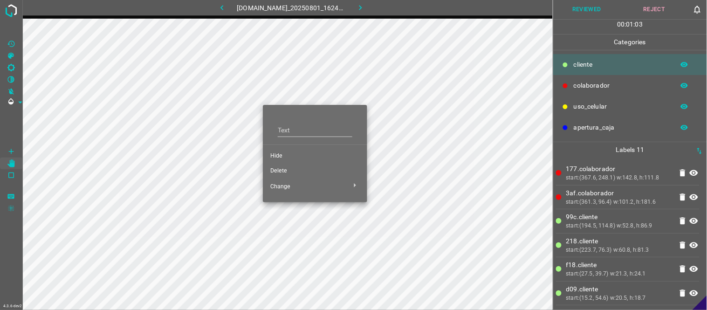
click at [276, 168] on span "Delete" at bounding box center [314, 171] width 89 height 8
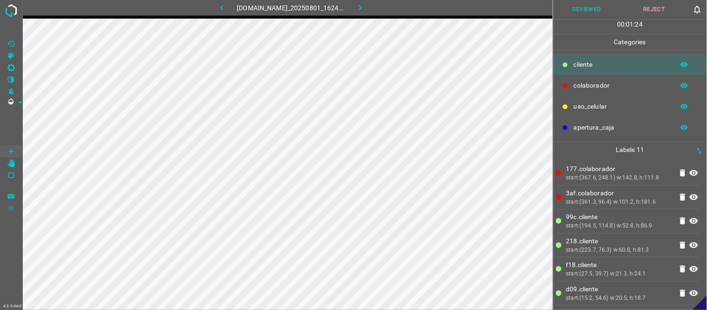
click at [585, 11] on button "Reviewed" at bounding box center [587, 9] width 68 height 19
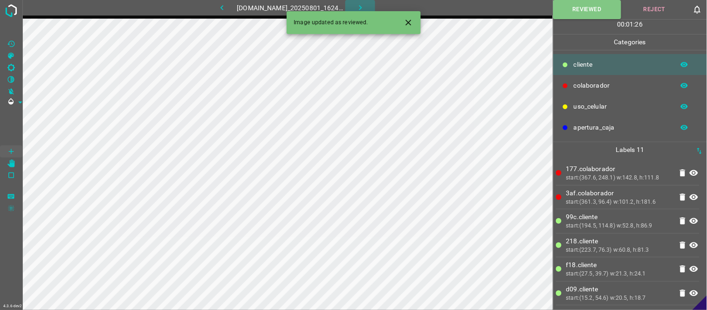
click at [365, 7] on icon "button" at bounding box center [360, 8] width 10 height 10
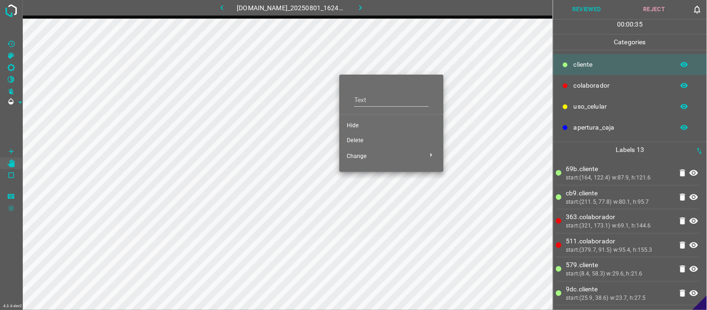
click at [353, 122] on span "Hide" at bounding box center [391, 126] width 89 height 8
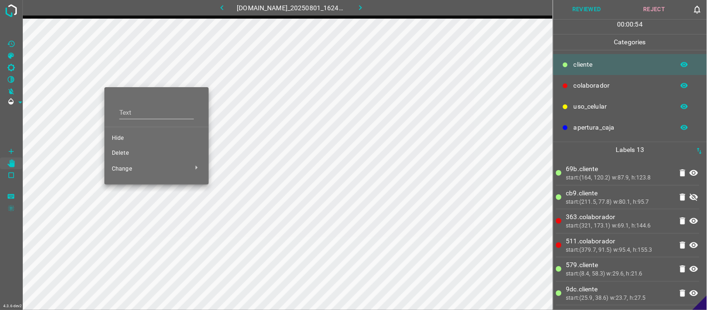
click at [129, 150] on span "Delete" at bounding box center [156, 153] width 89 height 8
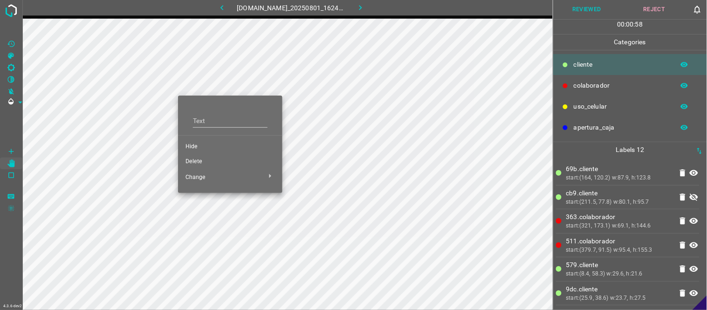
click at [199, 161] on span "Delete" at bounding box center [229, 161] width 89 height 8
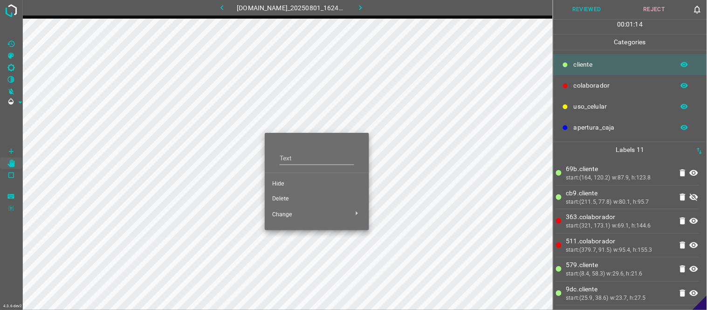
click at [286, 187] on span "Hide" at bounding box center [316, 184] width 89 height 8
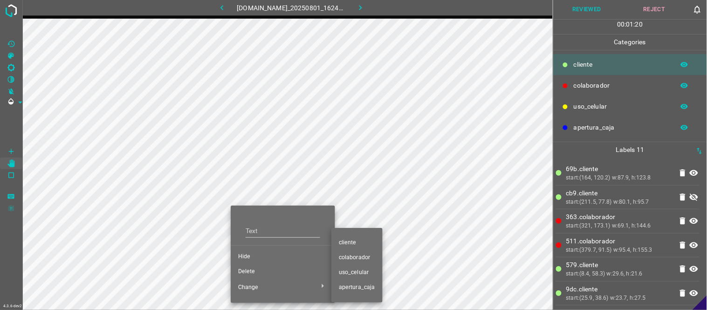
click at [255, 252] on div at bounding box center [353, 155] width 707 height 310
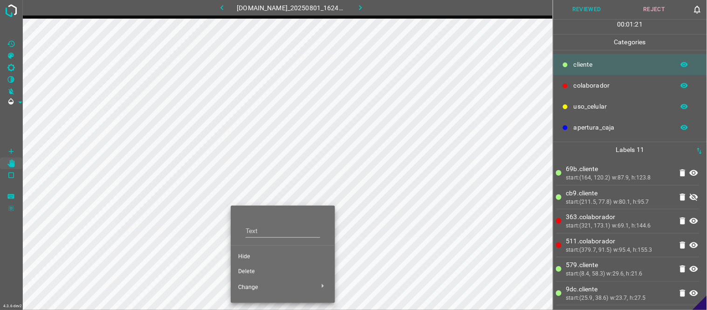
click at [253, 258] on span "Hide" at bounding box center [282, 256] width 89 height 8
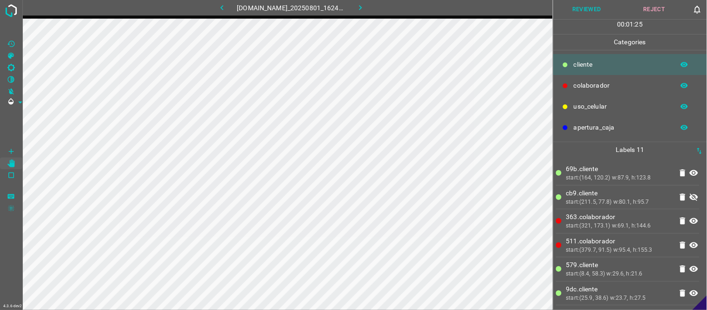
click at [592, 8] on button "Reviewed" at bounding box center [587, 9] width 68 height 19
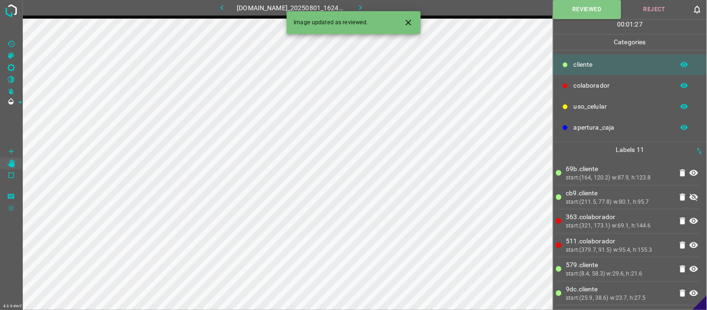
click at [365, 8] on icon "button" at bounding box center [360, 8] width 10 height 10
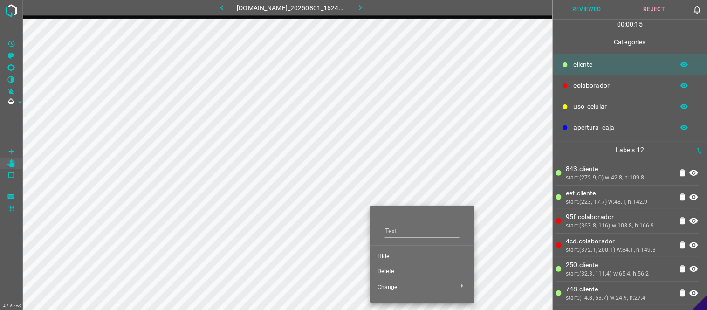
click at [383, 256] on span "Hide" at bounding box center [421, 256] width 89 height 8
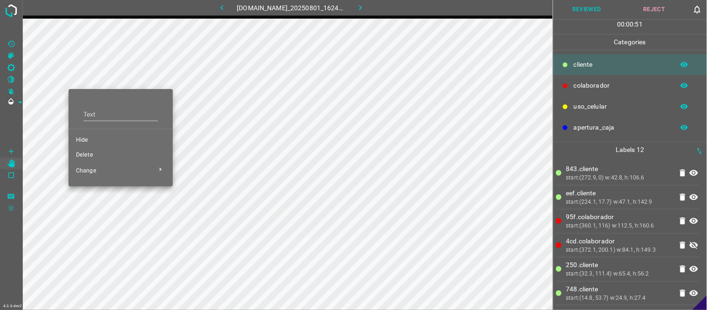
click at [94, 151] on span "Delete" at bounding box center [120, 155] width 89 height 8
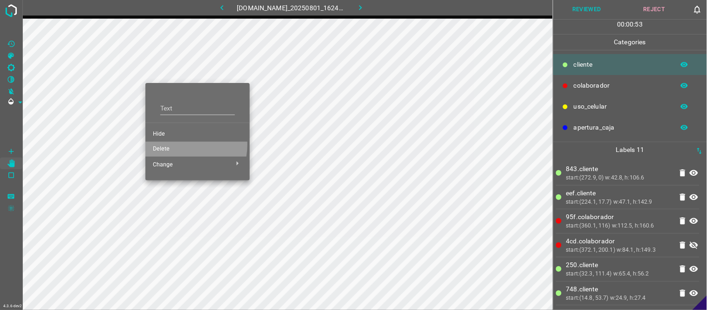
click at [178, 144] on li "Delete" at bounding box center [197, 149] width 104 height 15
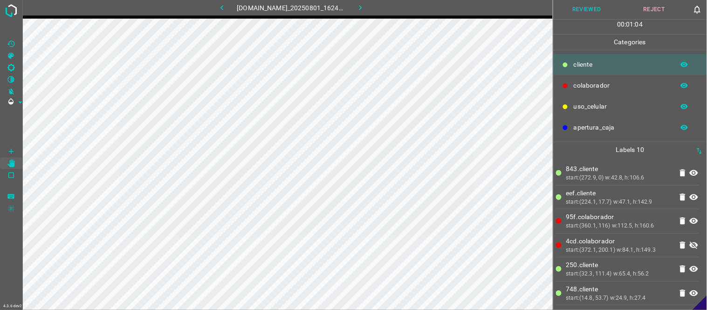
click at [577, 7] on button "Reviewed" at bounding box center [587, 9] width 68 height 19
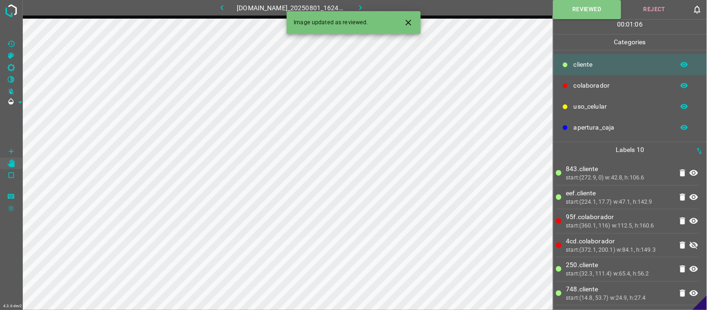
click at [364, 6] on icon "button" at bounding box center [360, 8] width 10 height 10
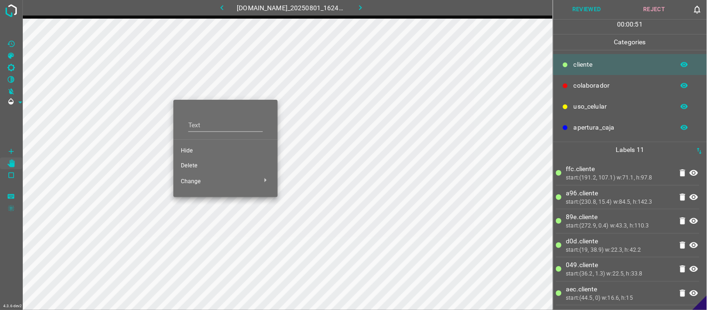
click at [198, 166] on span "Delete" at bounding box center [225, 166] width 89 height 8
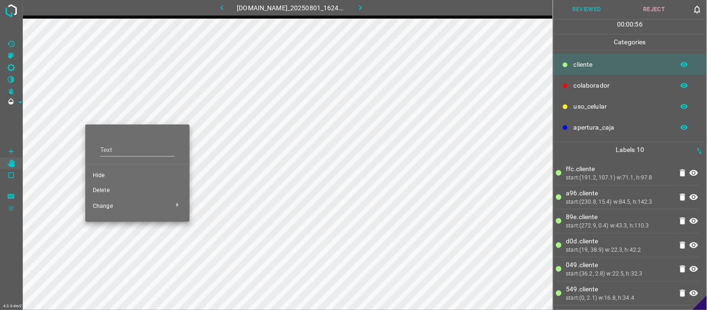
click at [99, 191] on span "Delete" at bounding box center [137, 190] width 89 height 8
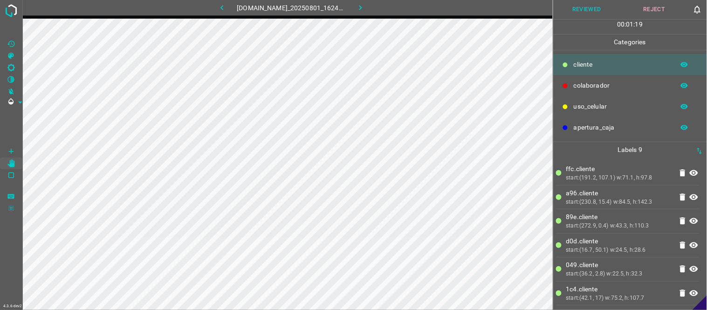
click at [587, 6] on button "Reviewed" at bounding box center [587, 9] width 68 height 19
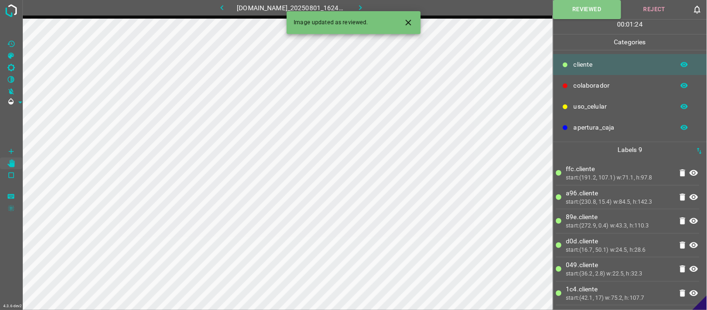
click at [373, 7] on button "button" at bounding box center [360, 7] width 30 height 15
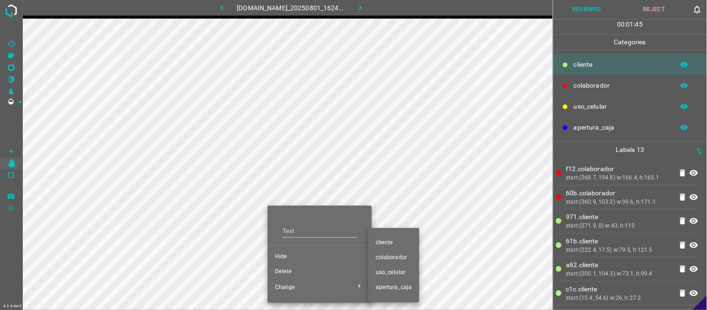
click at [293, 269] on div at bounding box center [353, 155] width 707 height 310
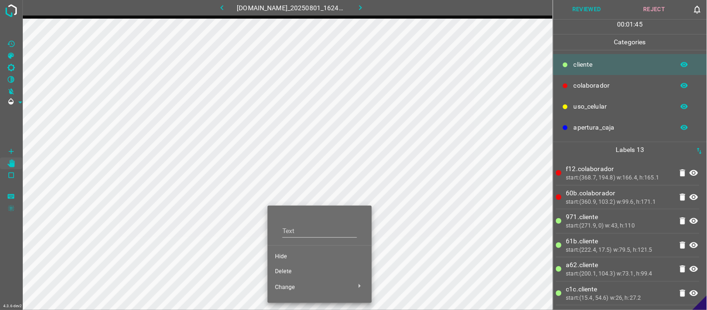
click at [293, 266] on li "Delete" at bounding box center [319, 271] width 104 height 15
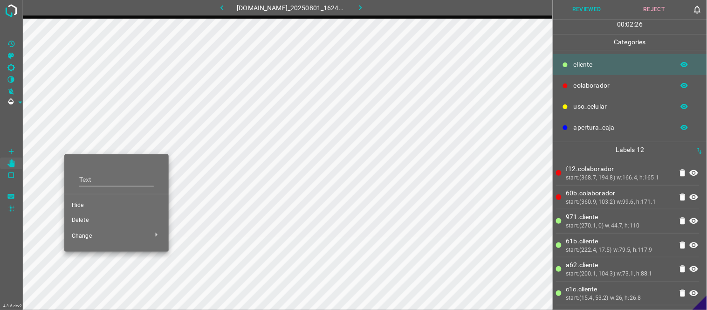
click at [80, 224] on span "Delete" at bounding box center [116, 220] width 89 height 8
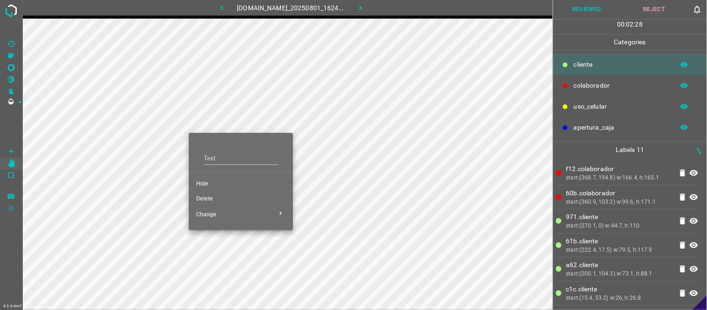
click at [220, 200] on span "Delete" at bounding box center [240, 199] width 89 height 8
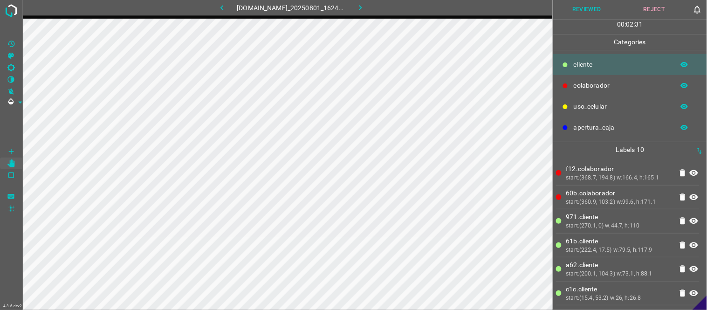
click at [601, 7] on button "Reviewed" at bounding box center [587, 9] width 68 height 19
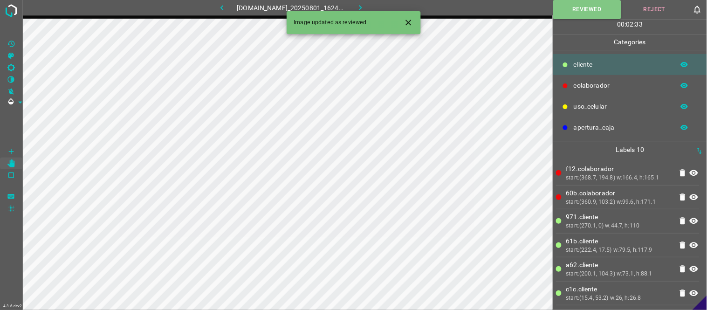
click at [375, 0] on button "button" at bounding box center [360, 7] width 30 height 15
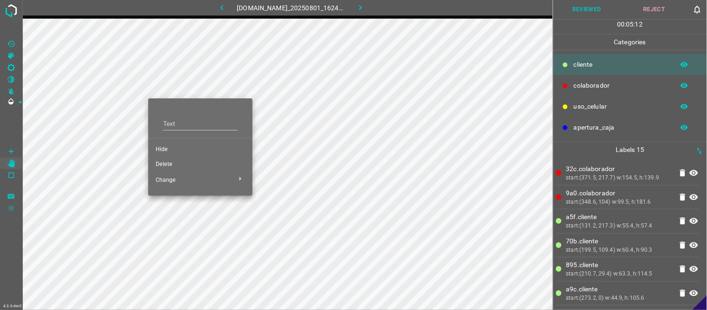
click at [167, 161] on span "Delete" at bounding box center [200, 164] width 89 height 8
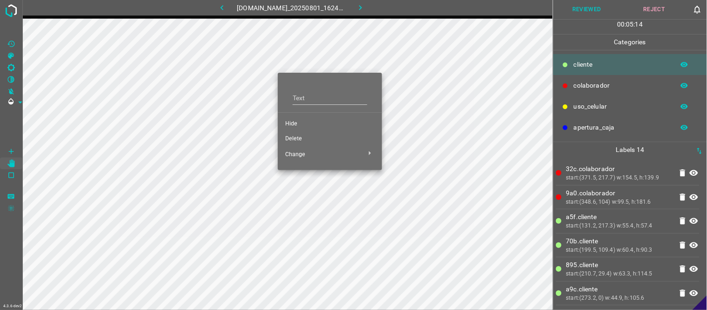
click at [299, 137] on span "Delete" at bounding box center [329, 139] width 89 height 8
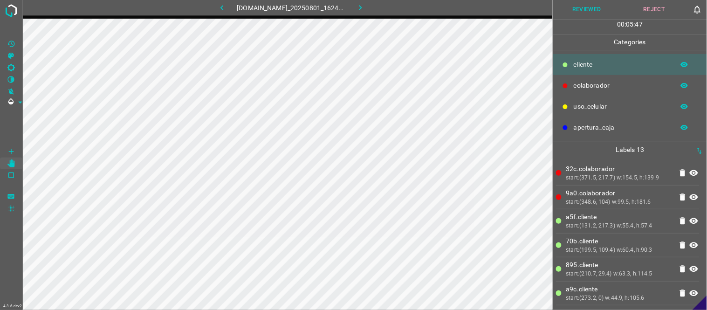
click at [590, 7] on button "Reviewed" at bounding box center [587, 9] width 68 height 19
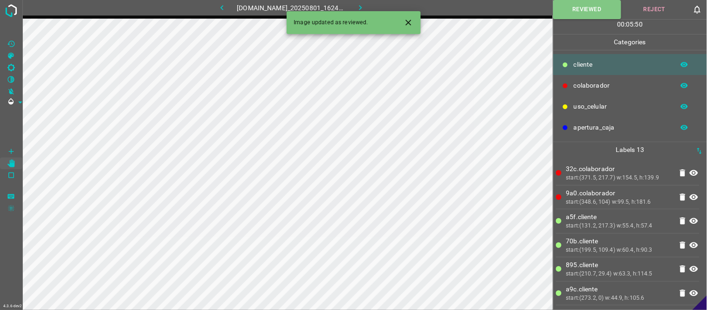
click at [360, 3] on button "button" at bounding box center [360, 7] width 30 height 15
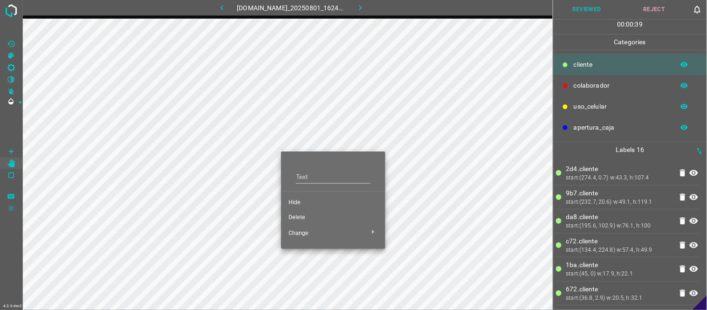
click at [292, 201] on span "Hide" at bounding box center [332, 202] width 89 height 8
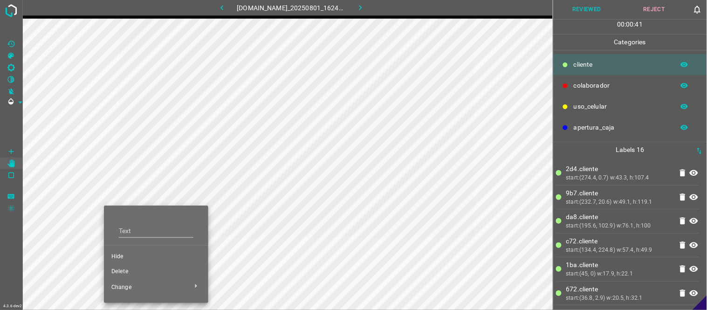
click at [129, 257] on span "Hide" at bounding box center [155, 256] width 89 height 8
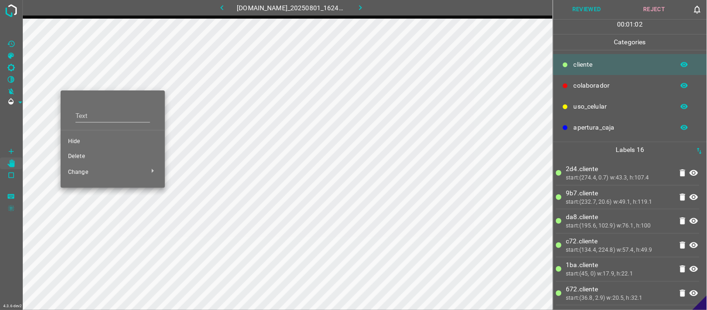
click at [79, 155] on span "Delete" at bounding box center [112, 156] width 89 height 8
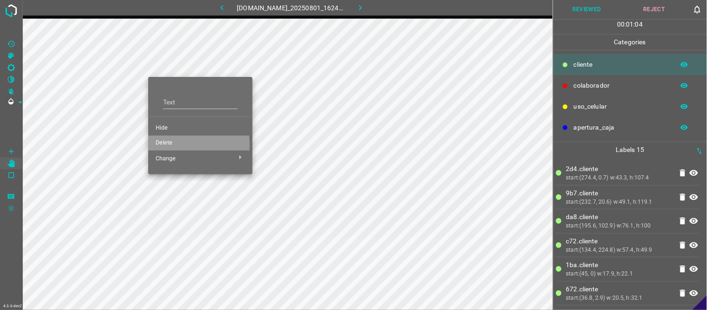
click at [168, 144] on span "Delete" at bounding box center [200, 143] width 89 height 8
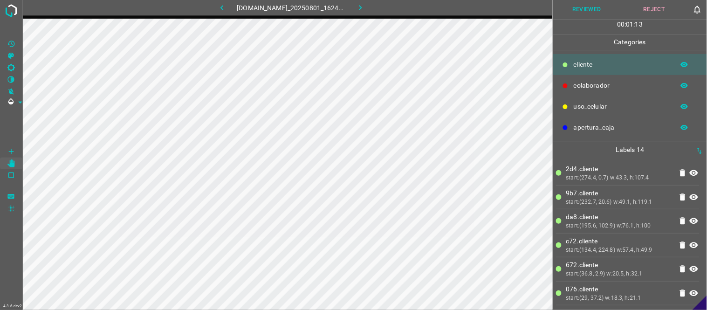
click at [589, 17] on button "Reviewed" at bounding box center [587, 9] width 68 height 19
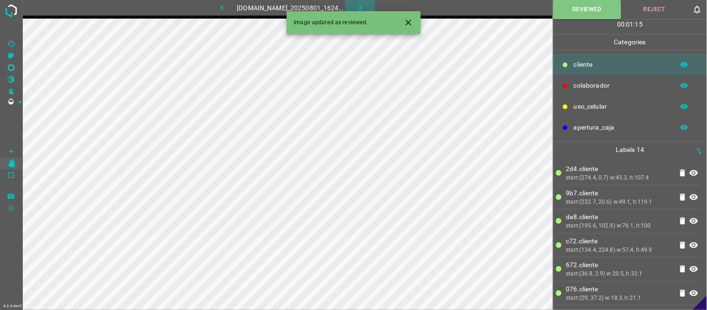
click at [361, 6] on icon "button" at bounding box center [360, 7] width 3 height 5
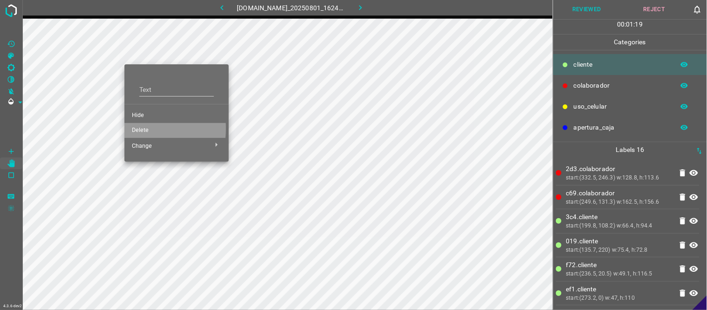
click at [133, 129] on span "Delete" at bounding box center [176, 130] width 89 height 8
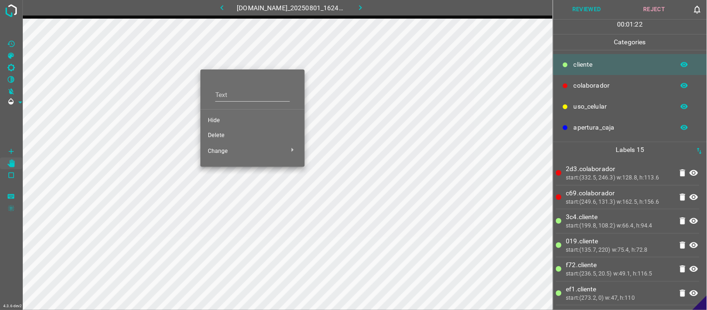
click at [216, 133] on span "Delete" at bounding box center [252, 135] width 89 height 8
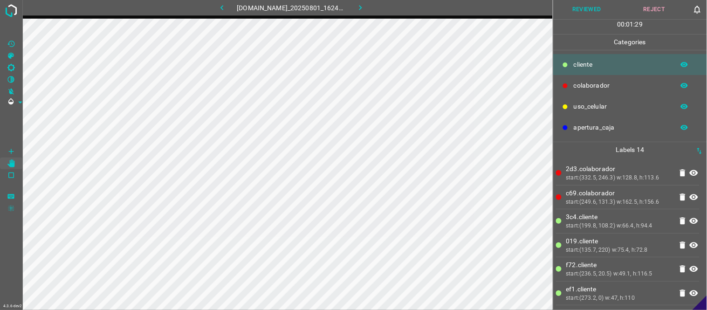
click at [580, 13] on button "Reviewed" at bounding box center [587, 9] width 68 height 19
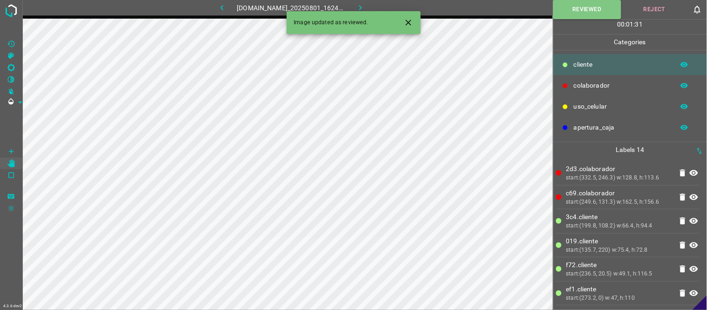
click at [409, 20] on icon "Close" at bounding box center [408, 23] width 10 height 10
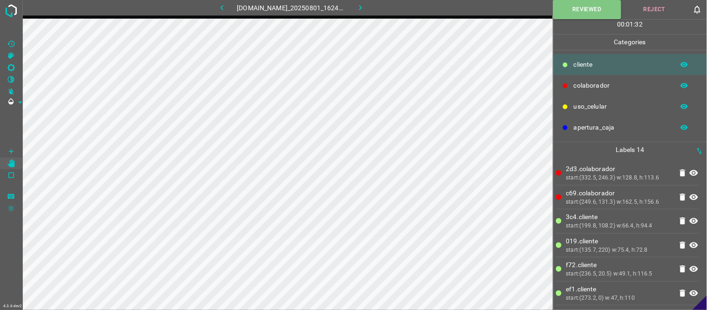
click at [371, 7] on button "button" at bounding box center [360, 7] width 30 height 15
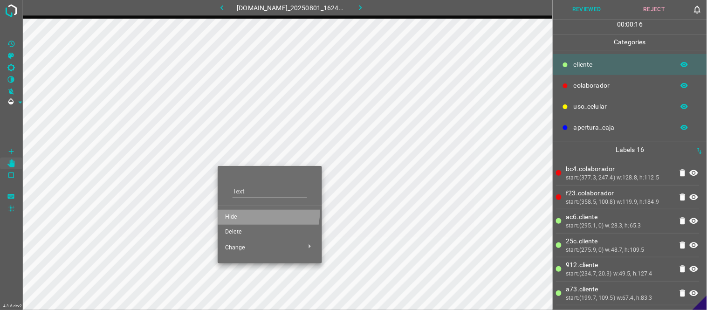
click at [234, 211] on li "Hide" at bounding box center [270, 217] width 104 height 15
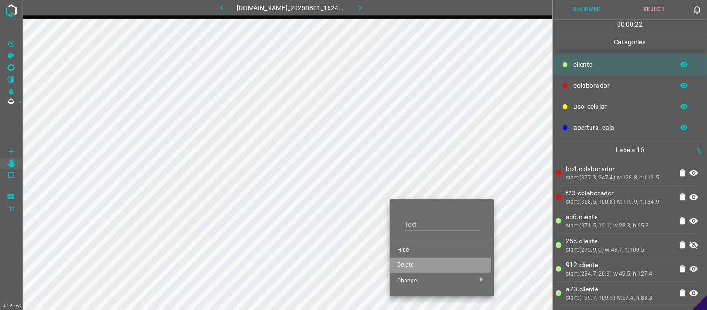
click at [400, 262] on span "Delete" at bounding box center [441, 265] width 89 height 8
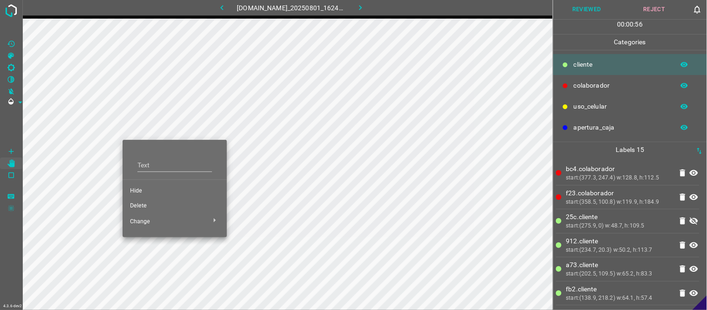
click at [142, 204] on span "Delete" at bounding box center [174, 206] width 89 height 8
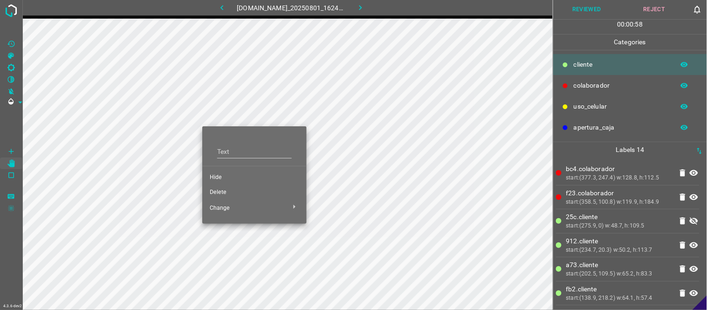
click at [228, 193] on span "Delete" at bounding box center [254, 192] width 89 height 8
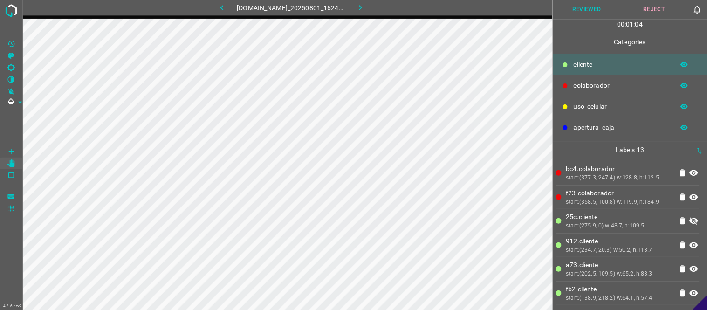
click at [589, 8] on button "Reviewed" at bounding box center [587, 9] width 68 height 19
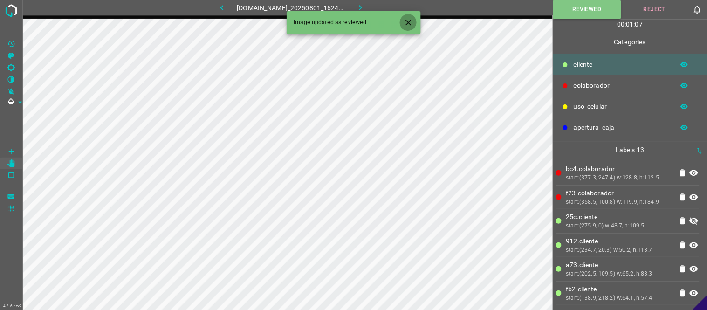
drag, startPoint x: 409, startPoint y: 23, endPoint x: 361, endPoint y: 12, distance: 48.9
click at [408, 22] on icon "Close" at bounding box center [408, 23] width 6 height 6
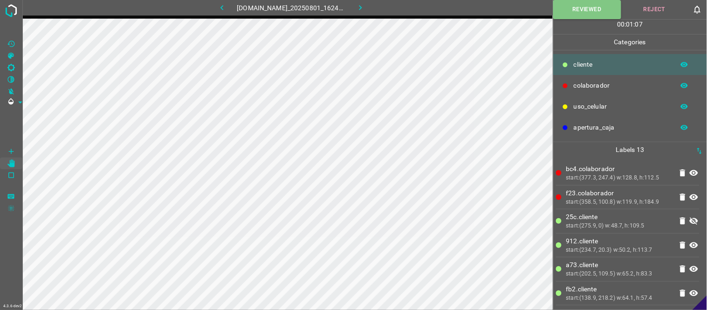
click at [360, 11] on button "button" at bounding box center [360, 7] width 30 height 15
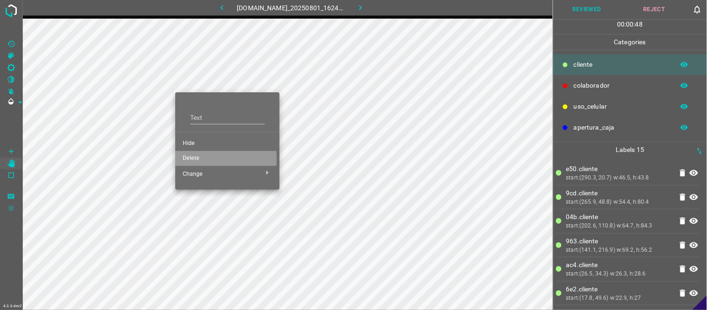
click at [193, 159] on span "Delete" at bounding box center [227, 158] width 89 height 8
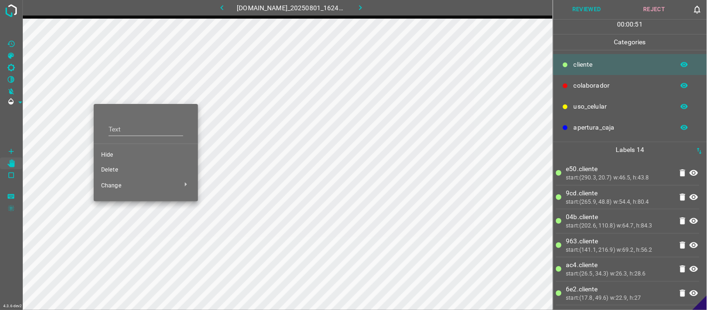
click at [115, 167] on span "Delete" at bounding box center [145, 170] width 89 height 8
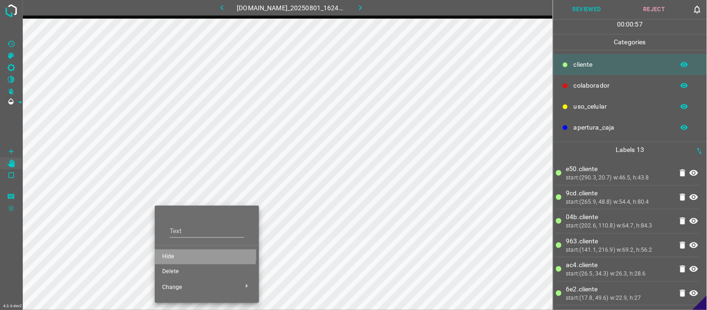
click at [172, 255] on span "Hide" at bounding box center [206, 256] width 89 height 8
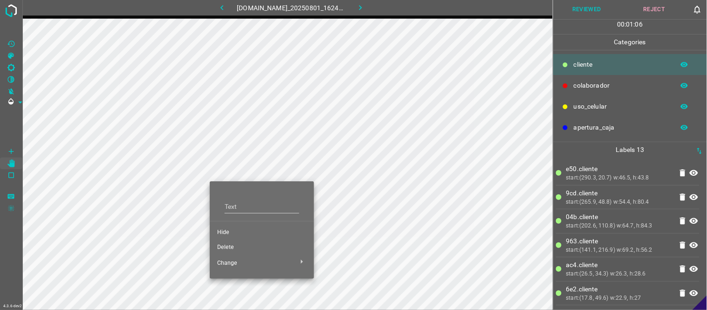
click at [226, 236] on span "Hide" at bounding box center [261, 232] width 89 height 8
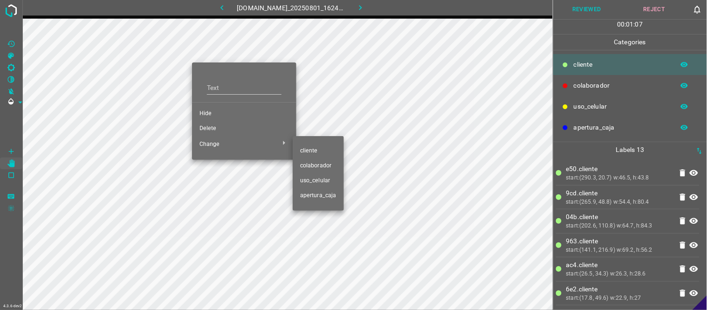
click at [222, 114] on div at bounding box center [353, 155] width 707 height 310
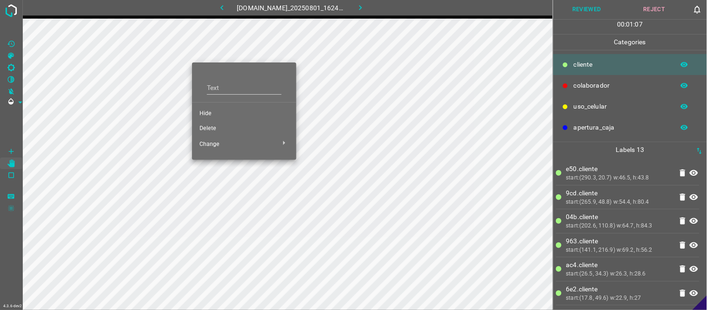
click at [211, 110] on span "Hide" at bounding box center [243, 113] width 89 height 8
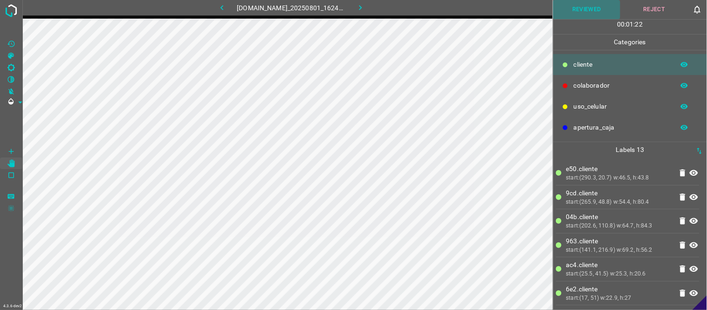
click at [576, 5] on button "Reviewed" at bounding box center [587, 9] width 68 height 19
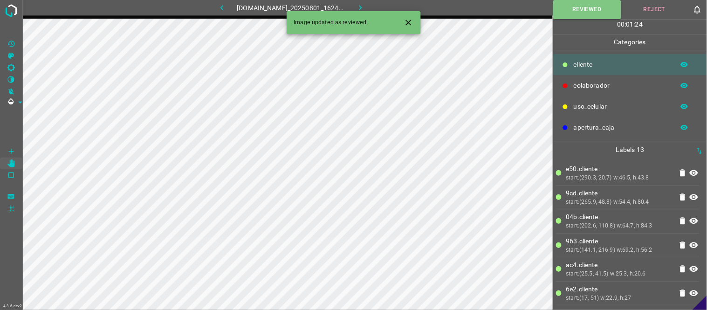
click at [365, 7] on icon "button" at bounding box center [360, 8] width 10 height 10
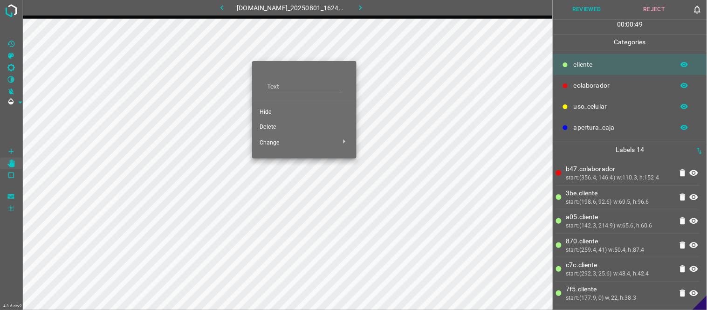
click at [269, 126] on span "Delete" at bounding box center [303, 127] width 89 height 8
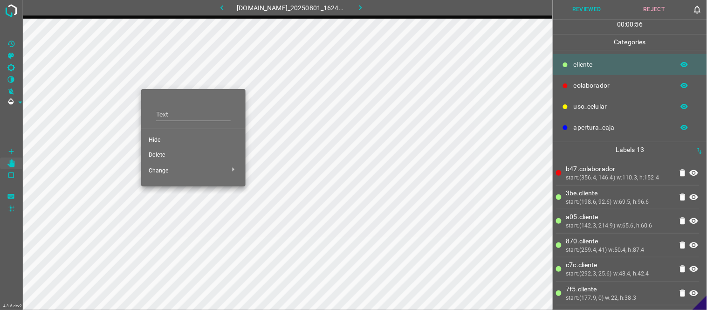
click at [161, 152] on span "Delete" at bounding box center [193, 155] width 89 height 8
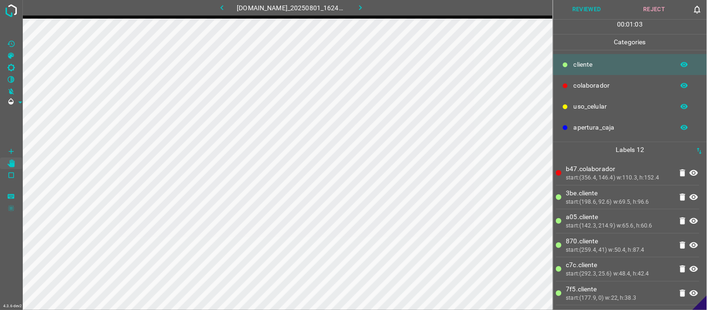
click at [590, 3] on button "Reviewed" at bounding box center [587, 9] width 68 height 19
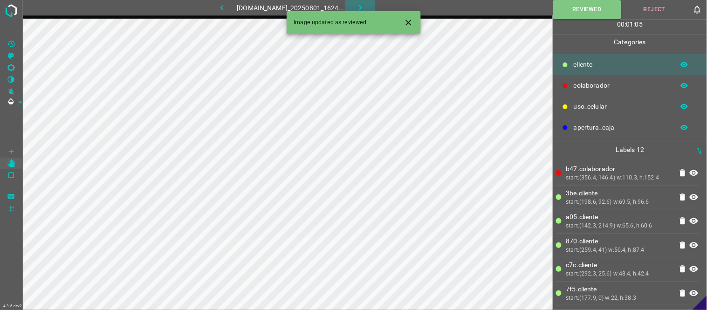
click at [365, 3] on icon "button" at bounding box center [360, 8] width 10 height 10
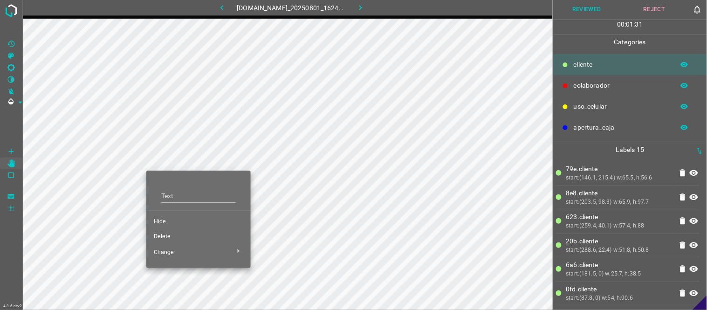
click at [165, 236] on span "Delete" at bounding box center [198, 236] width 89 height 8
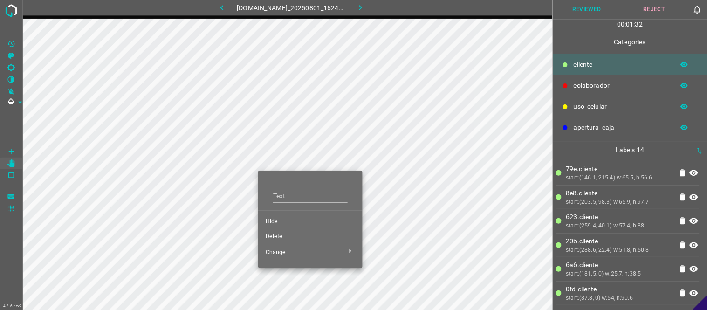
click at [275, 237] on span "Delete" at bounding box center [309, 236] width 89 height 8
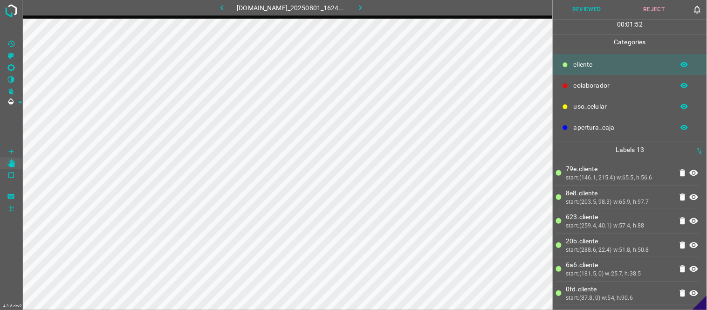
click at [584, 10] on button "Reviewed" at bounding box center [587, 9] width 68 height 19
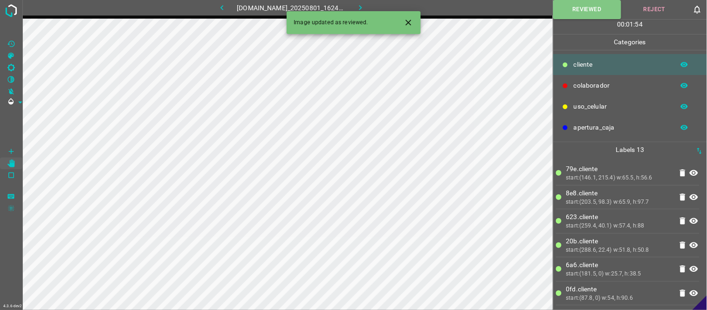
click at [364, 5] on icon "button" at bounding box center [360, 8] width 10 height 10
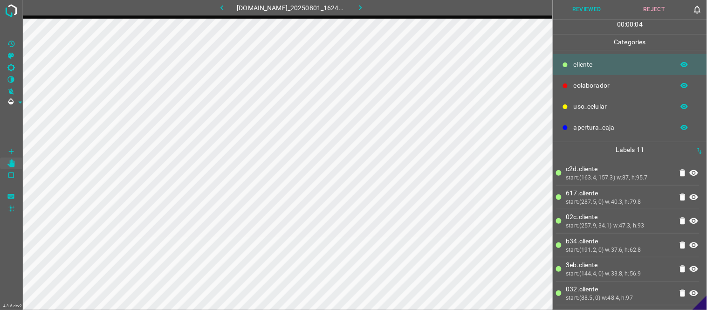
click at [208, 4] on button "button" at bounding box center [222, 7] width 30 height 15
click at [365, 7] on icon "button" at bounding box center [360, 8] width 10 height 10
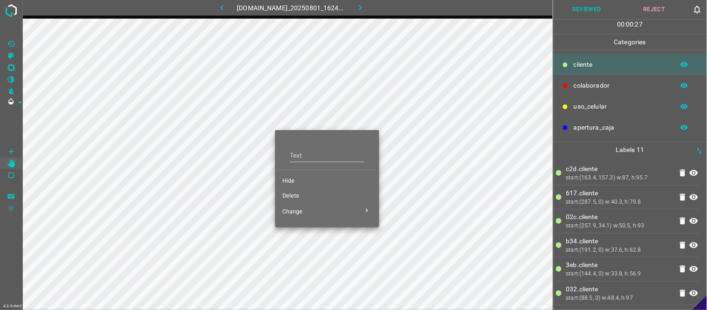
click at [296, 191] on li "Delete" at bounding box center [327, 196] width 104 height 15
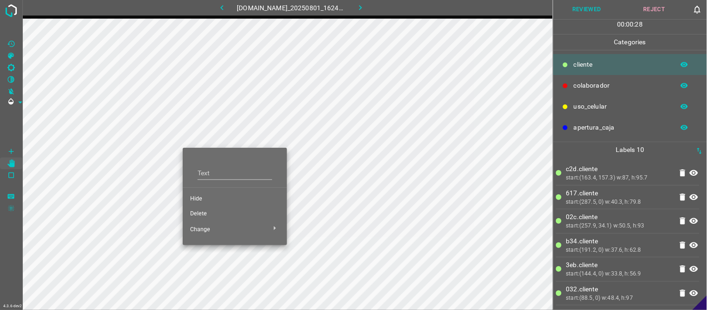
click at [196, 210] on span "Delete" at bounding box center [234, 214] width 89 height 8
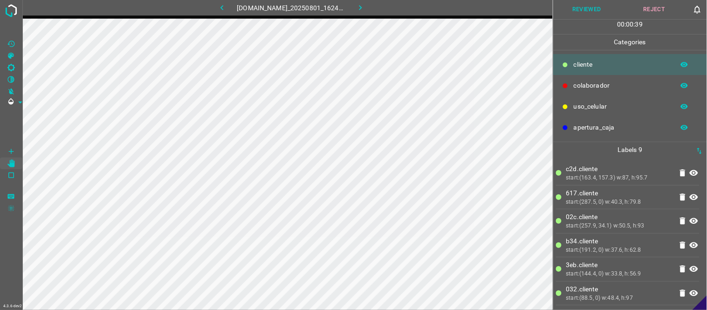
click at [590, 2] on button "Reviewed" at bounding box center [587, 9] width 68 height 19
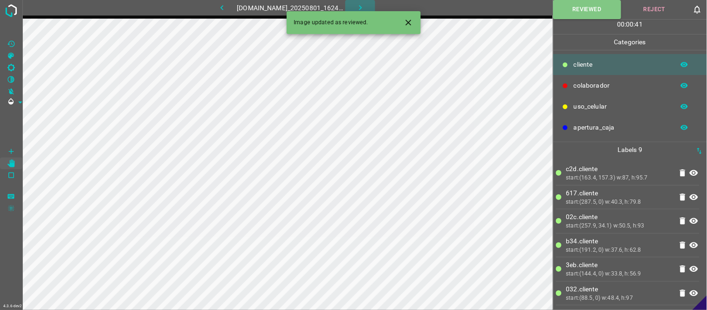
click at [360, 9] on button "button" at bounding box center [360, 7] width 30 height 15
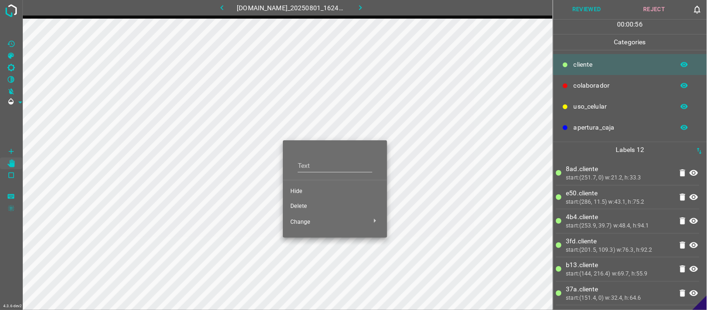
click at [299, 204] on span "Delete" at bounding box center [334, 206] width 89 height 8
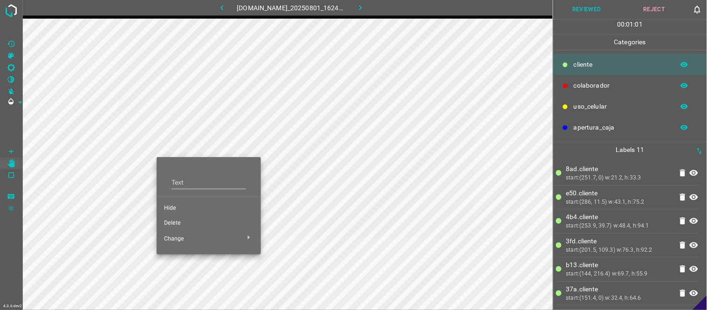
click at [170, 224] on span "Delete" at bounding box center [208, 223] width 89 height 8
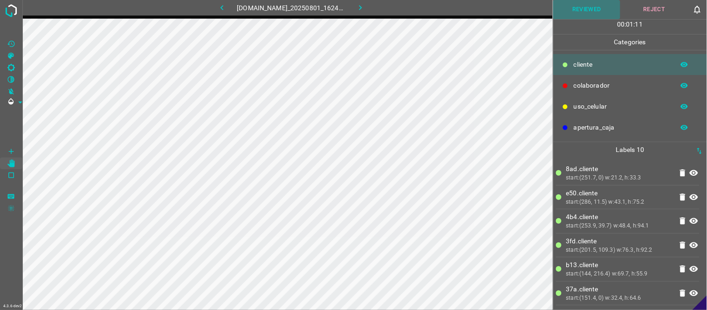
click at [579, 7] on button "Reviewed" at bounding box center [587, 9] width 68 height 19
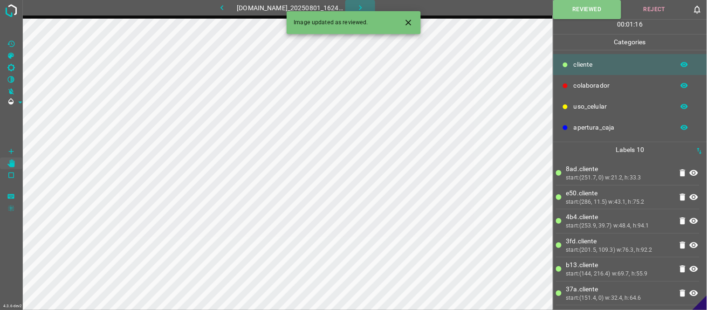
click at [367, 2] on button "button" at bounding box center [360, 7] width 30 height 15
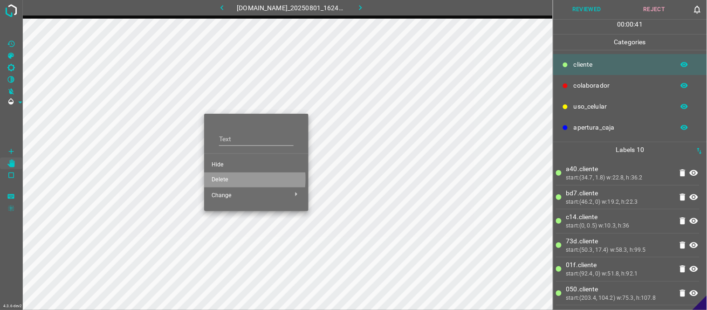
click at [225, 179] on span "Delete" at bounding box center [255, 180] width 89 height 8
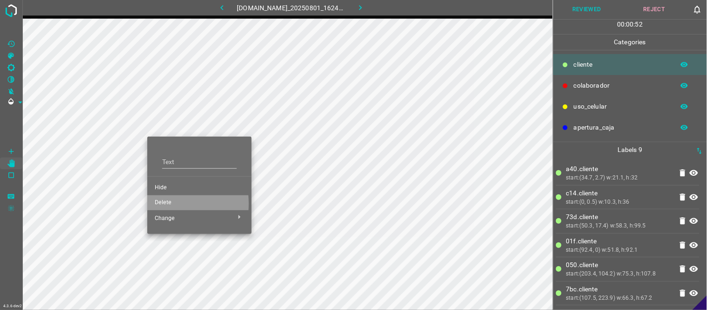
click at [161, 204] on span "Delete" at bounding box center [199, 202] width 89 height 8
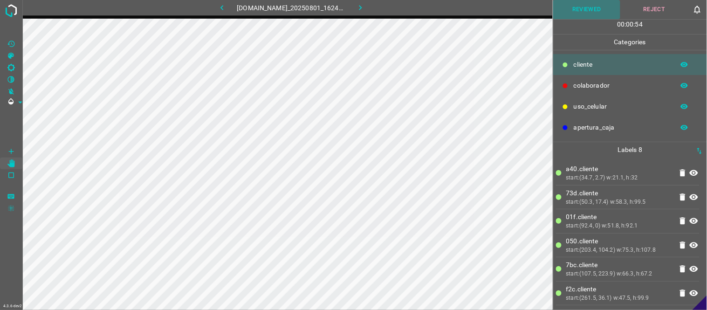
drag, startPoint x: 577, startPoint y: 8, endPoint x: 557, endPoint y: 21, distance: 23.8
click at [578, 9] on button "Reviewed" at bounding box center [587, 9] width 68 height 19
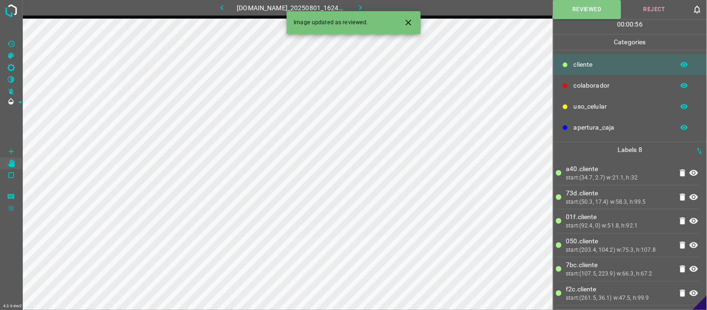
click at [407, 19] on icon "Close" at bounding box center [408, 23] width 10 height 10
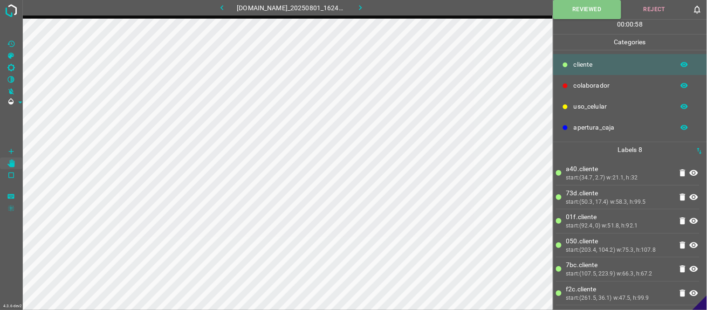
click at [361, 6] on icon "button" at bounding box center [360, 8] width 10 height 10
click at [223, 3] on button "button" at bounding box center [222, 7] width 30 height 15
drag, startPoint x: 371, startPoint y: 7, endPoint x: 356, endPoint y: 14, distance: 16.2
click at [370, 8] on button "button" at bounding box center [360, 7] width 30 height 15
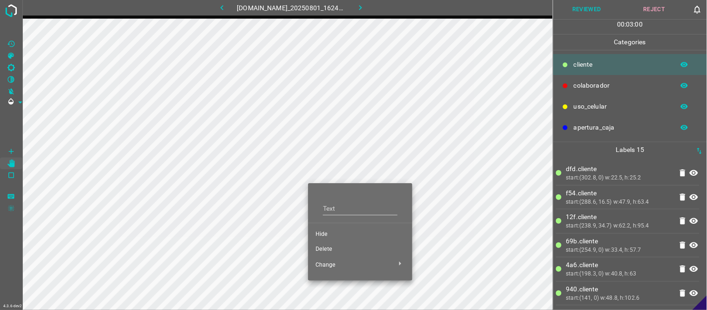
click at [322, 233] on span "Hide" at bounding box center [359, 234] width 89 height 8
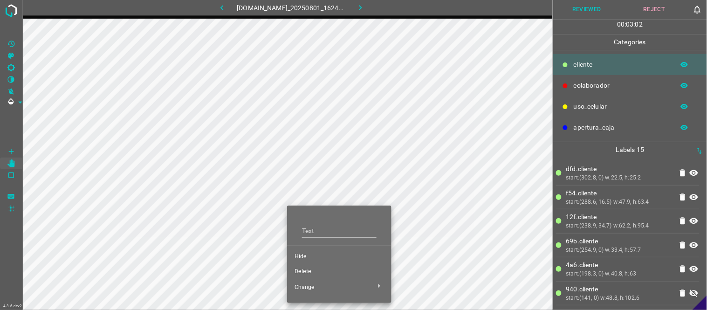
click at [303, 255] on span "Hide" at bounding box center [338, 256] width 89 height 8
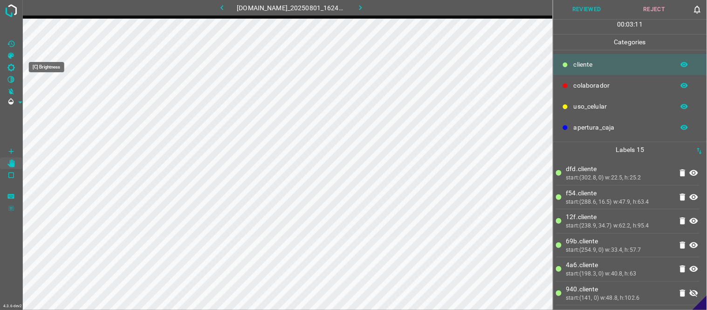
click at [13, 67] on icon "[C] Brightness" at bounding box center [11, 67] width 8 height 8
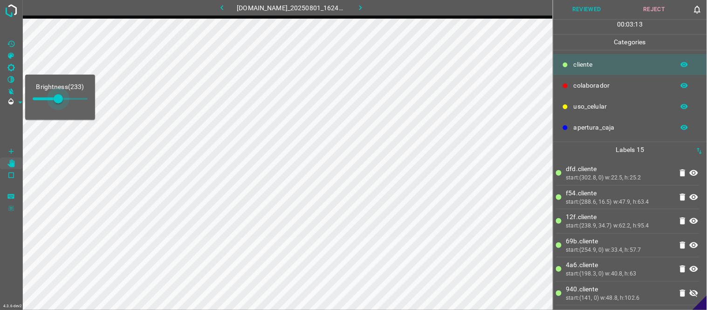
type input "254"
drag, startPoint x: 46, startPoint y: 102, endPoint x: 61, endPoint y: 105, distance: 15.2
click at [61, 103] on span at bounding box center [60, 98] width 9 height 9
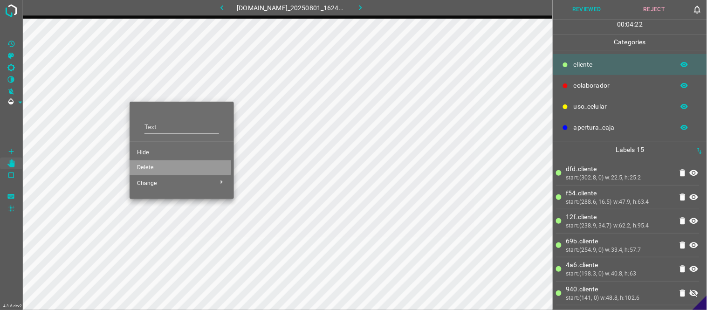
click at [148, 167] on span "Delete" at bounding box center [181, 167] width 89 height 8
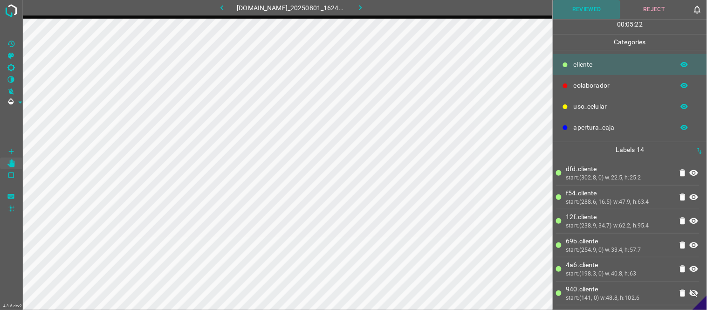
click at [615, 5] on button "Reviewed" at bounding box center [587, 9] width 68 height 19
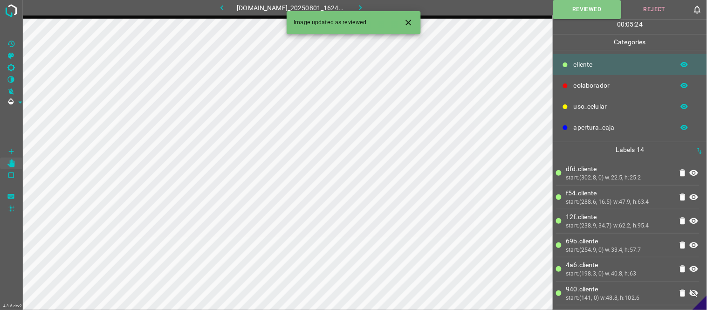
click at [364, 5] on icon "button" at bounding box center [360, 8] width 10 height 10
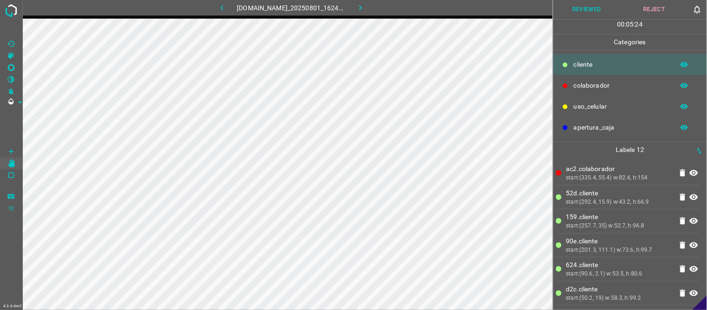
click at [225, 7] on button "button" at bounding box center [222, 7] width 30 height 15
click at [6, 10] on img at bounding box center [11, 10] width 17 height 17
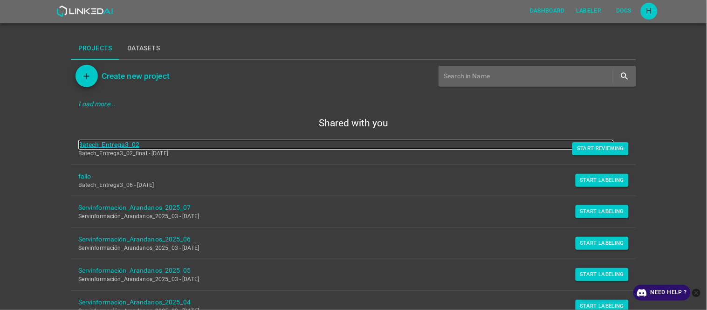
click at [102, 143] on link "Batech_Entrega3_02" at bounding box center [346, 145] width 536 height 10
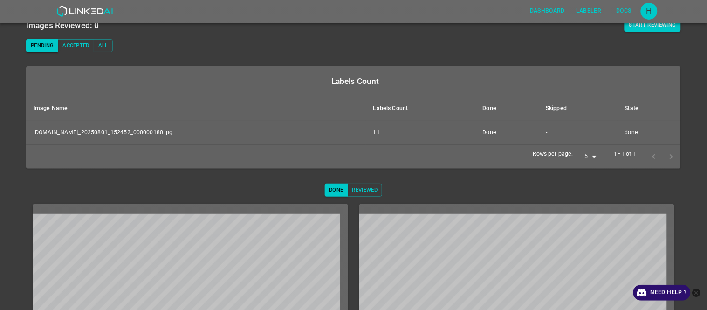
scroll to position [165, 0]
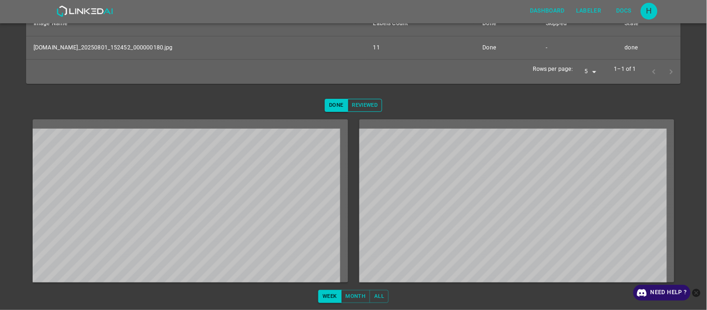
click at [352, 107] on button "Reviewed" at bounding box center [364, 105] width 35 height 13
click at [337, 107] on button "Done" at bounding box center [336, 105] width 23 height 13
click at [356, 108] on button "Reviewed" at bounding box center [364, 105] width 35 height 13
click at [335, 107] on button "Done" at bounding box center [336, 105] width 23 height 13
click at [370, 106] on button "Reviewed" at bounding box center [364, 105] width 35 height 13
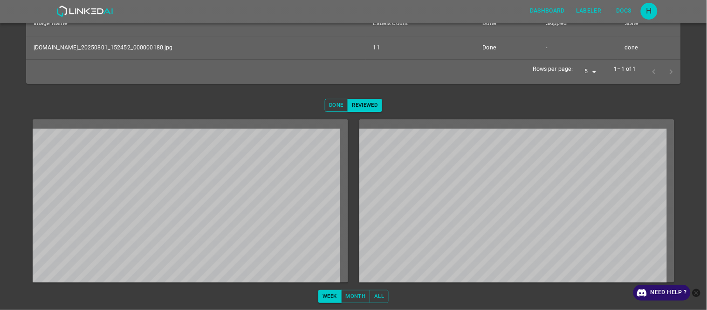
click at [336, 111] on button "Done" at bounding box center [336, 105] width 23 height 13
click at [356, 103] on button "Reviewed" at bounding box center [364, 105] width 35 height 13
click at [327, 108] on button "Done" at bounding box center [336, 105] width 23 height 13
click at [352, 101] on button "Reviewed" at bounding box center [364, 105] width 35 height 13
click at [334, 105] on button "Done" at bounding box center [336, 105] width 23 height 13
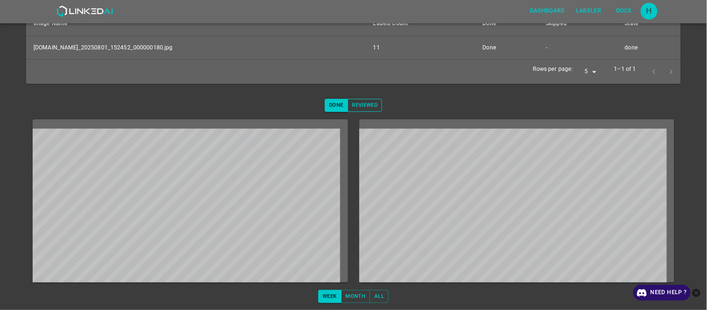
click at [356, 102] on button "Reviewed" at bounding box center [364, 105] width 35 height 13
click at [329, 105] on button "Done" at bounding box center [336, 105] width 23 height 13
click at [359, 105] on button "Reviewed" at bounding box center [364, 105] width 35 height 13
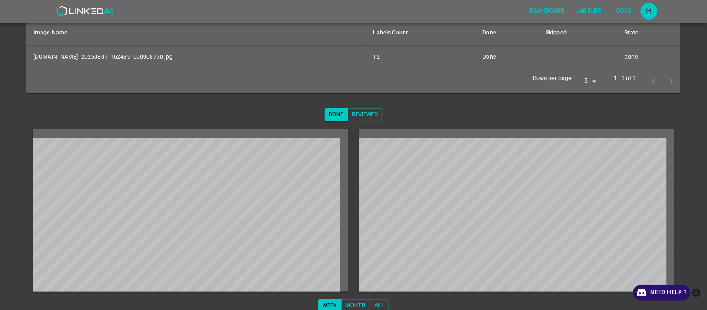
scroll to position [165, 0]
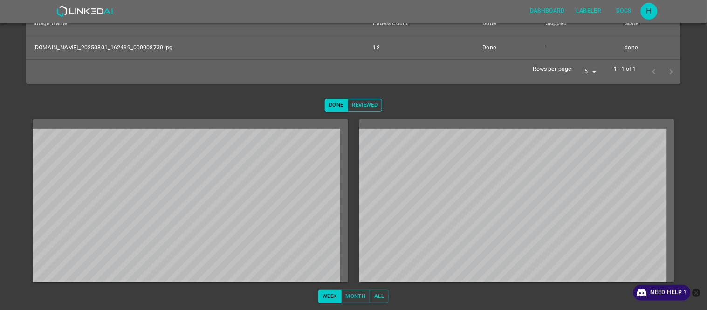
click at [375, 107] on button "Reviewed" at bounding box center [364, 105] width 35 height 13
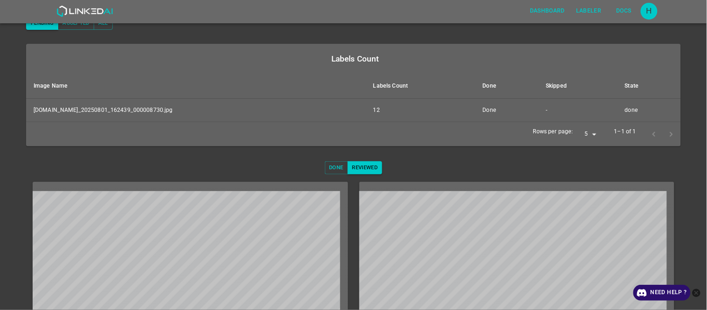
scroll to position [103, 0]
